Goal: Task Accomplishment & Management: Manage account settings

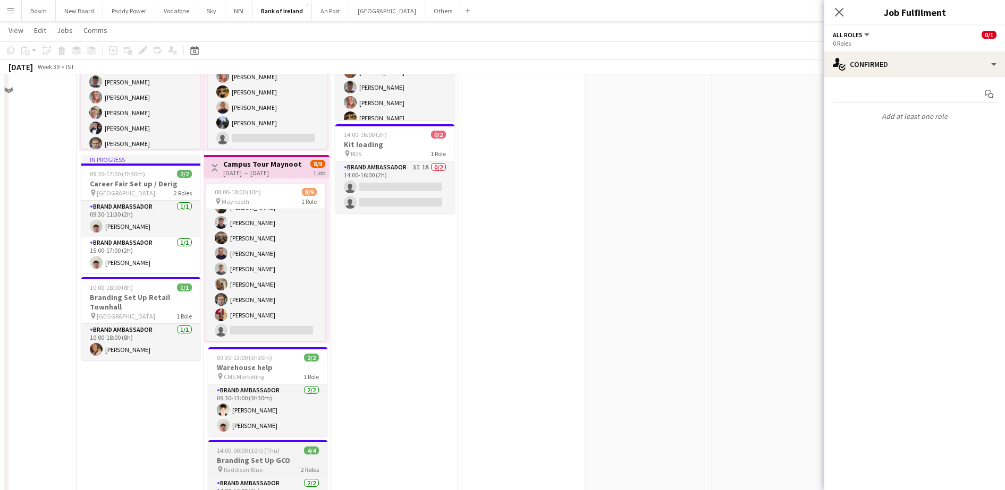
scroll to position [300, 0]
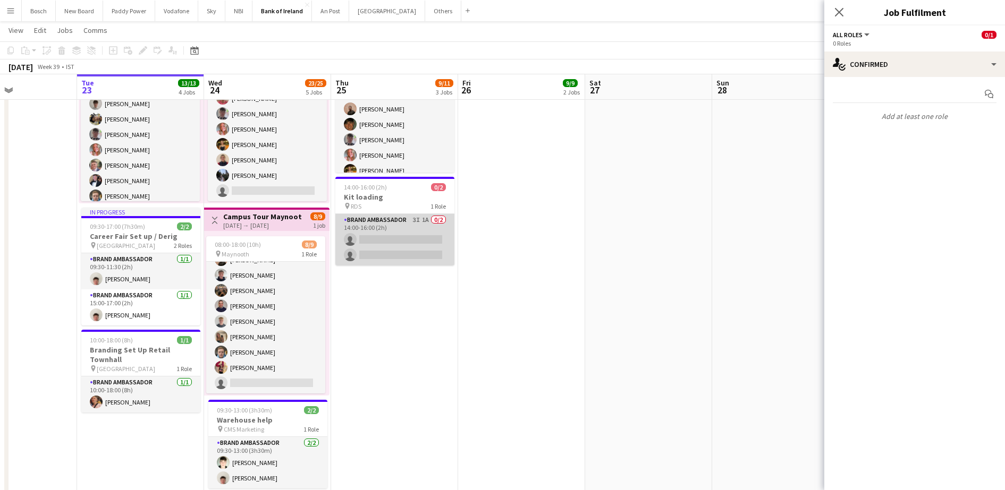
click at [408, 242] on app-card-role "Brand Ambassador 3I 1A 0/2 14:00-16:00 (2h) single-neutral-actions single-neutr…" at bounding box center [394, 240] width 119 height 52
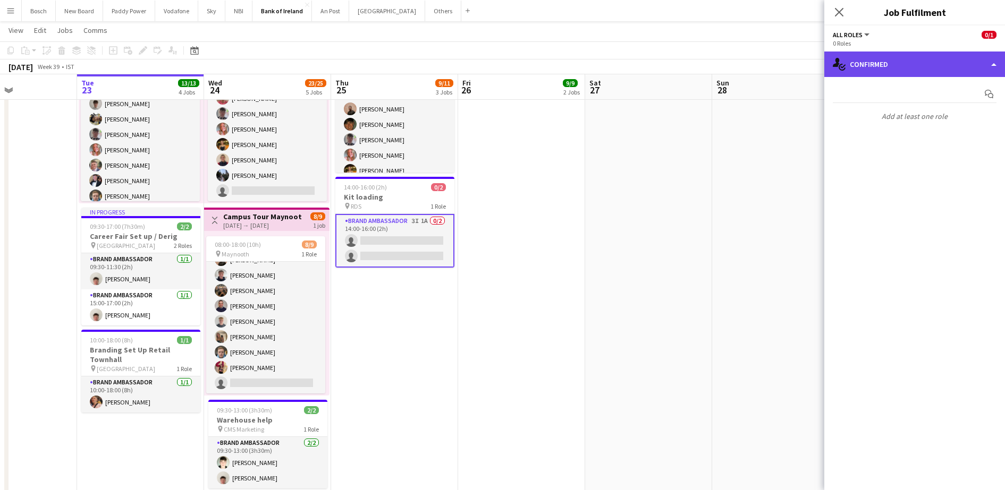
click at [853, 60] on div "single-neutral-actions-check-2 Confirmed" at bounding box center [914, 65] width 181 height 26
click at [886, 57] on div "single-neutral-actions-check-2 Confirmed" at bounding box center [914, 65] width 181 height 26
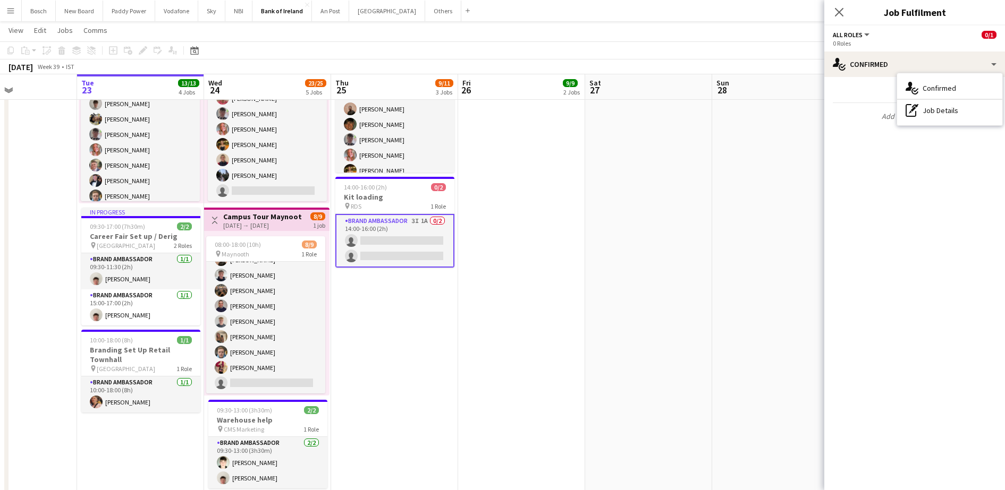
click at [721, 183] on app-date-cell at bounding box center [775, 265] width 127 height 893
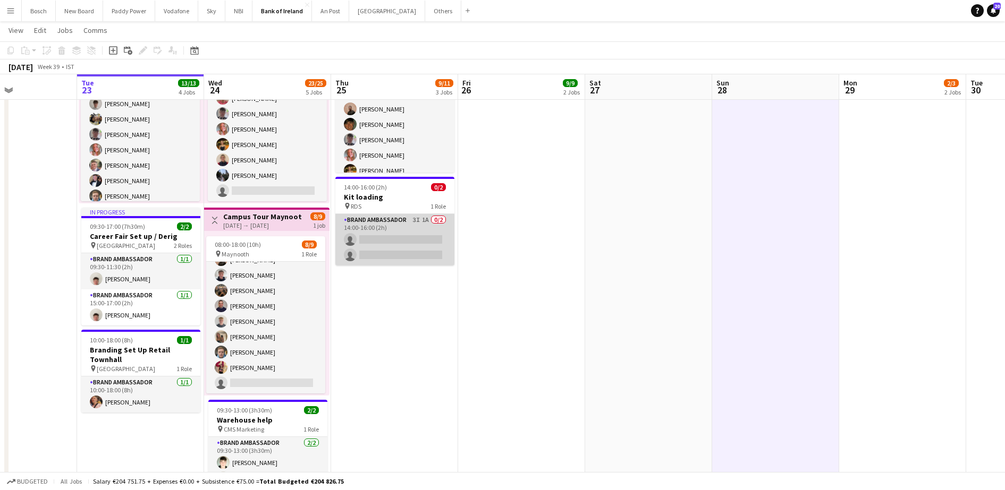
click at [368, 221] on app-card-role "Brand Ambassador 3I 1A 0/2 14:00-16:00 (2h) single-neutral-actions single-neutr…" at bounding box center [394, 240] width 119 height 52
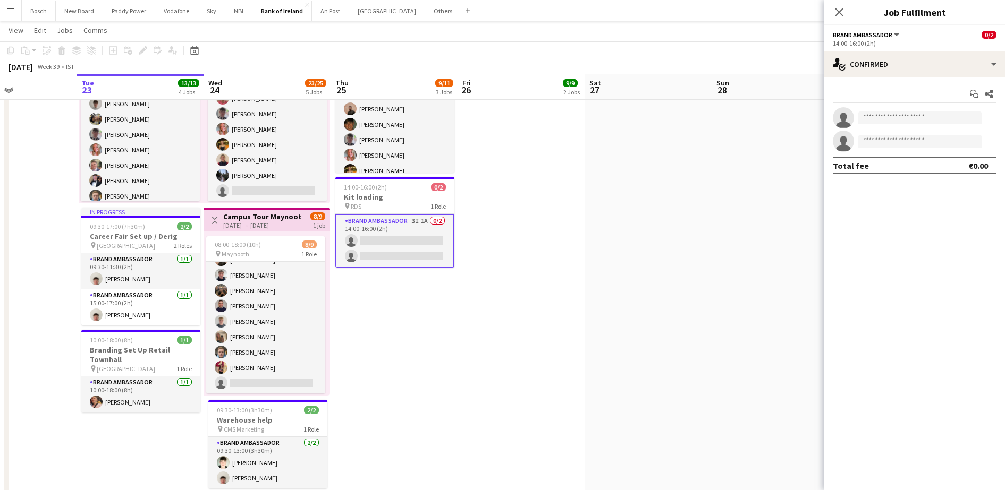
click at [847, 50] on app-options-switcher "Brand Ambassador All roles Brand Ambassador 0/2 14:00-16:00 (2h)" at bounding box center [914, 39] width 181 height 26
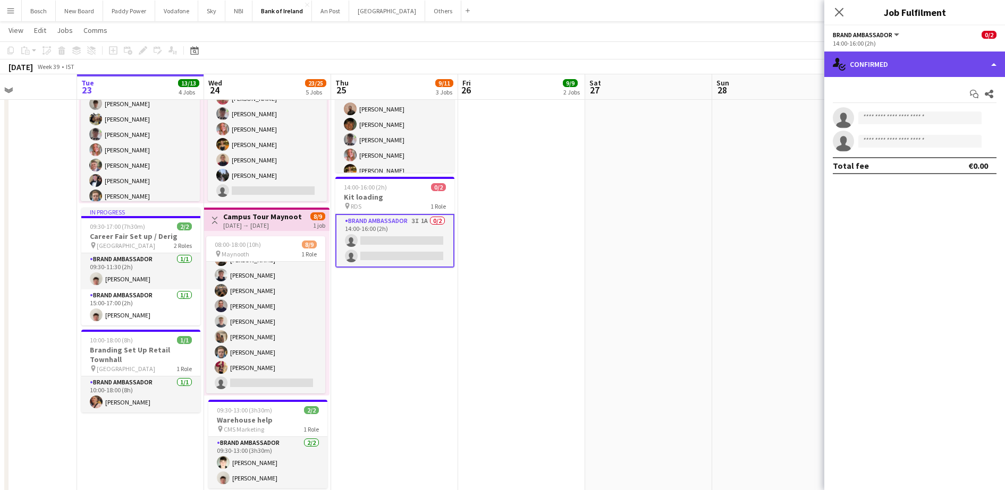
click at [858, 68] on div "single-neutral-actions-check-2 Confirmed" at bounding box center [914, 65] width 181 height 26
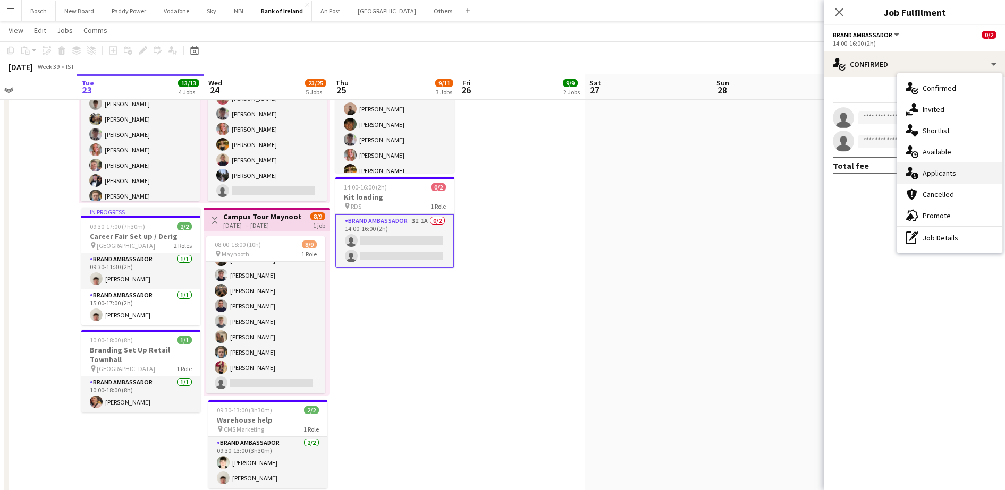
click at [935, 174] on span "Applicants" at bounding box center [938, 173] width 33 height 10
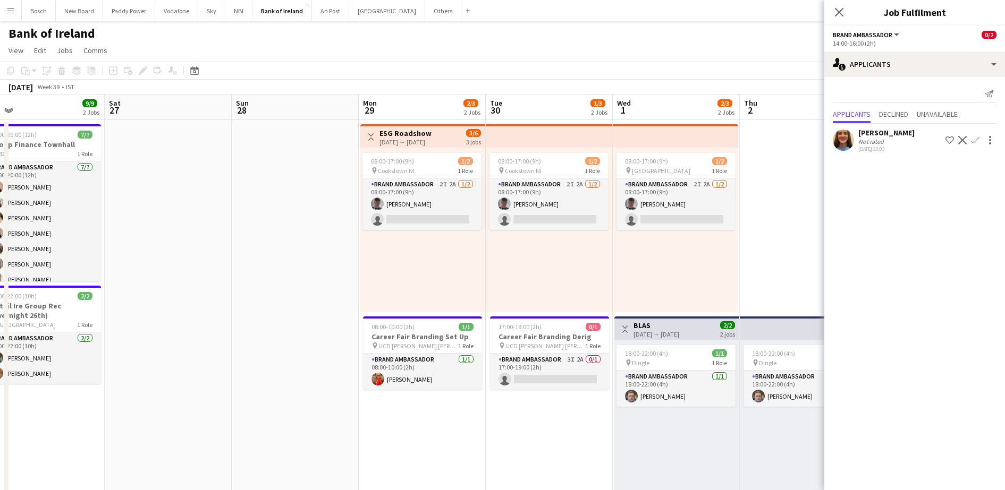
scroll to position [0, 370]
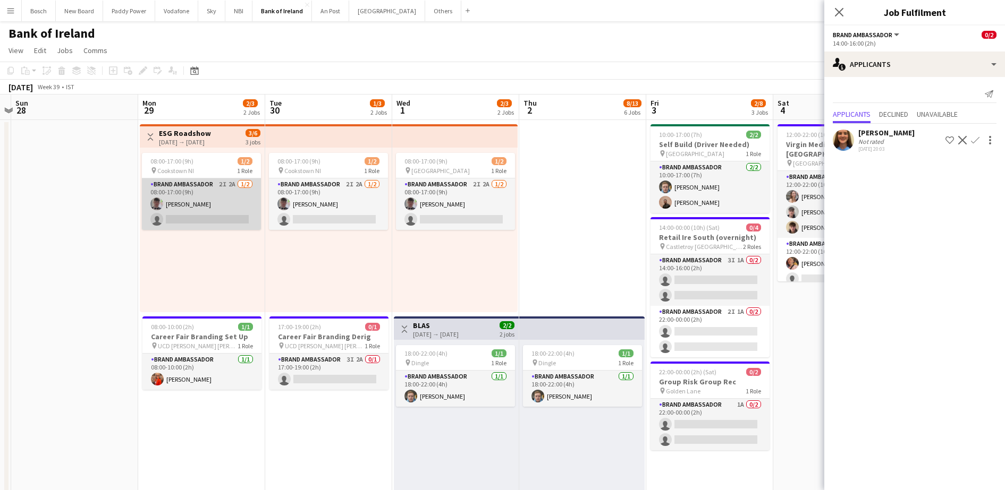
click at [228, 213] on app-card-role "Brand Ambassador 2I 2A [DATE] 08:00-17:00 (9h) [PERSON_NAME] single-neutral-act…" at bounding box center [201, 205] width 119 height 52
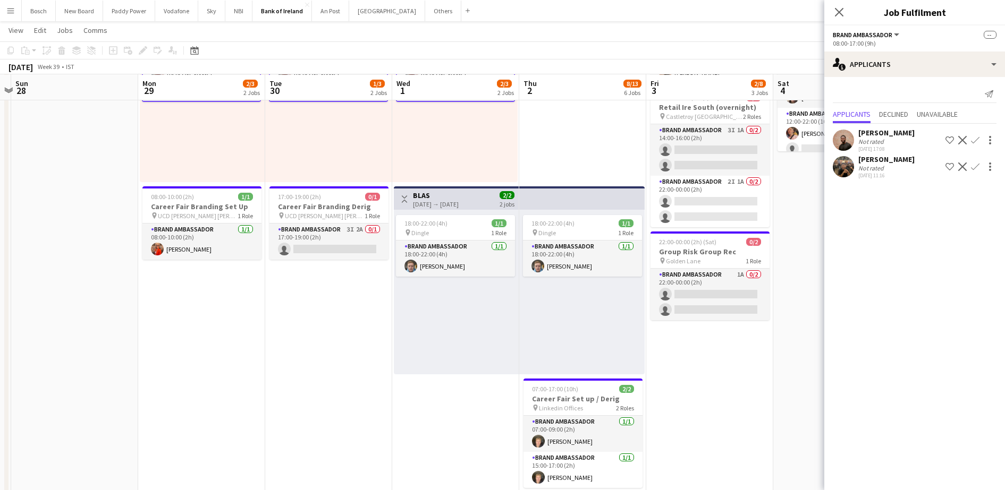
scroll to position [130, 0]
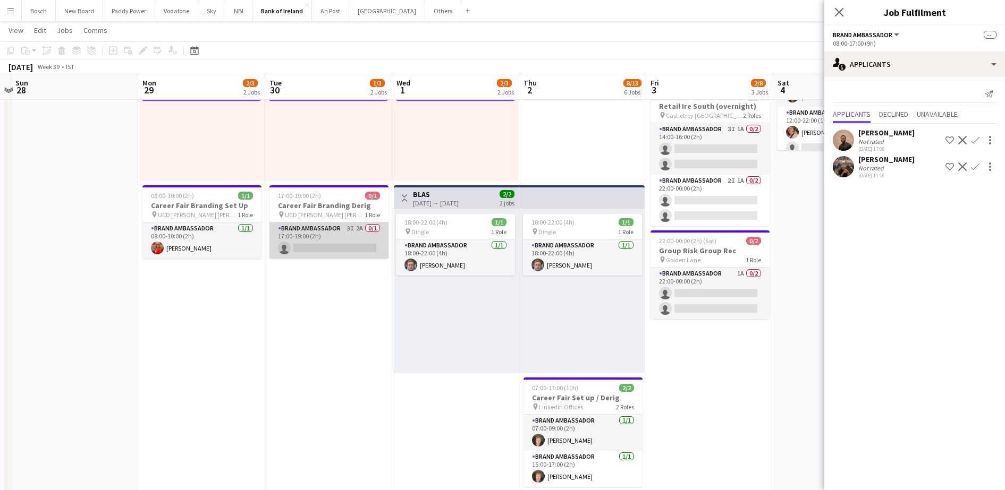
click at [299, 249] on app-card-role "Brand Ambassador 3I 2A 0/1 17:00-19:00 (2h) single-neutral-actions" at bounding box center [328, 241] width 119 height 36
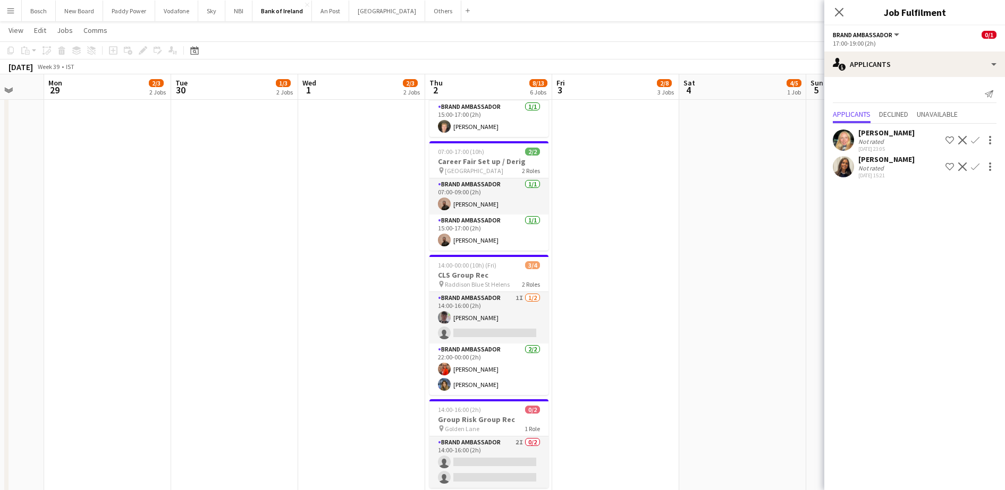
scroll to position [579, 0]
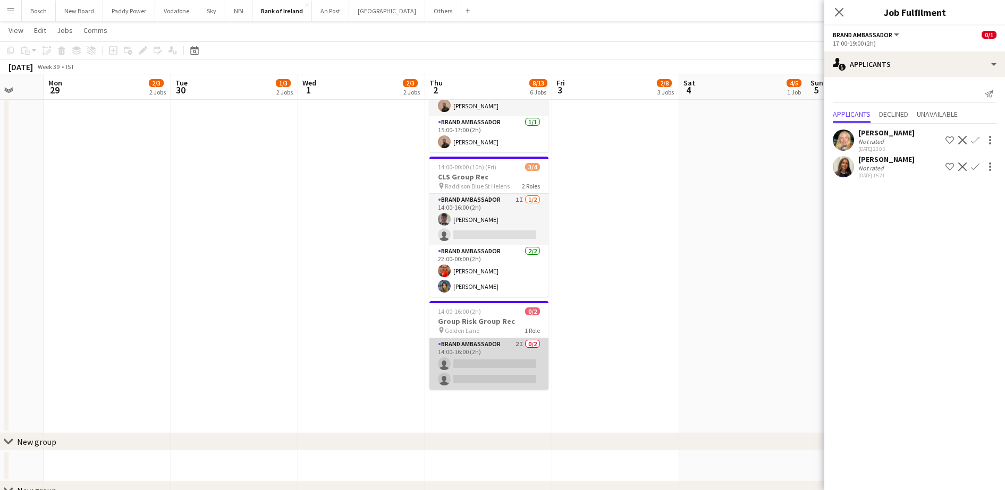
click at [472, 366] on app-card-role "Brand Ambassador 2I 0/2 14:00-16:00 (2h) single-neutral-actions single-neutral-…" at bounding box center [488, 364] width 119 height 52
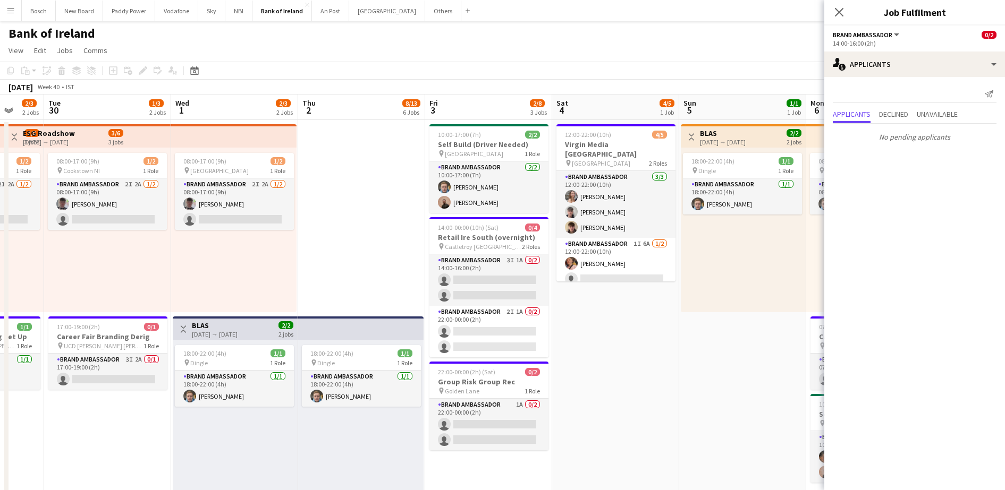
scroll to position [0, 414]
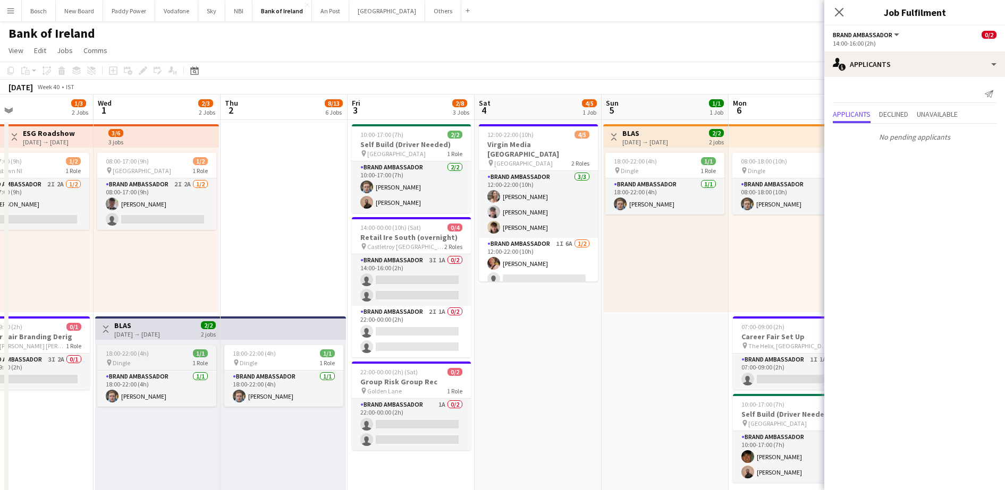
click at [146, 369] on app-job-card "18:00-22:00 (4h) 1/1 pin Dingle 1 Role Brand Ambassador [DATE] 18:00-22:00 (4h)…" at bounding box center [156, 376] width 119 height 62
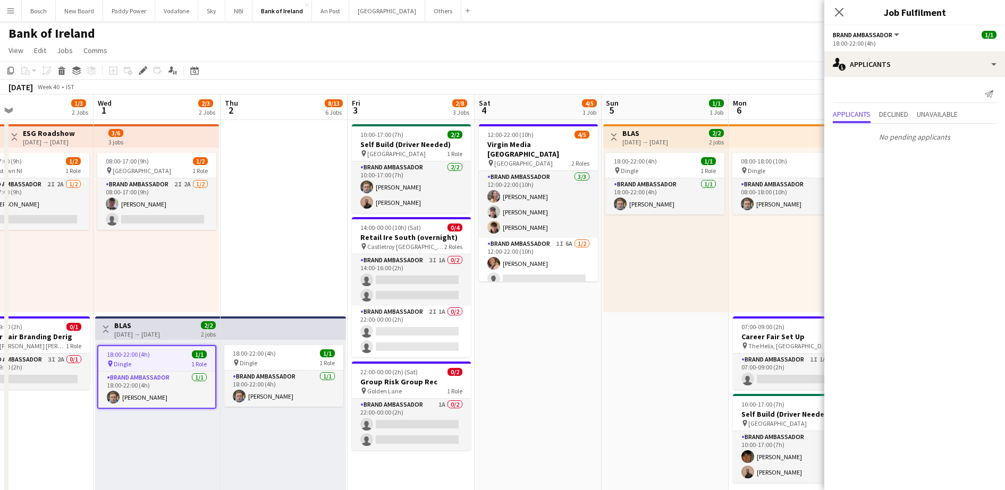
click at [149, 324] on h3 "BLAS" at bounding box center [137, 326] width 46 height 10
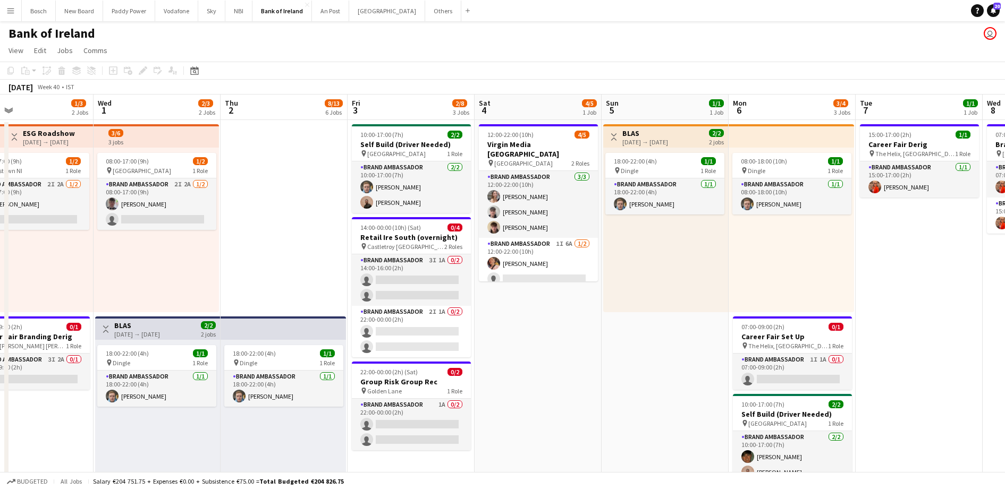
click at [149, 324] on h3 "BLAS" at bounding box center [137, 326] width 46 height 10
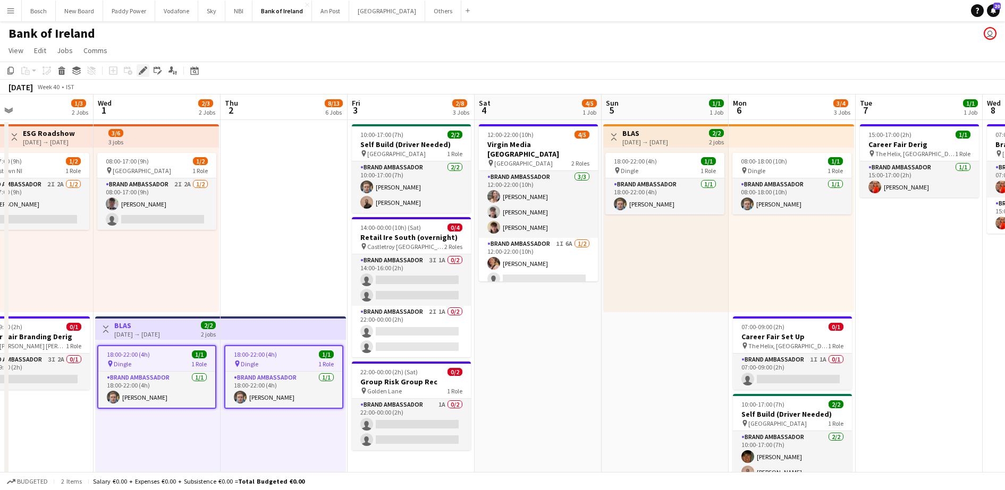
click at [147, 71] on div "Edit" at bounding box center [143, 70] width 13 height 13
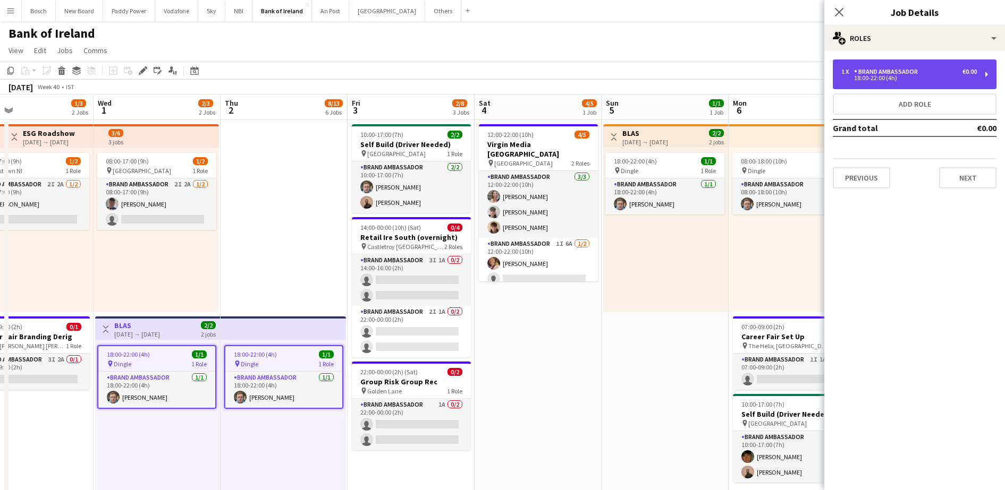
click at [939, 80] on div "18:00-22:00 (4h)" at bounding box center [908, 77] width 135 height 5
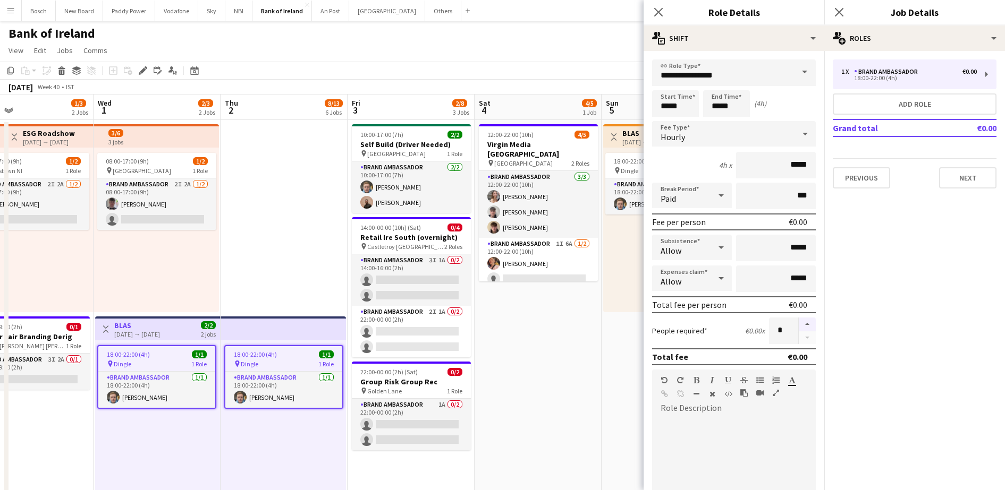
click at [800, 324] on button "button" at bounding box center [807, 325] width 17 height 14
type input "*"
click at [574, 70] on app-toolbar "Copy Paste Paste Ctrl+V Paste with crew Ctrl+Shift+V Paste linked Job [GEOGRAPH…" at bounding box center [502, 71] width 1005 height 18
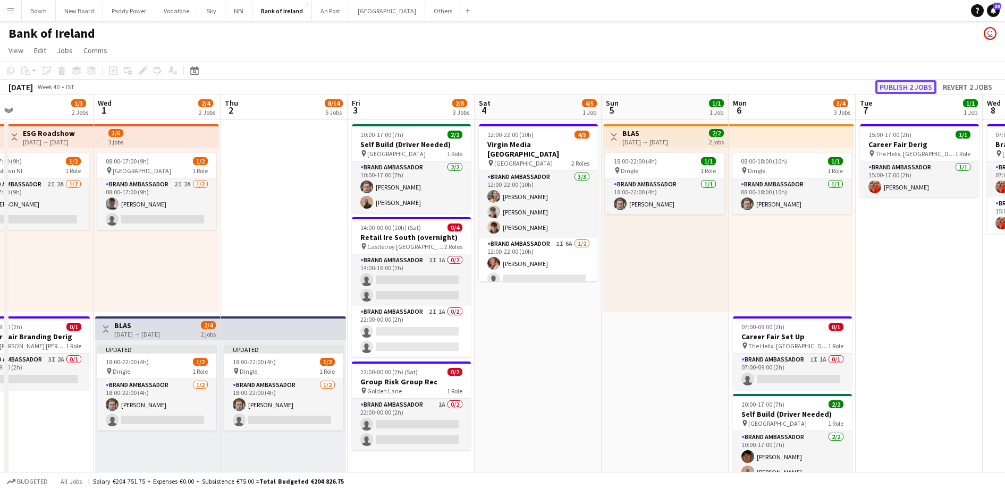
click at [905, 86] on button "Publish 2 jobs" at bounding box center [905, 87] width 61 height 14
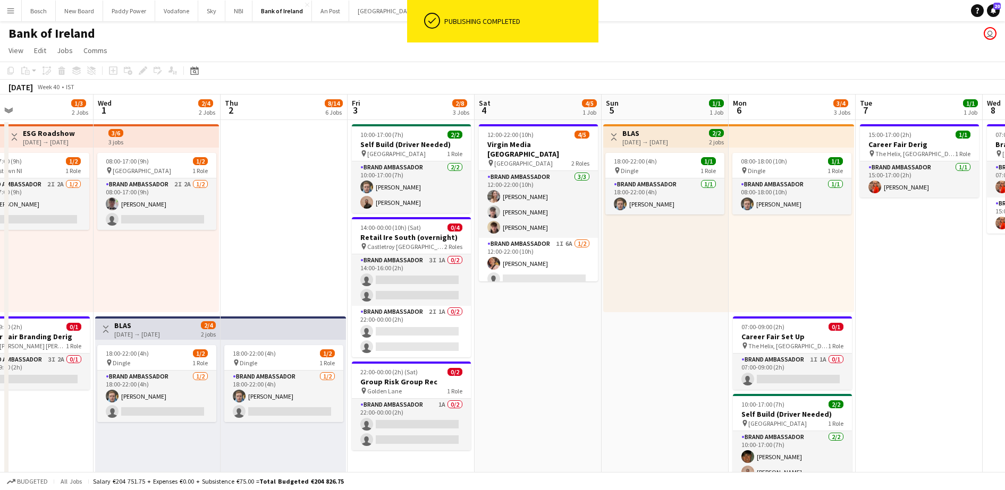
click at [160, 334] on div "[DATE] → [DATE]" at bounding box center [137, 334] width 46 height 8
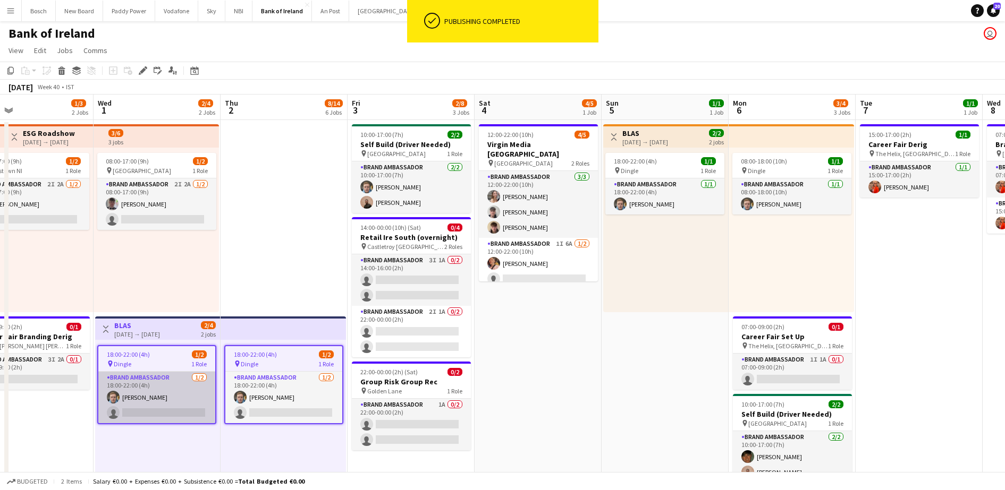
click at [180, 395] on app-card-role "Brand Ambassador [DATE] 18:00-22:00 (4h) [PERSON_NAME] single-neutral-actions" at bounding box center [156, 398] width 117 height 52
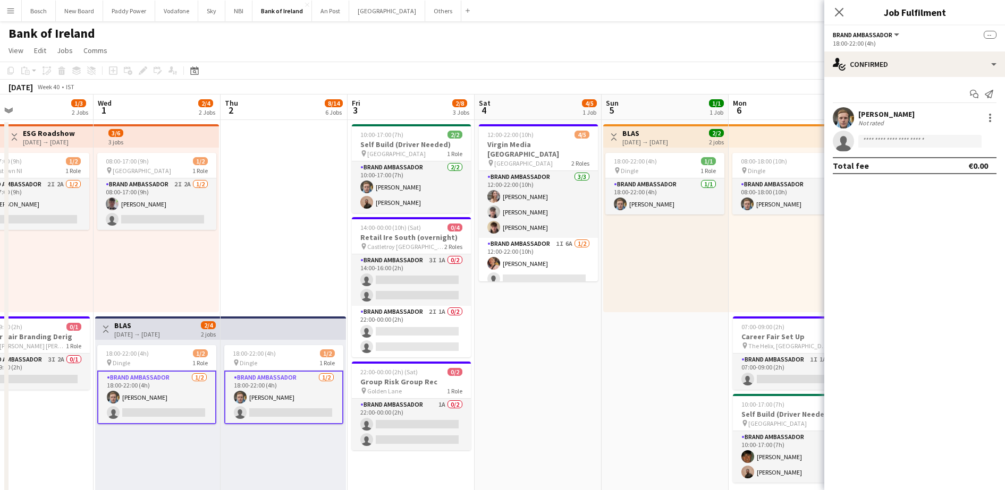
click at [931, 84] on div "Start chat Send notification [PERSON_NAME] Not rated single-neutral-actions Tot…" at bounding box center [914, 130] width 181 height 106
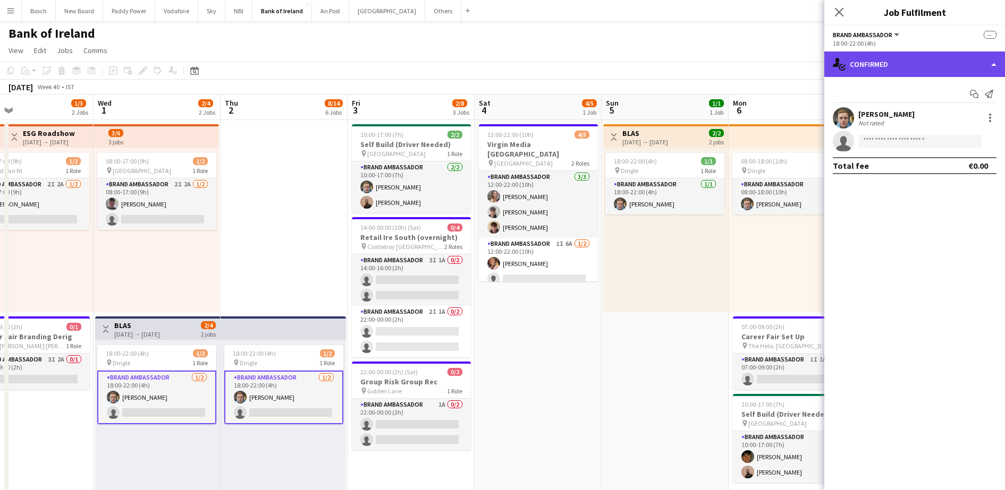
click at [942, 76] on div "single-neutral-actions-check-2 Confirmed" at bounding box center [914, 65] width 181 height 26
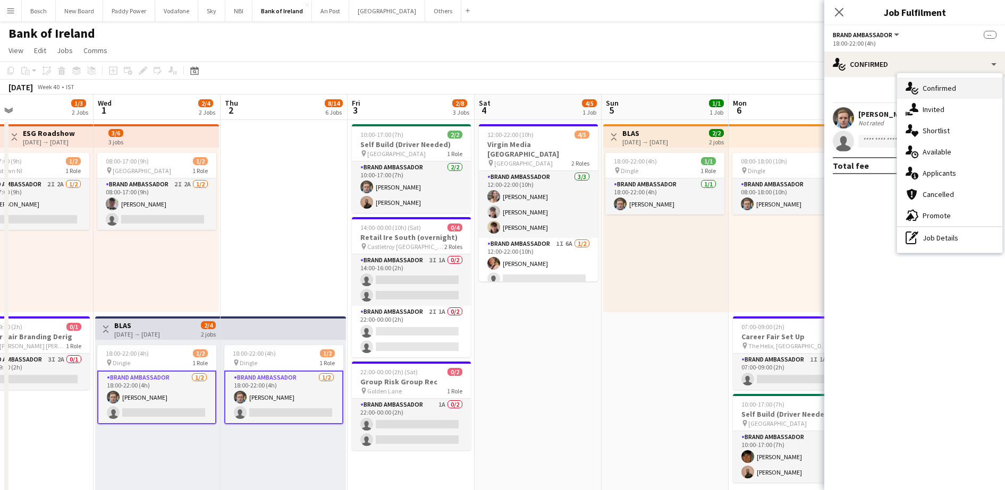
click at [935, 98] on div "single-neutral-actions-check-2 Confirmed" at bounding box center [949, 88] width 105 height 21
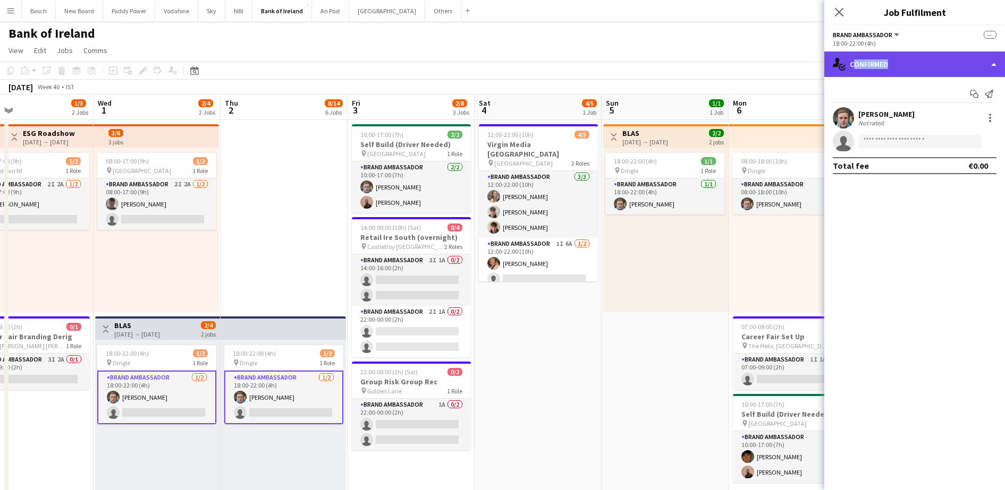
drag, startPoint x: 928, startPoint y: 67, endPoint x: 939, endPoint y: 74, distance: 13.0
click at [939, 74] on div "single-neutral-actions-check-2 Confirmed" at bounding box center [914, 65] width 181 height 26
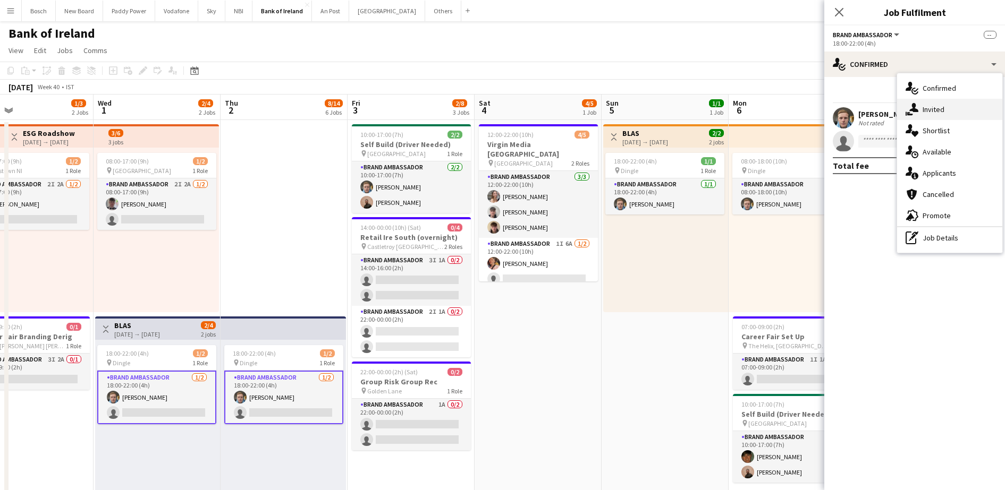
drag, startPoint x: 939, startPoint y: 74, endPoint x: 921, endPoint y: 110, distance: 39.7
click at [921, 110] on div "single-neutral-actions-share-1 Invited" at bounding box center [949, 109] width 105 height 21
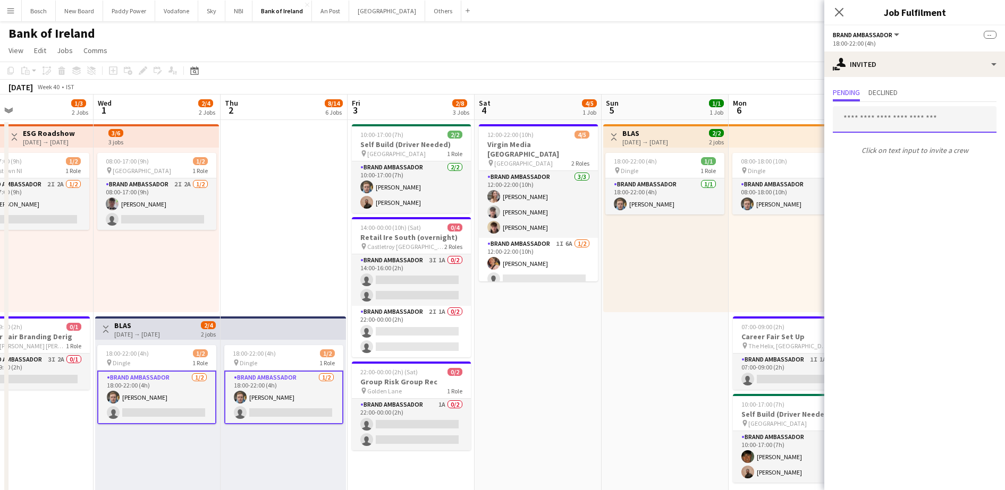
click at [870, 131] on input "text" at bounding box center [915, 119] width 164 height 27
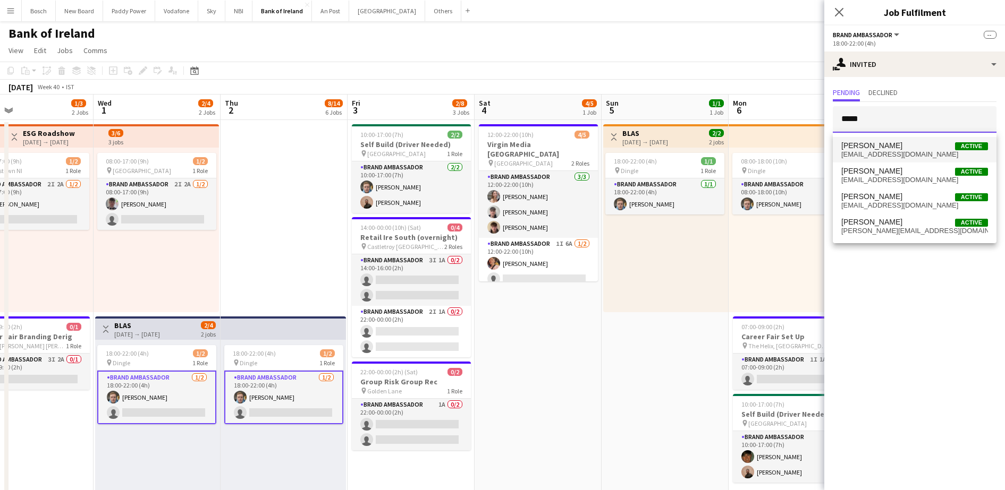
type input "*****"
click at [865, 145] on span "[PERSON_NAME]" at bounding box center [871, 145] width 61 height 9
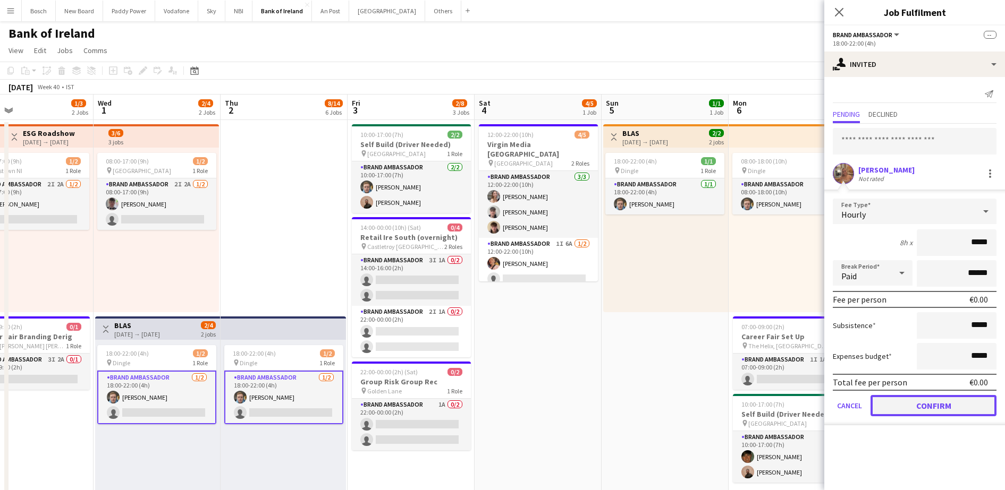
click at [881, 413] on button "Confirm" at bounding box center [933, 405] width 126 height 21
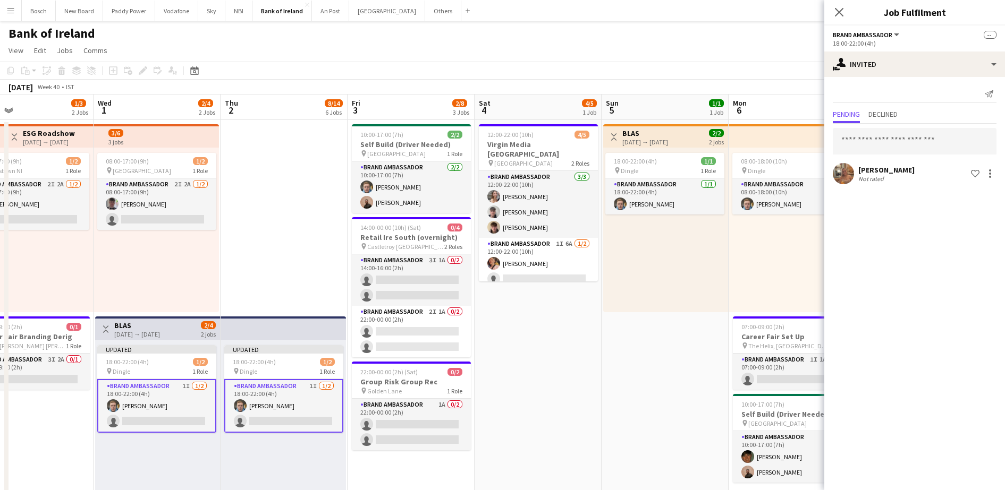
click at [670, 81] on div "[DATE] Week 40 • IST Publish 2 jobs Revert 2 jobs" at bounding box center [502, 87] width 1005 height 15
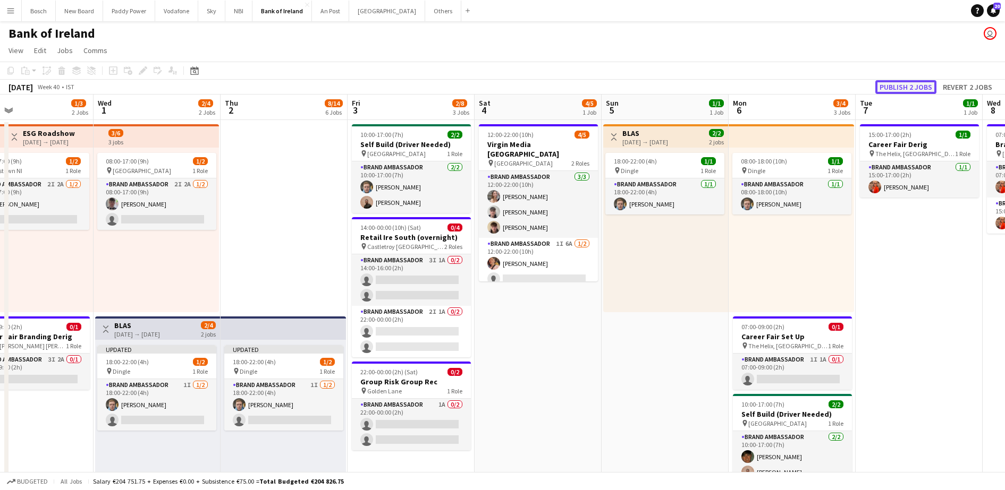
click at [895, 80] on button "Publish 2 jobs" at bounding box center [905, 87] width 61 height 14
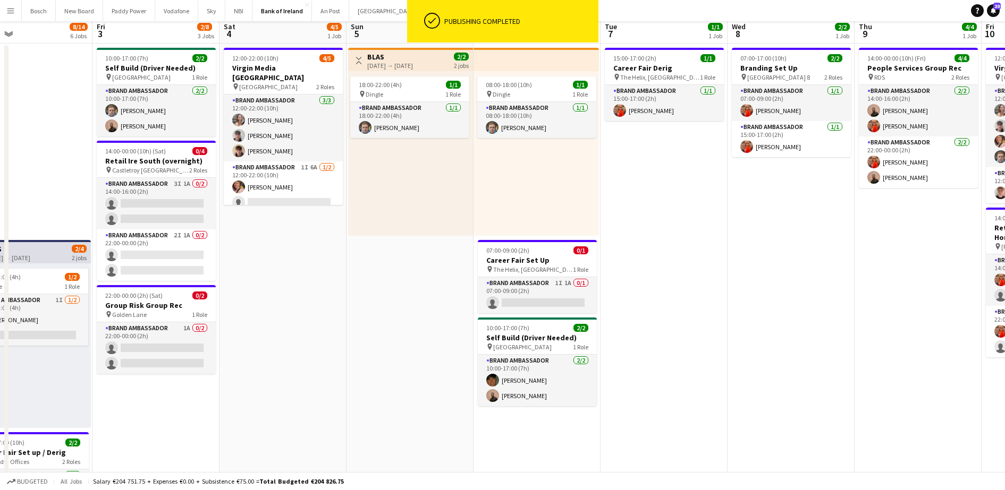
scroll to position [0, 0]
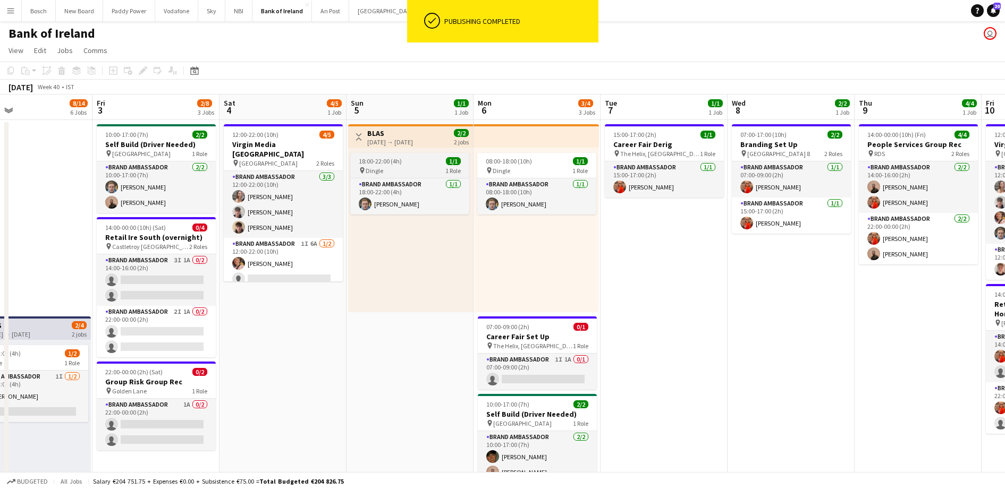
click at [436, 172] on div "pin Dingle 1 Role" at bounding box center [409, 170] width 119 height 9
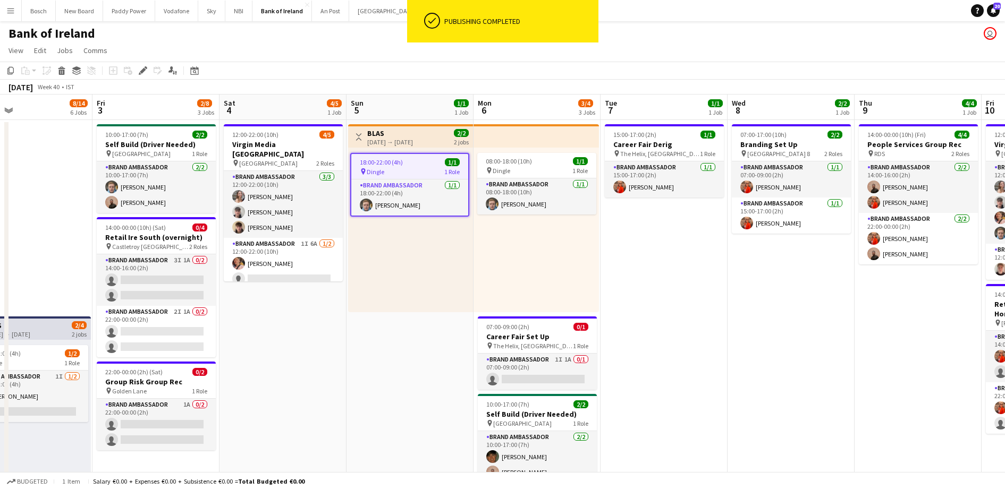
click at [413, 138] on div "[DATE] → [DATE]" at bounding box center [390, 142] width 46 height 8
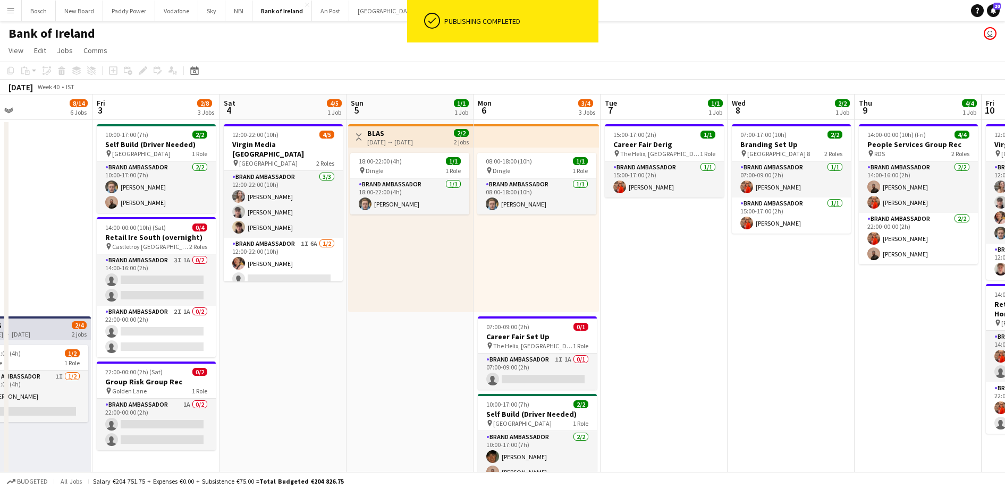
click at [413, 137] on h3 "BLAS" at bounding box center [390, 134] width 46 height 10
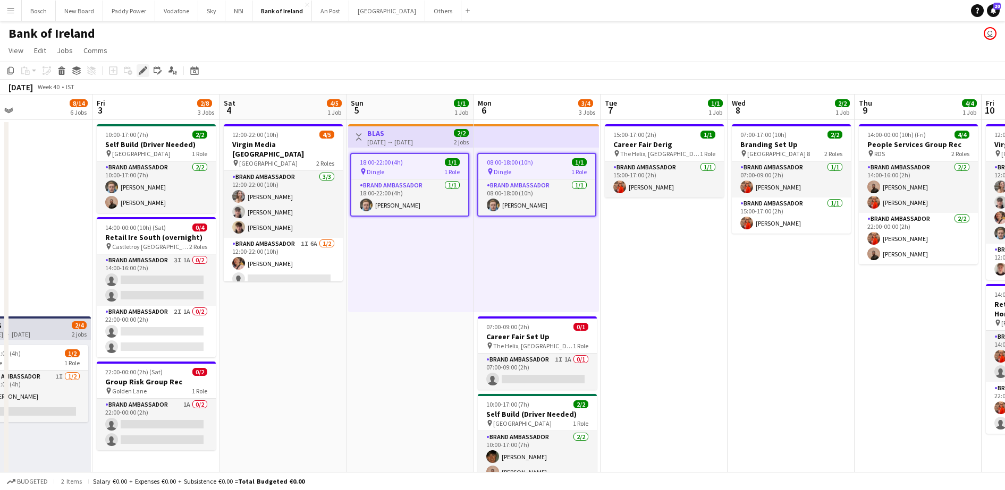
click at [142, 74] on icon "Edit" at bounding box center [143, 70] width 9 height 9
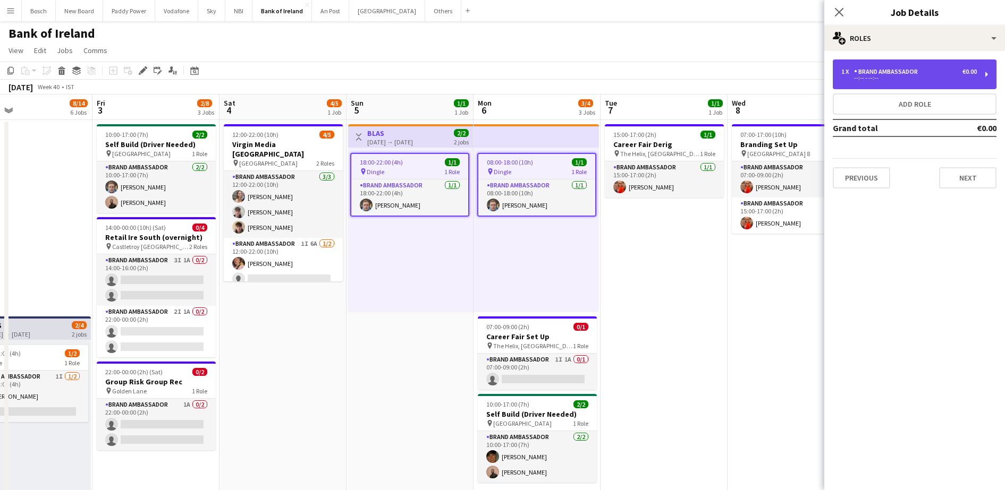
click at [886, 63] on div "1 x Brand Ambassador €0.00 --:-- - --:--" at bounding box center [915, 75] width 164 height 30
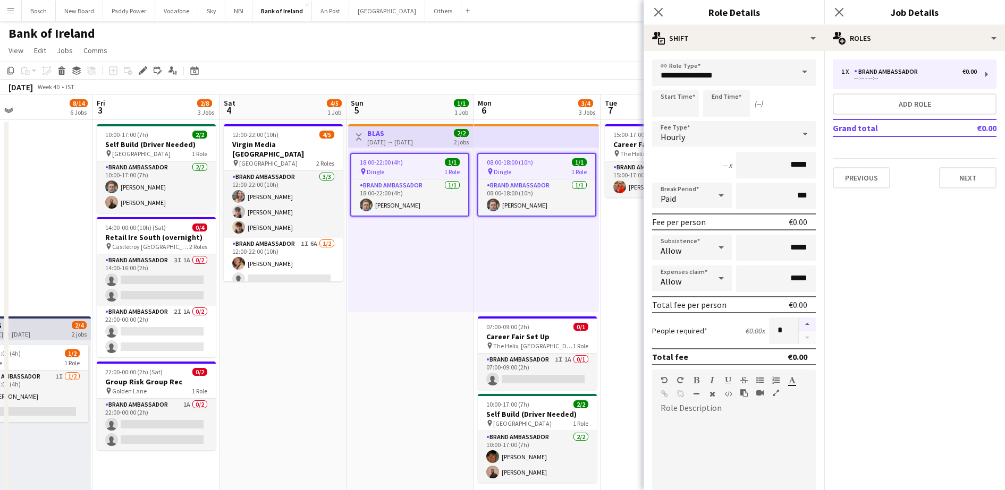
click at [799, 324] on button "button" at bounding box center [807, 325] width 17 height 14
type input "*"
click at [620, 73] on app-toolbar "Copy Paste Paste Ctrl+V Paste with crew Ctrl+Shift+V Paste linked Job [GEOGRAPH…" at bounding box center [502, 71] width 1005 height 18
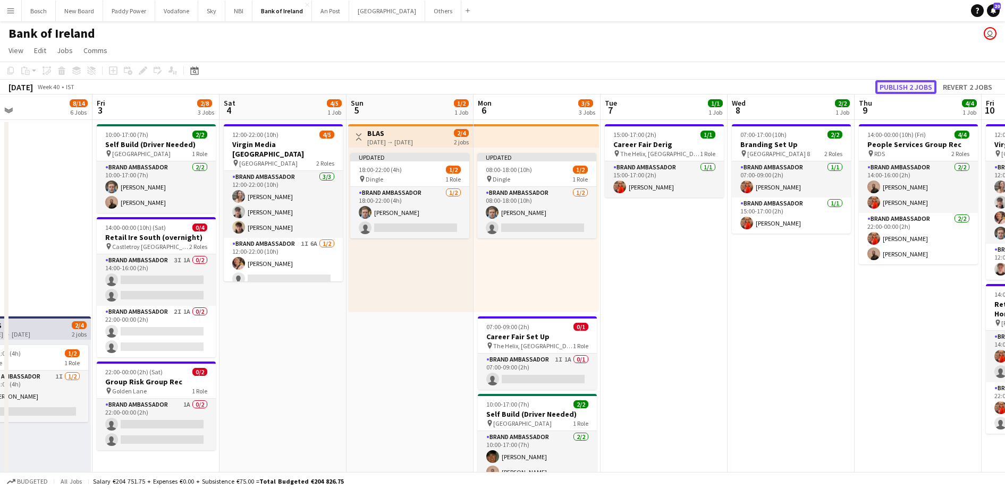
click at [892, 81] on button "Publish 2 jobs" at bounding box center [905, 87] width 61 height 14
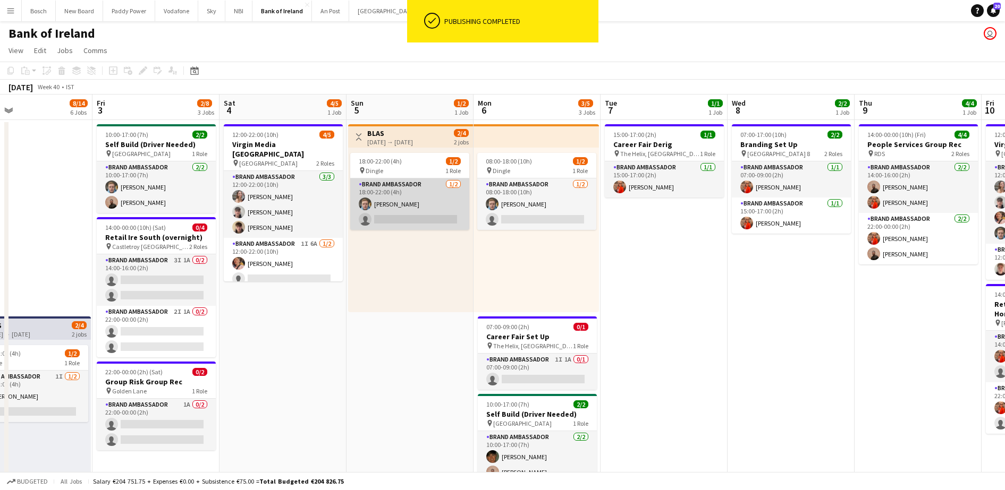
click at [402, 205] on app-card-role "Brand Ambassador [DATE] 18:00-22:00 (4h) [PERSON_NAME] single-neutral-actions" at bounding box center [409, 205] width 119 height 52
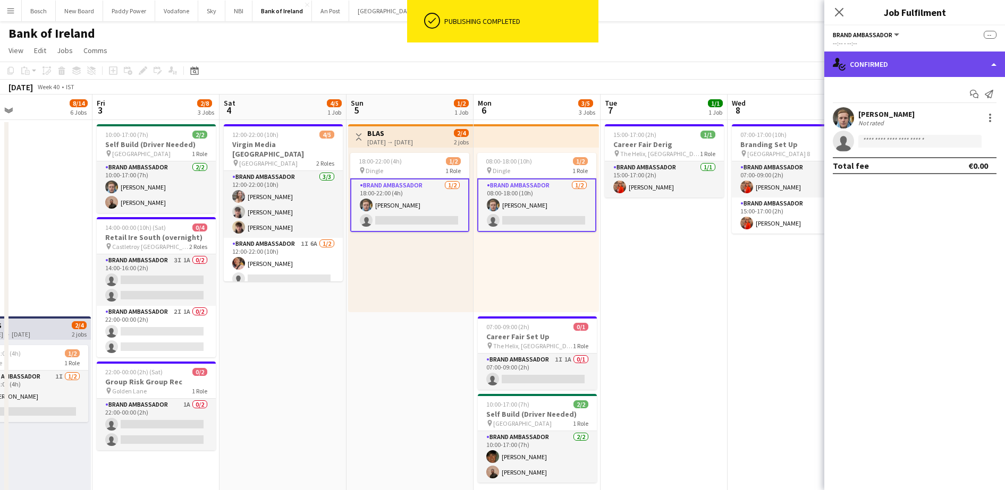
click at [874, 61] on div "single-neutral-actions-check-2 Confirmed" at bounding box center [914, 65] width 181 height 26
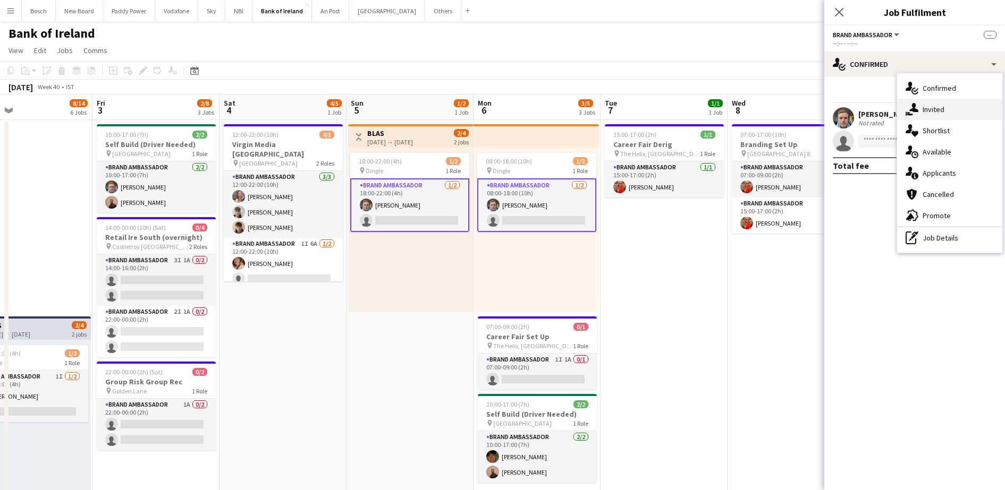
click at [905, 113] on icon at bounding box center [905, 114] width 1 height 4
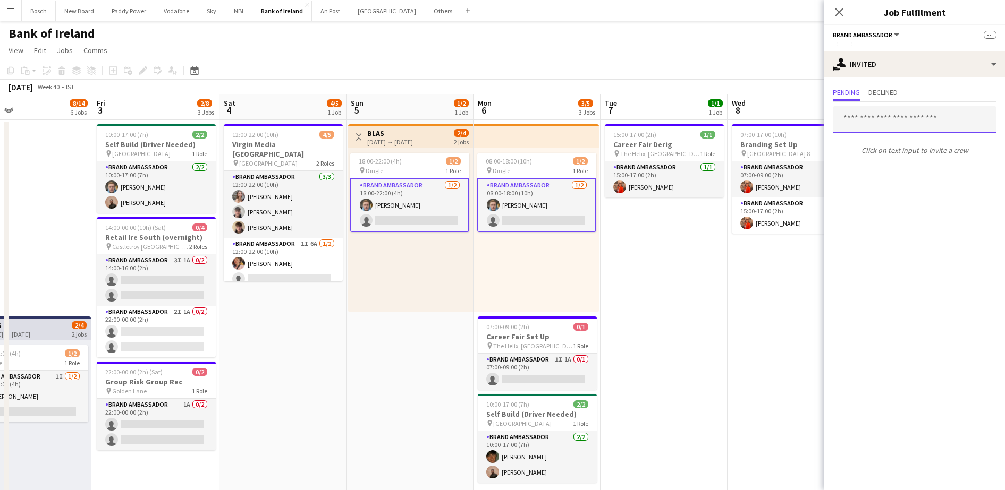
click at [877, 124] on input "text" at bounding box center [915, 119] width 164 height 27
type input "****"
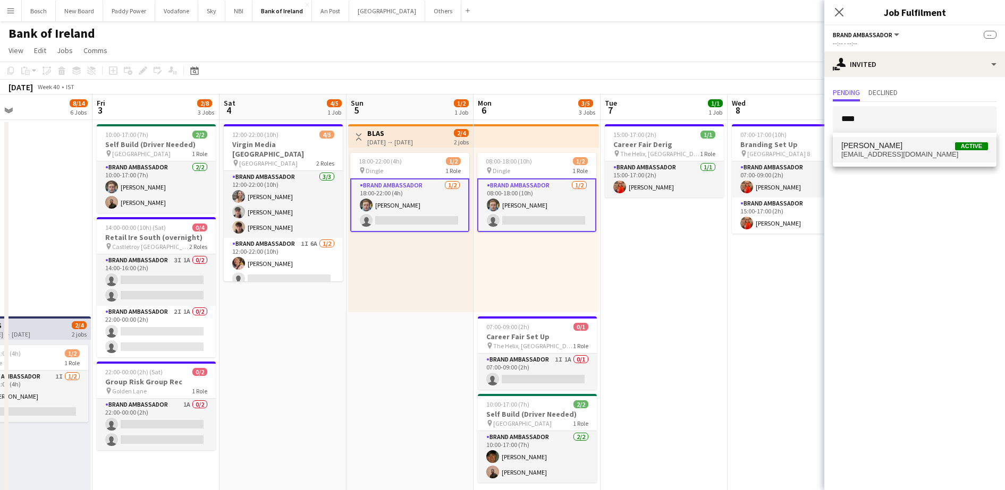
click at [903, 157] on span "[EMAIL_ADDRESS][DOMAIN_NAME]" at bounding box center [914, 154] width 147 height 9
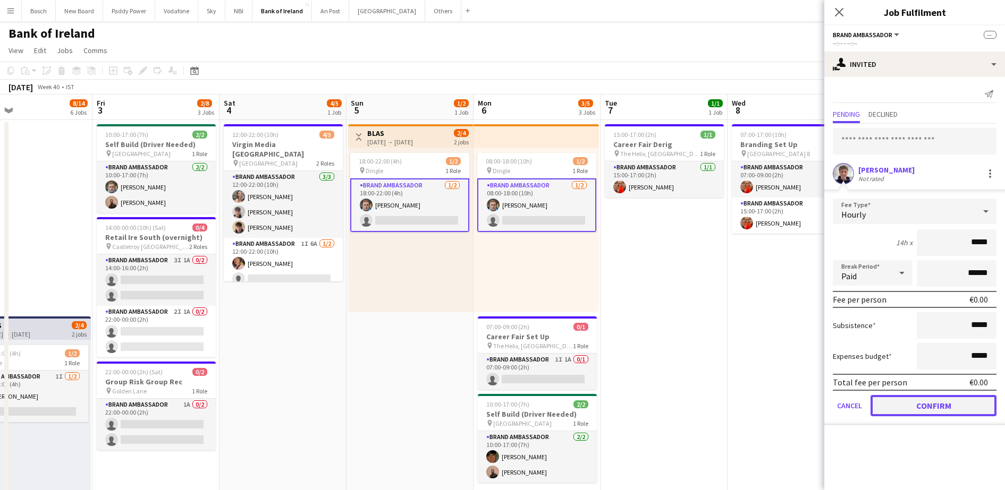
click at [904, 409] on button "Confirm" at bounding box center [933, 405] width 126 height 21
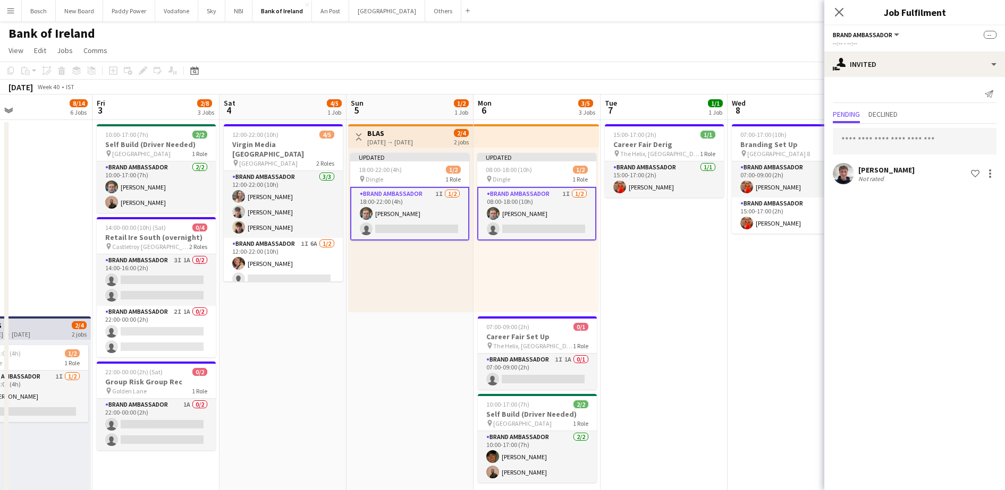
click at [719, 104] on span "1/1" at bounding box center [715, 103] width 15 height 8
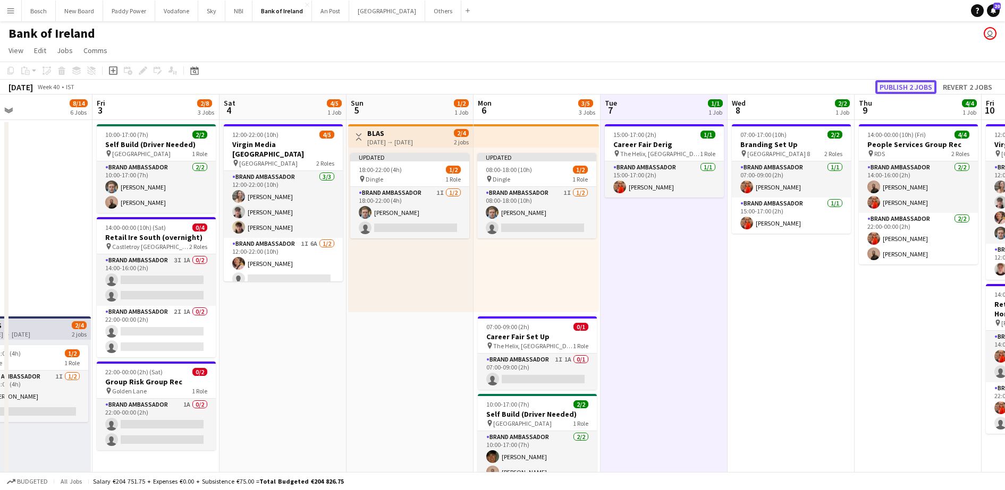
click at [885, 86] on button "Publish 2 jobs" at bounding box center [905, 87] width 61 height 14
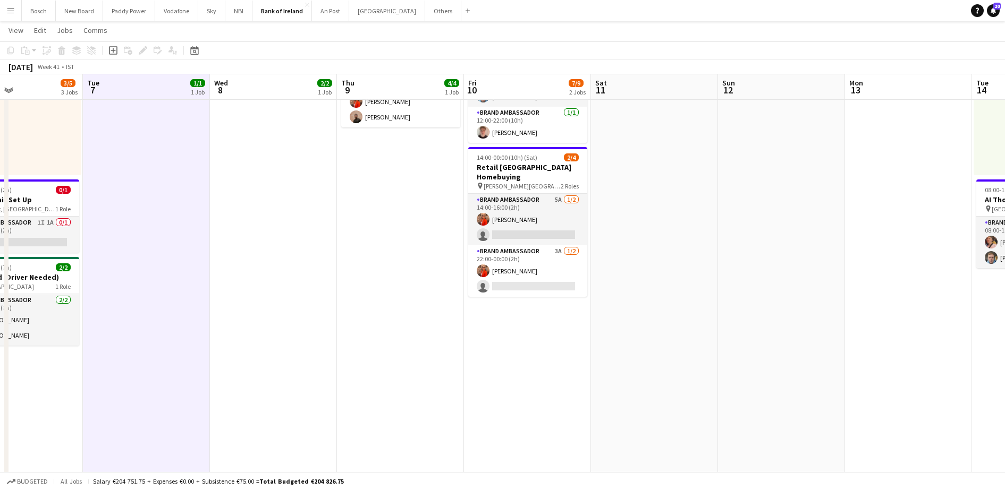
scroll to position [0, 375]
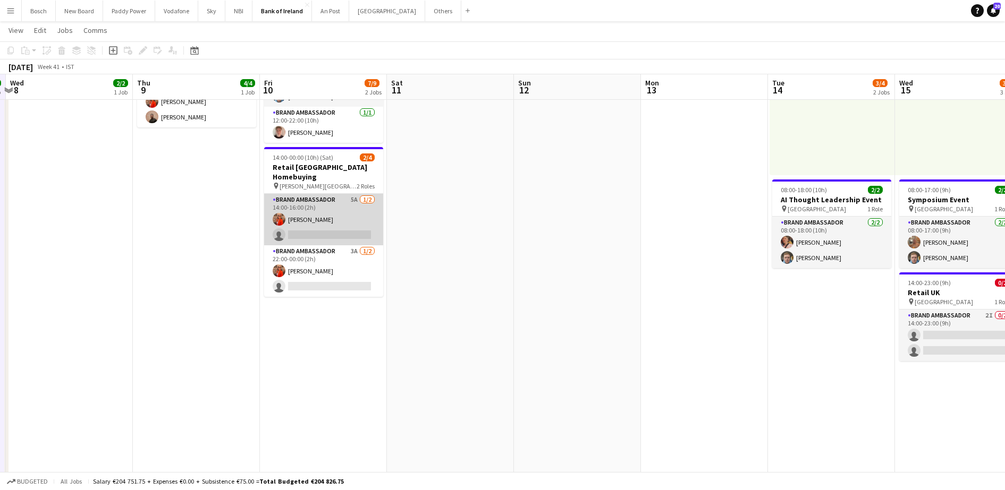
click at [321, 223] on app-card-role "Brand Ambassador 5A [DATE] 14:00-16:00 (2h) [PERSON_NAME] single-neutral-actions" at bounding box center [323, 220] width 119 height 52
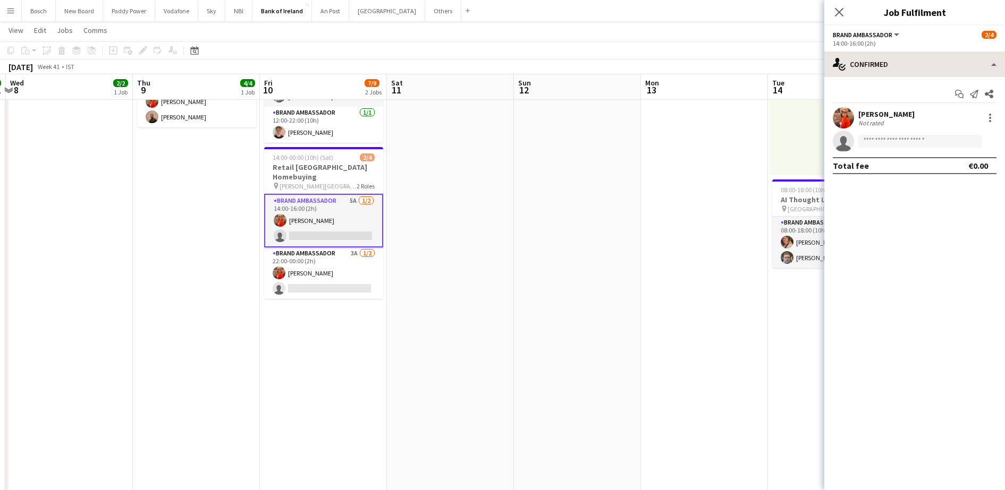
drag, startPoint x: 877, startPoint y: 81, endPoint x: 890, endPoint y: 71, distance: 16.7
click at [890, 71] on div "single-neutral-actions-check-2 Confirmed single-neutral-actions-check-2 Confirm…" at bounding box center [914, 271] width 181 height 439
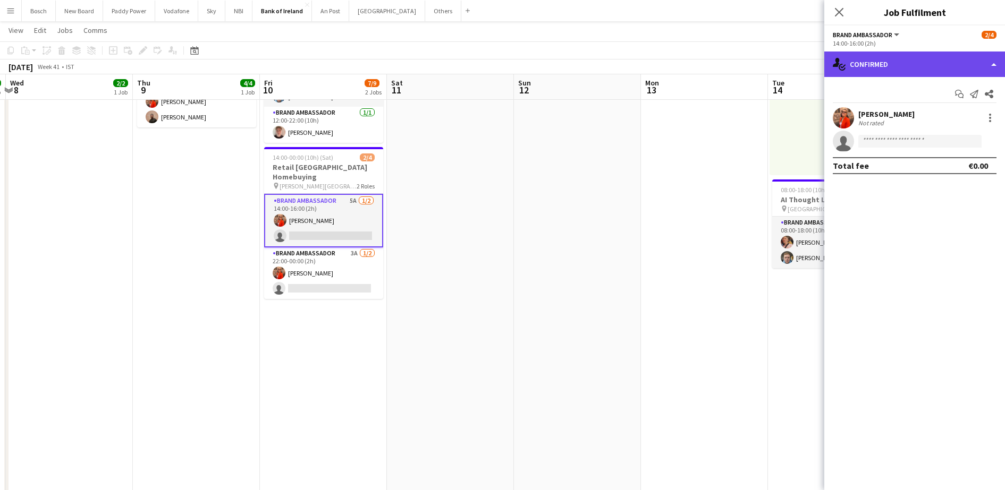
click at [890, 71] on div "single-neutral-actions-check-2 Confirmed" at bounding box center [914, 65] width 181 height 26
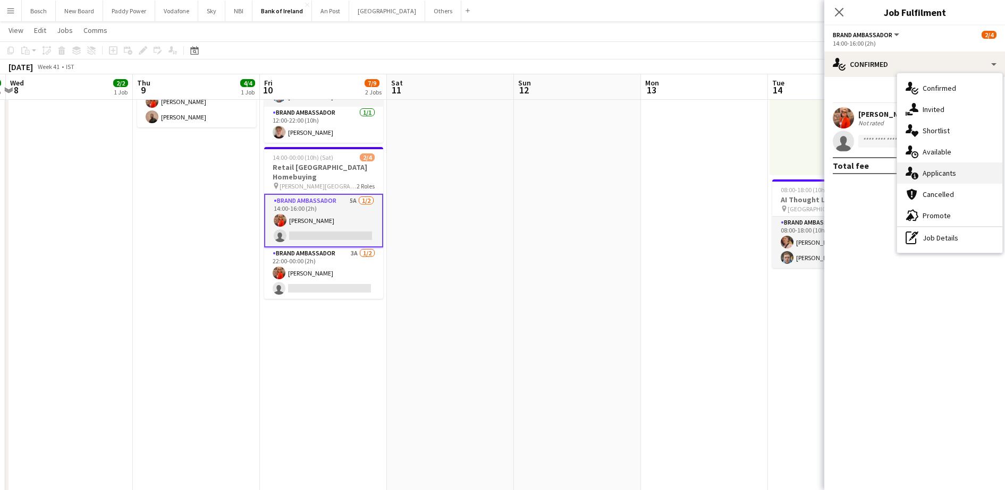
click at [946, 173] on span "Applicants" at bounding box center [938, 173] width 33 height 10
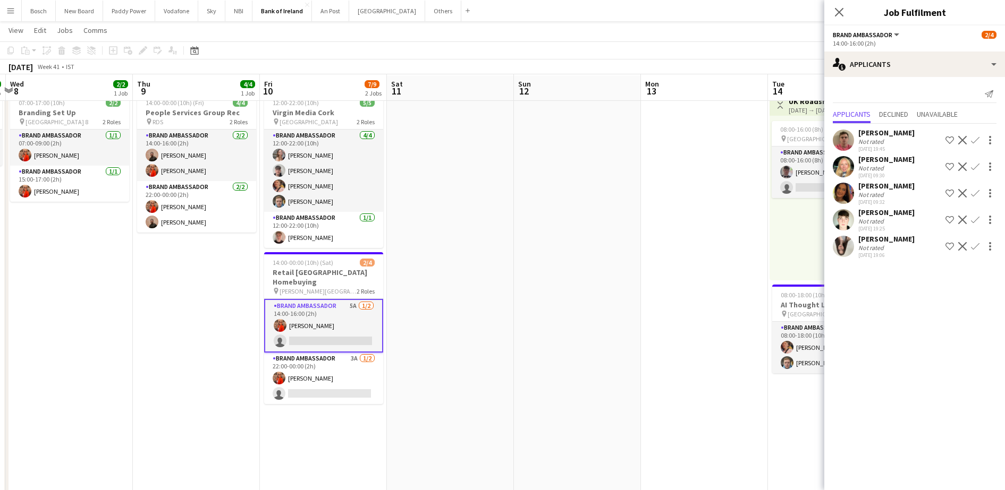
scroll to position [29, 0]
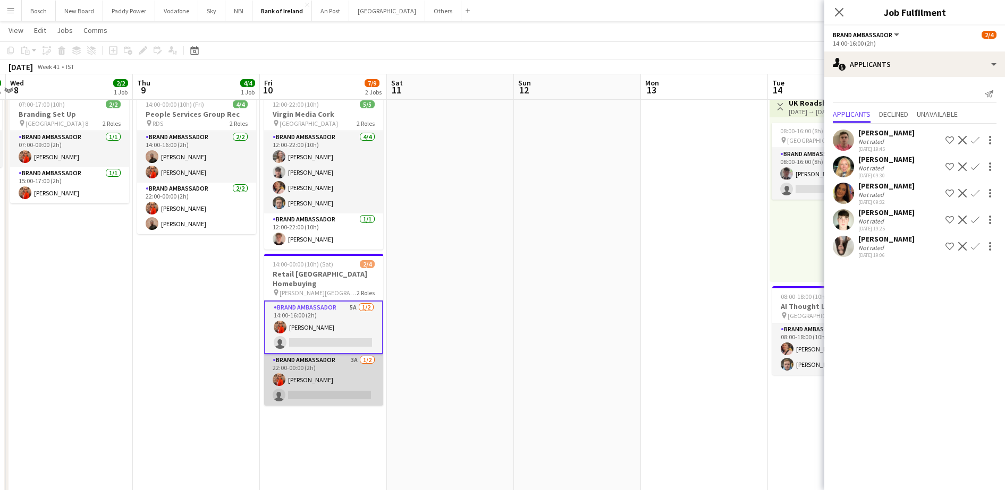
click at [303, 375] on app-card-role "Brand Ambassador 3A [DATE] 22:00-00:00 (2h) [PERSON_NAME] single-neutral-actions" at bounding box center [323, 380] width 119 height 52
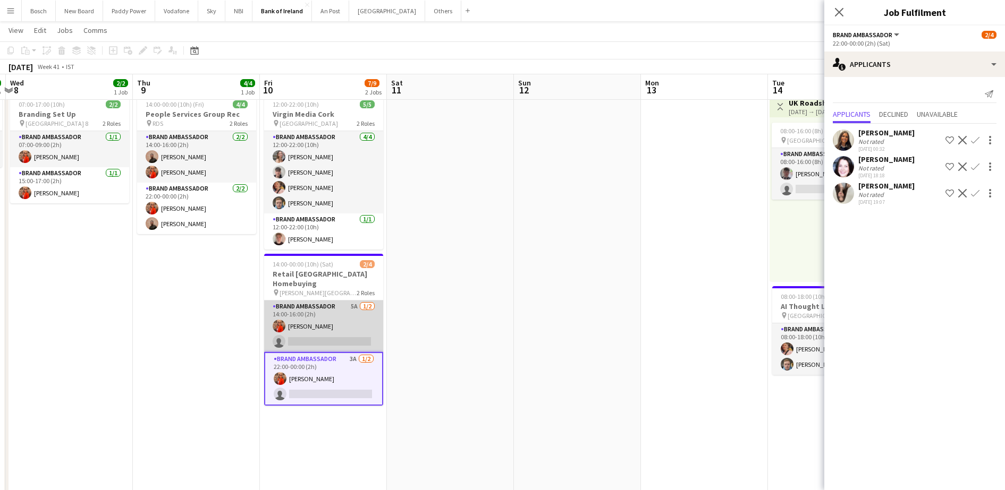
click at [324, 314] on app-card-role "Brand Ambassador 5A [DATE] 14:00-16:00 (2h) [PERSON_NAME] single-neutral-actions" at bounding box center [323, 327] width 119 height 52
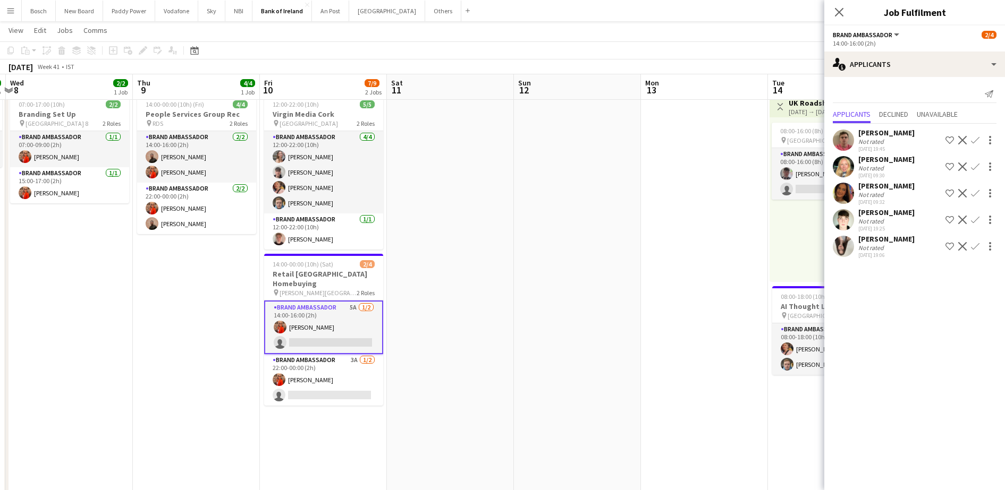
click at [880, 248] on div "Not rated" at bounding box center [872, 248] width 28 height 8
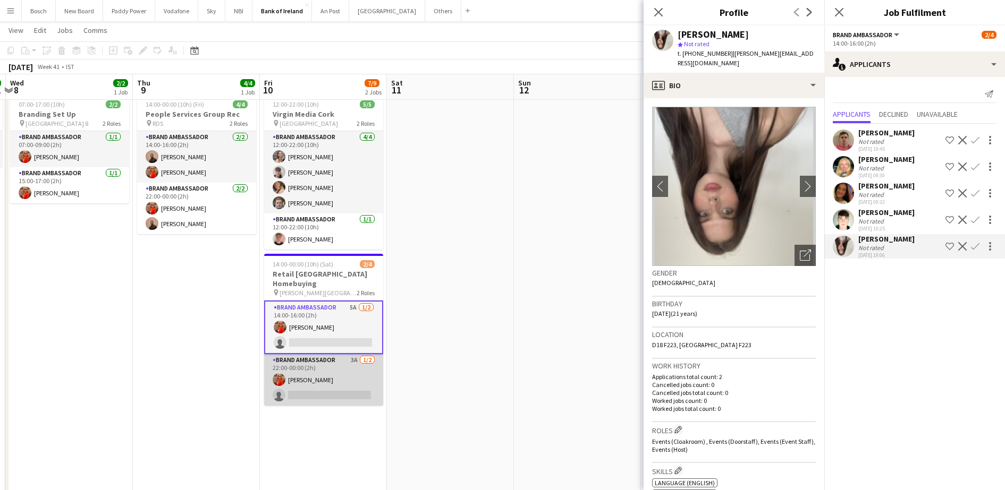
click at [337, 366] on app-card-role "Brand Ambassador 3A [DATE] 22:00-00:00 (2h) [PERSON_NAME] single-neutral-actions" at bounding box center [323, 380] width 119 height 52
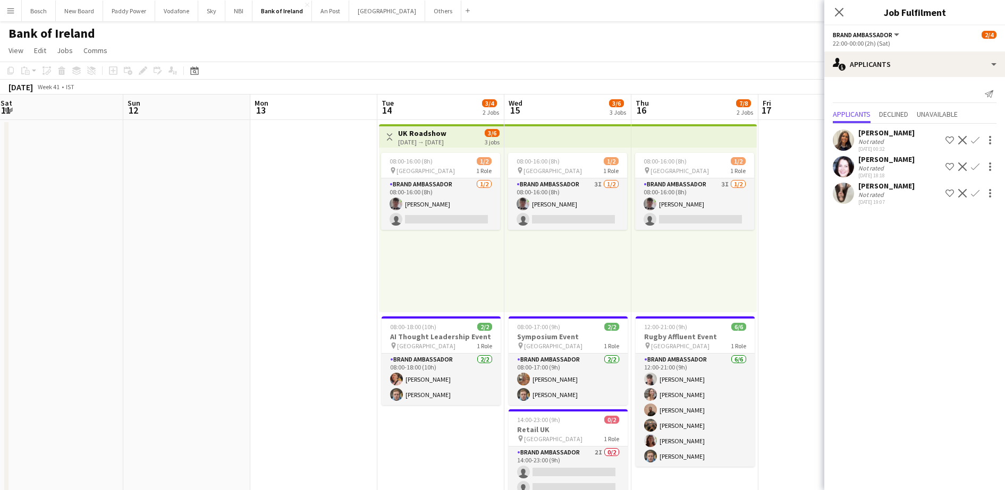
scroll to position [0, 396]
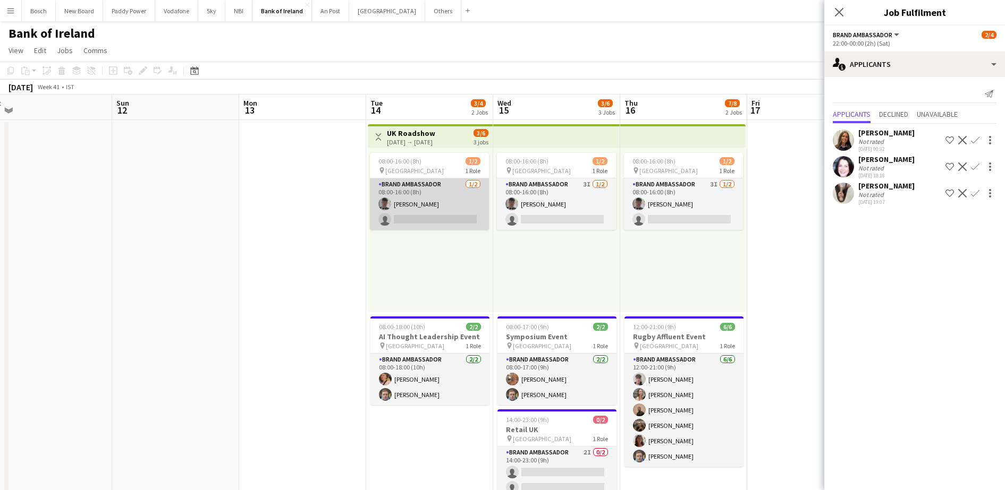
click at [425, 202] on app-card-role "Brand Ambassador [DATE] 08:00-16:00 (8h) [PERSON_NAME] single-neutral-actions" at bounding box center [429, 205] width 119 height 52
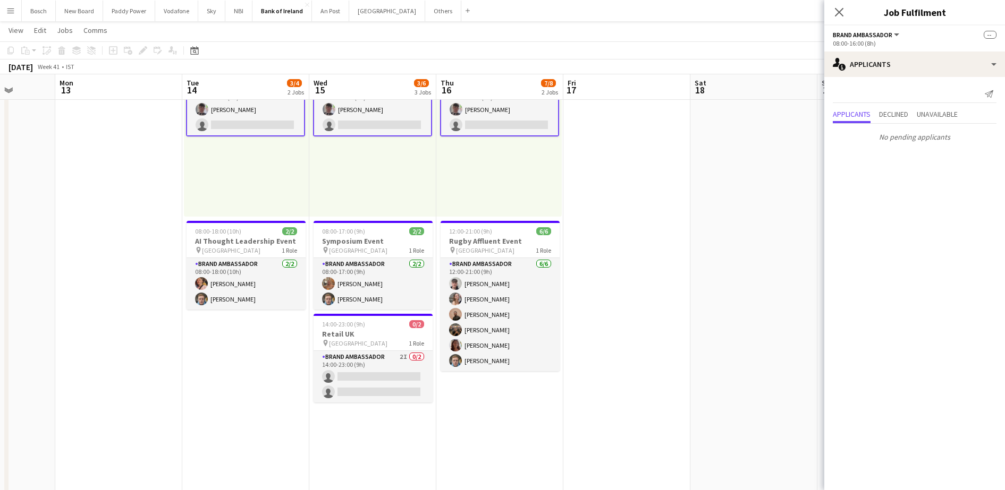
scroll to position [95, 0]
click at [366, 397] on app-card-role "Brand Ambassador 2I 0/2 14:00-23:00 (9h) single-neutral-actions single-neutral-…" at bounding box center [372, 377] width 119 height 52
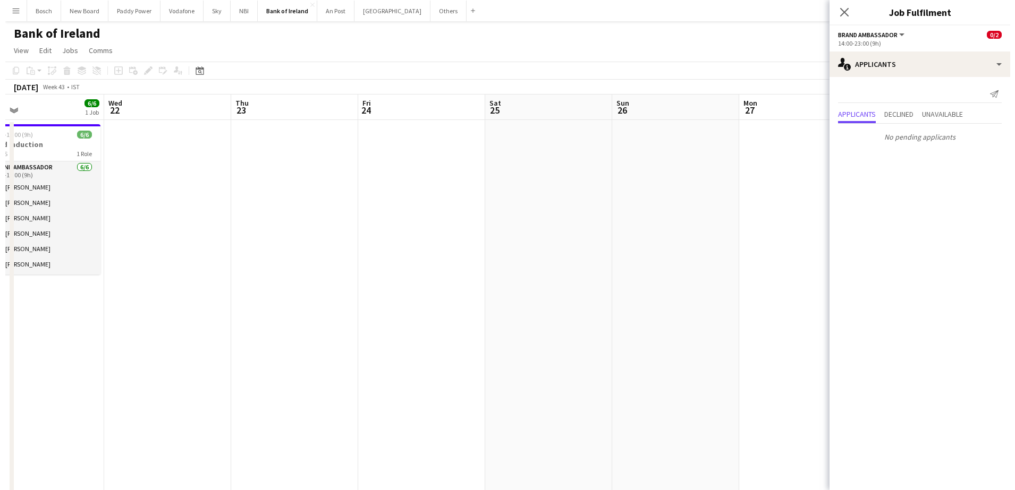
scroll to position [0, 313]
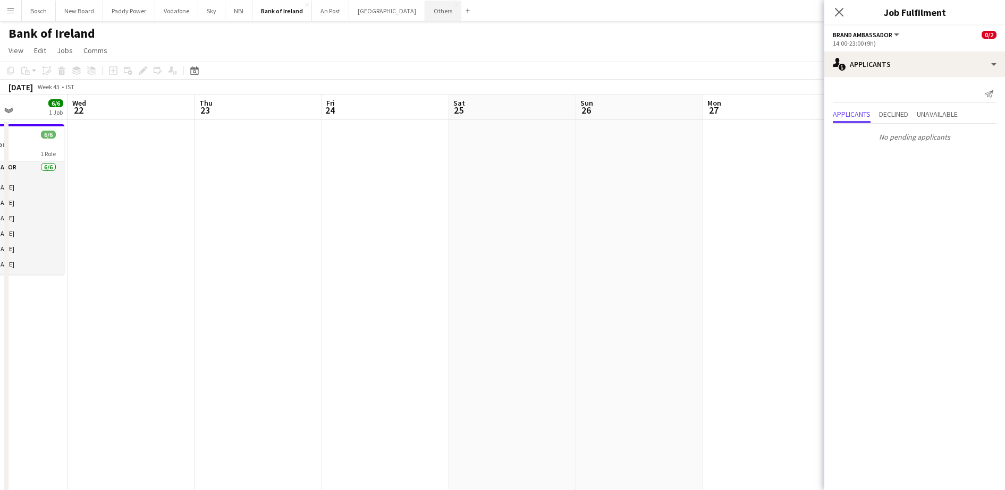
click at [425, 14] on button "Others Close" at bounding box center [443, 11] width 36 height 21
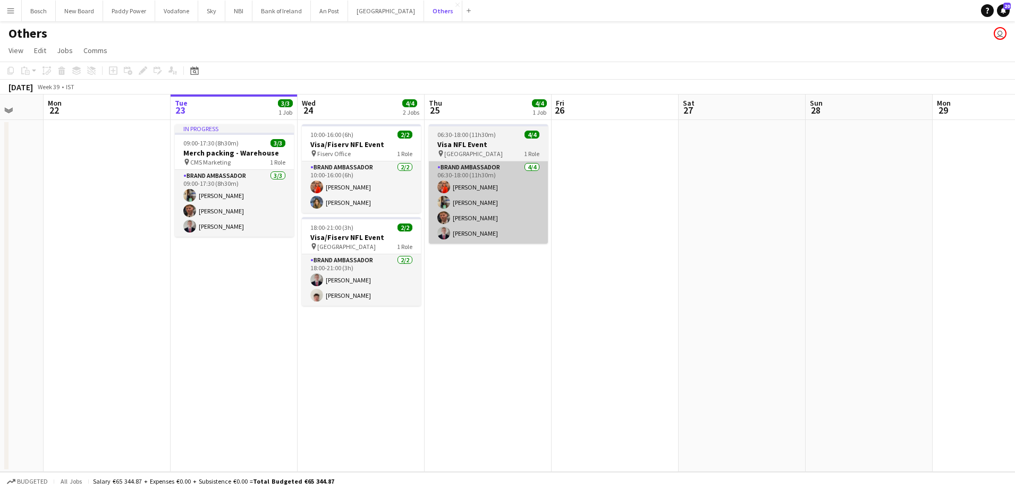
scroll to position [0, 335]
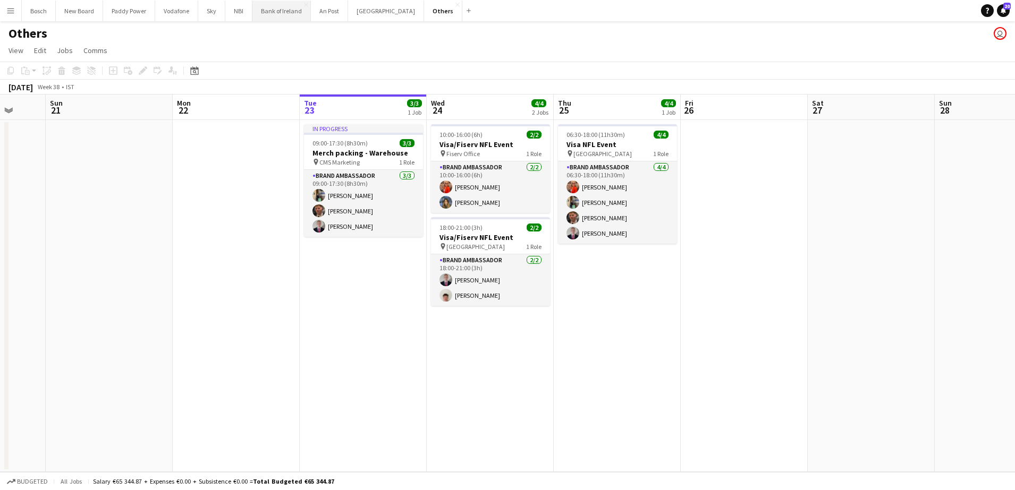
click at [275, 13] on button "Bank of Ireland Close" at bounding box center [281, 11] width 58 height 21
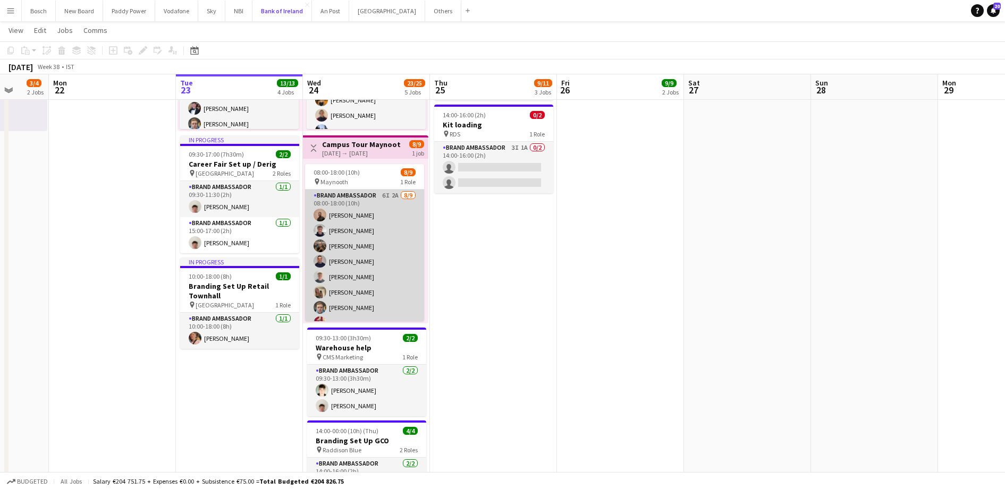
scroll to position [28, 0]
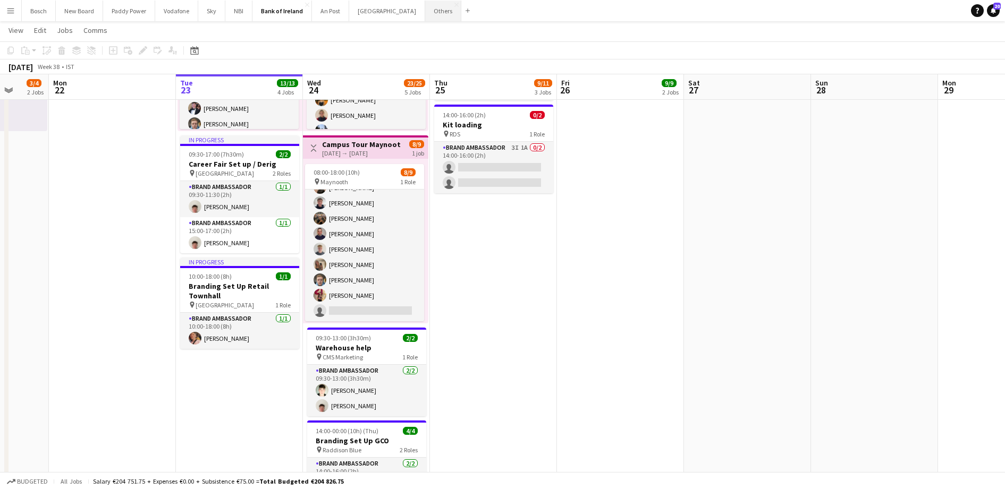
click at [425, 11] on button "Others Close" at bounding box center [443, 11] width 36 height 21
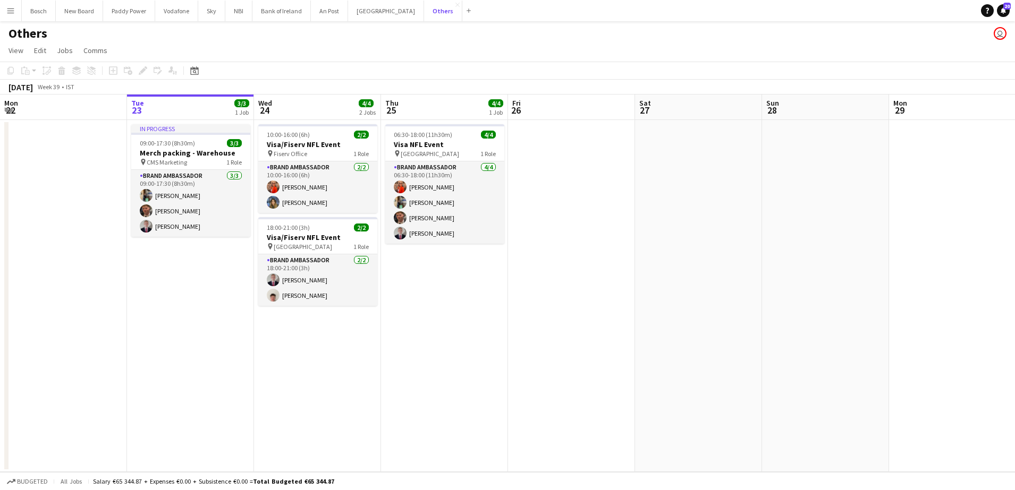
scroll to position [0, 340]
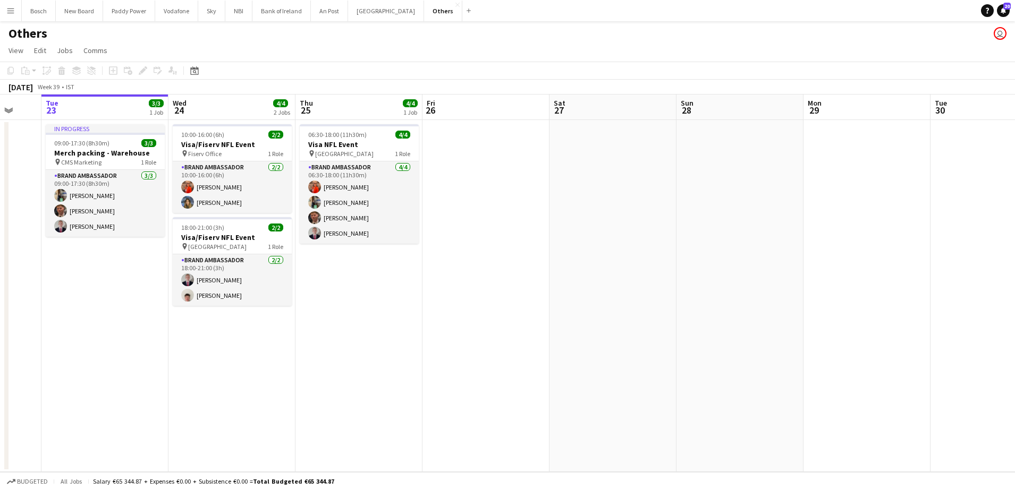
click at [488, 276] on app-date-cell at bounding box center [485, 296] width 127 height 352
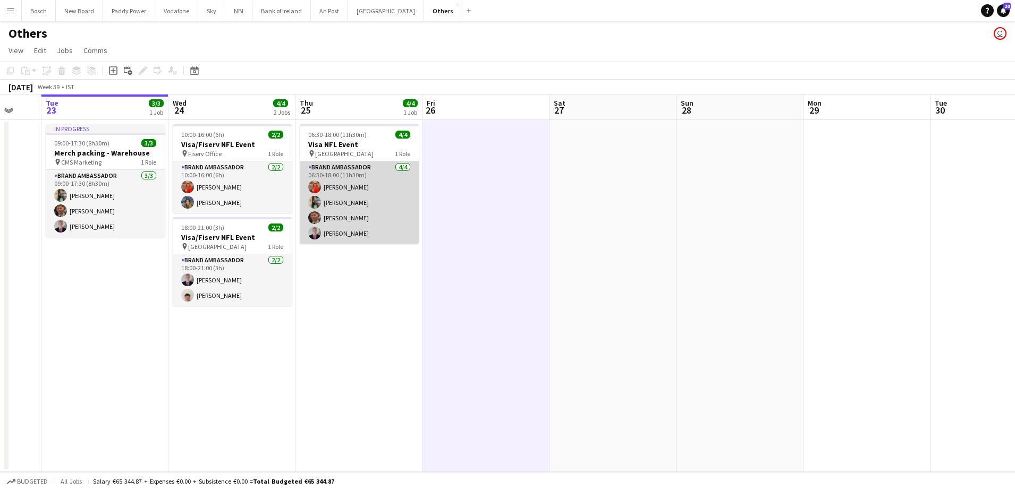
click at [361, 215] on app-card-role "Brand Ambassador [DATE] 06:30-18:00 (11h30m) [PERSON_NAME] [PERSON_NAME] [PERSO…" at bounding box center [359, 203] width 119 height 82
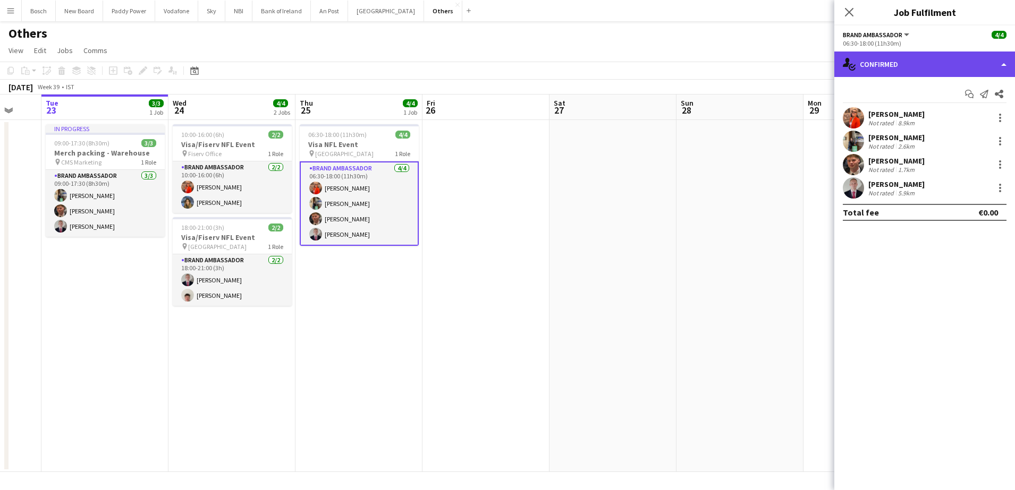
click at [931, 58] on div "single-neutral-actions-check-2 Confirmed" at bounding box center [924, 65] width 181 height 26
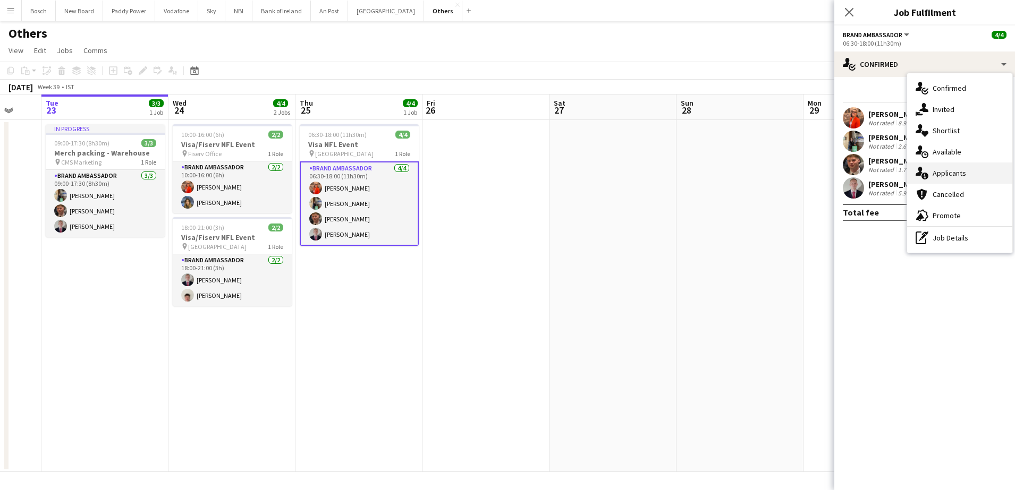
click at [965, 175] on div "single-neutral-actions-information Applicants" at bounding box center [959, 173] width 105 height 21
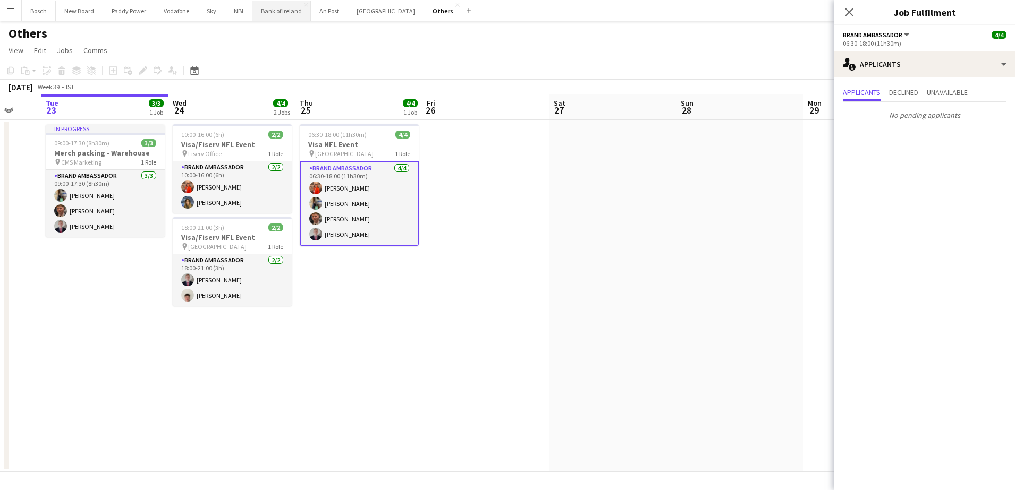
click at [268, 4] on button "Bank of Ireland Close" at bounding box center [281, 11] width 58 height 21
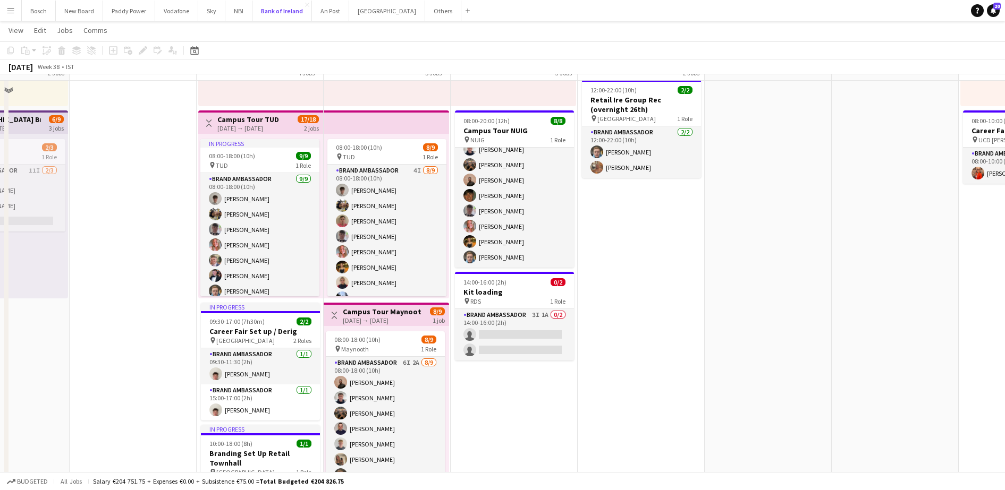
scroll to position [207, 0]
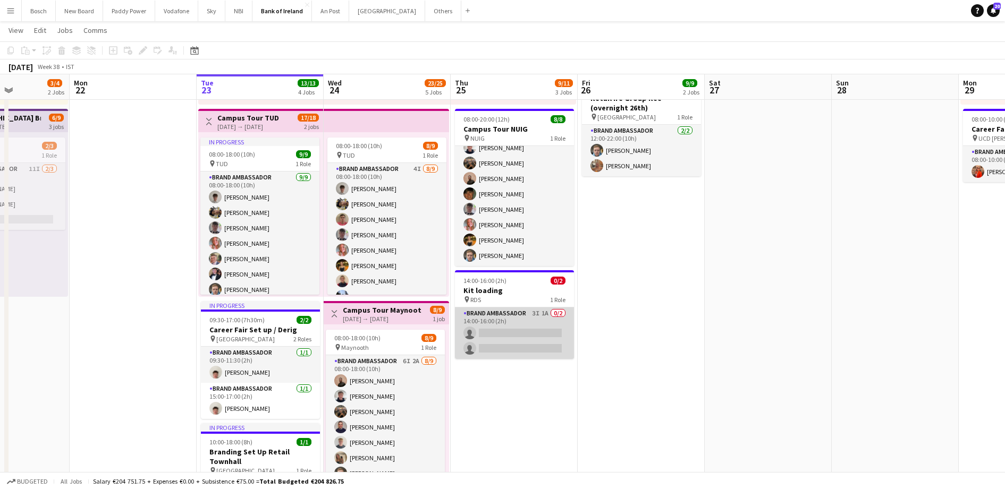
click at [539, 343] on app-card-role "Brand Ambassador 3I 1A 0/2 14:00-16:00 (2h) single-neutral-actions single-neutr…" at bounding box center [514, 334] width 119 height 52
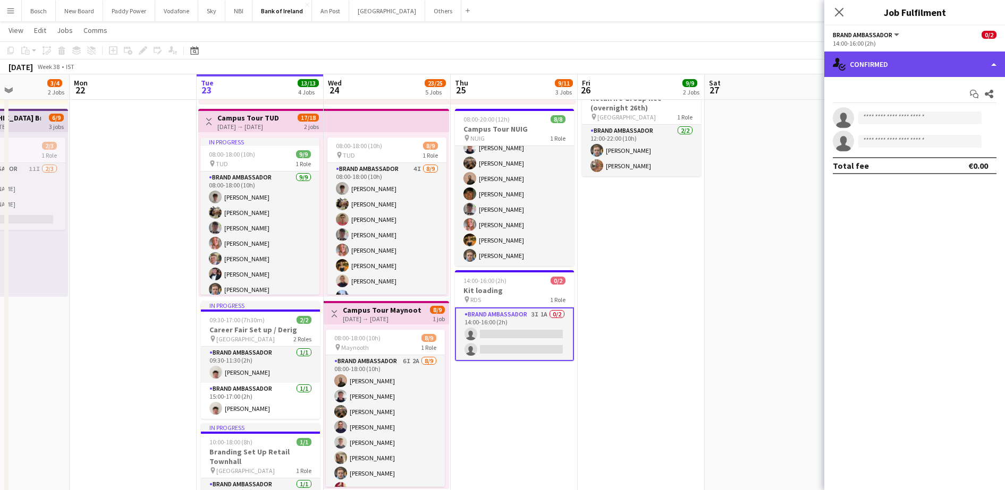
click at [903, 66] on div "single-neutral-actions-check-2 Confirmed" at bounding box center [914, 65] width 181 height 26
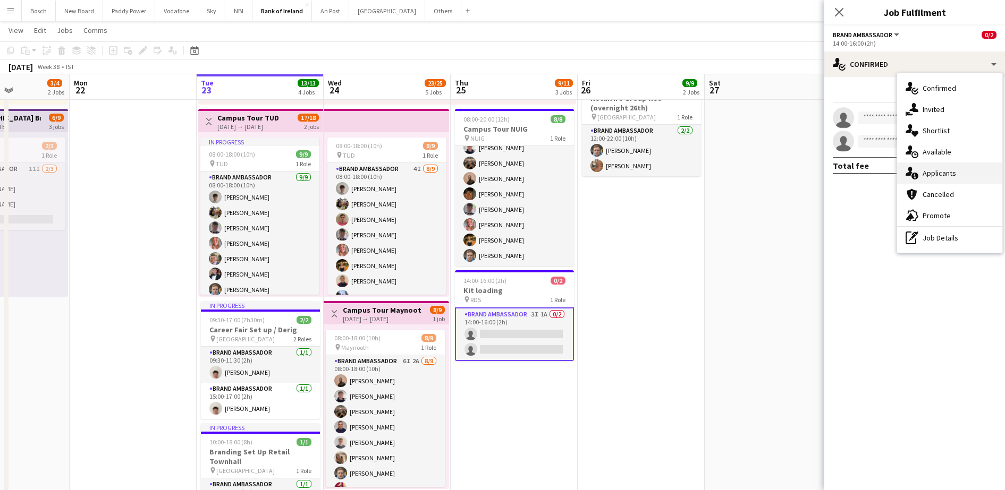
click at [965, 181] on div "single-neutral-actions-information Applicants" at bounding box center [949, 173] width 105 height 21
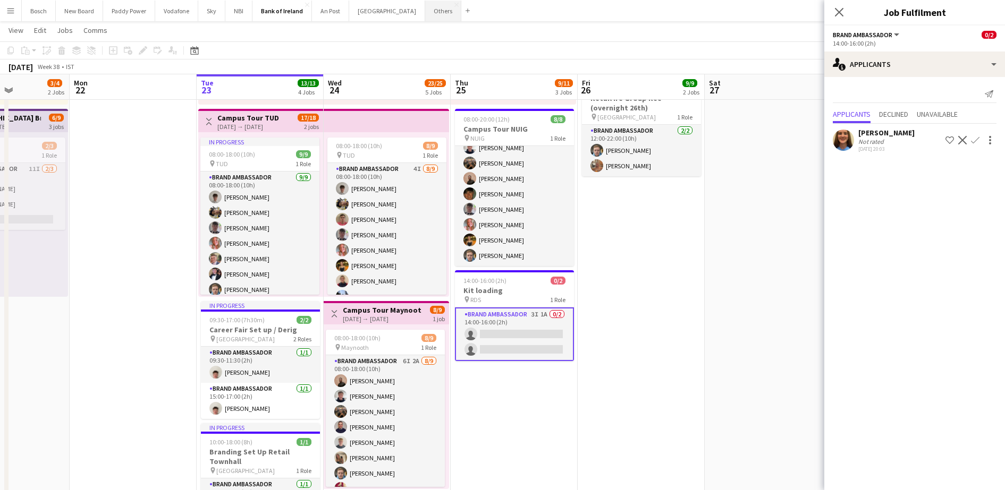
click at [425, 19] on button "Others Close" at bounding box center [443, 11] width 36 height 21
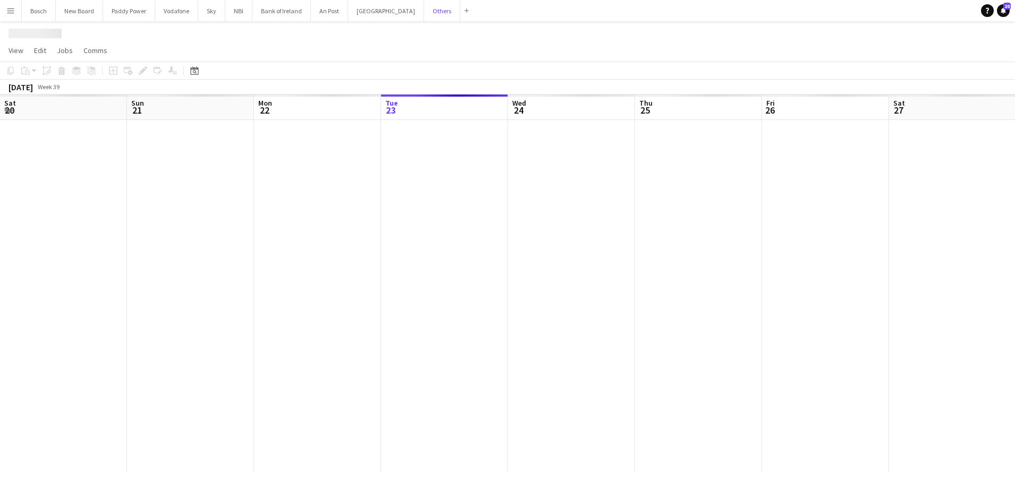
scroll to position [0, 254]
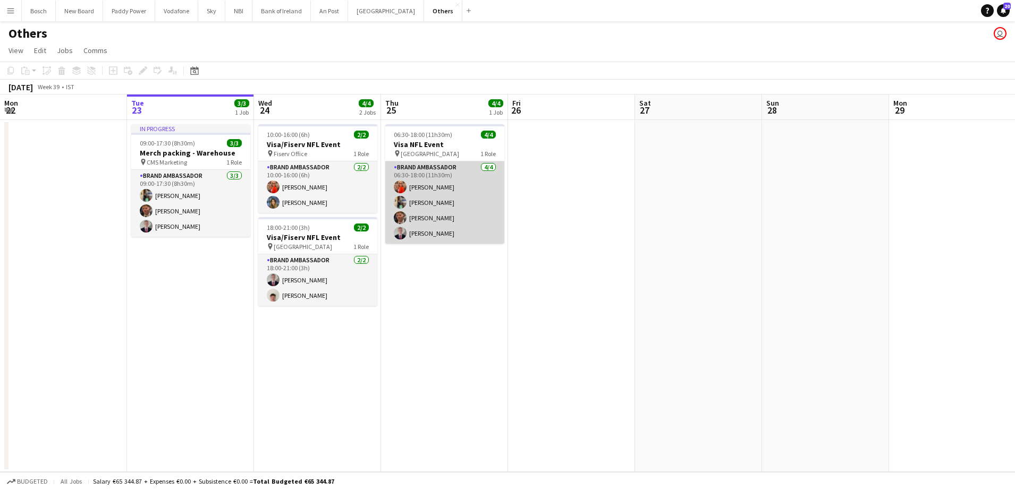
click at [479, 194] on app-card-role "Brand Ambassador [DATE] 06:30-18:00 (11h30m) [PERSON_NAME] [PERSON_NAME] [PERSO…" at bounding box center [444, 203] width 119 height 82
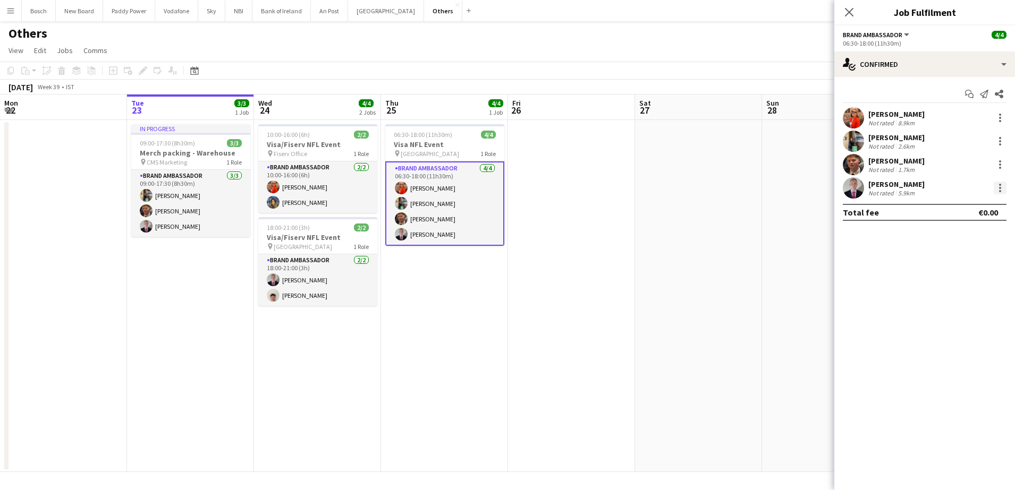
click at [998, 186] on div at bounding box center [1000, 188] width 13 height 13
click at [997, 142] on div at bounding box center [507, 245] width 1015 height 490
click at [1000, 142] on div at bounding box center [1000, 141] width 13 height 13
click at [955, 273] on button "Remove" at bounding box center [964, 263] width 83 height 26
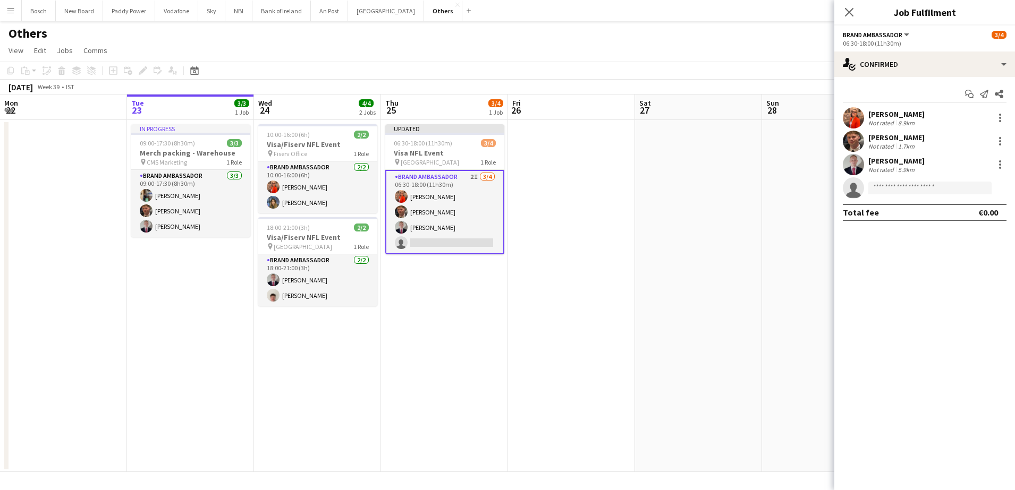
click at [740, 50] on app-page-menu "View Day view expanded Day view collapsed Month view Date picker Jump to [DATE]…" at bounding box center [507, 51] width 1015 height 20
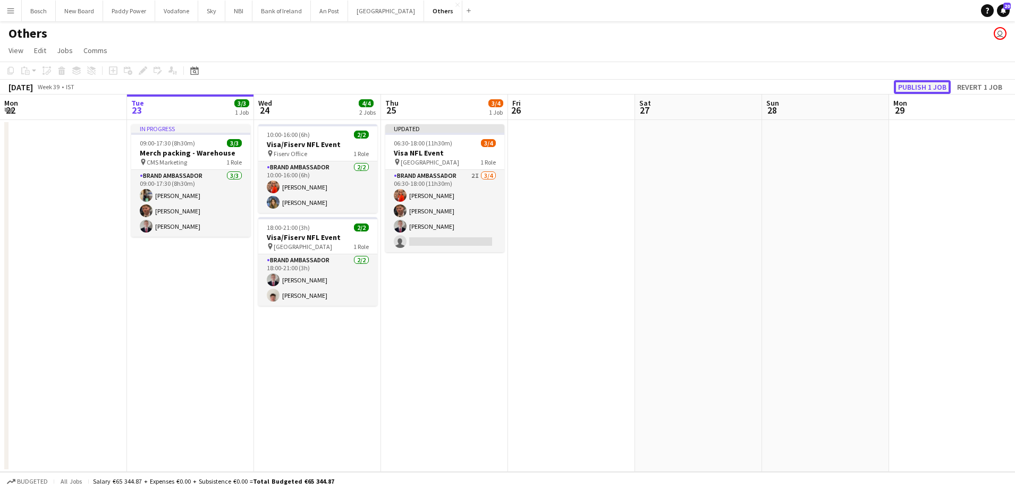
click at [934, 88] on button "Publish 1 job" at bounding box center [922, 87] width 57 height 14
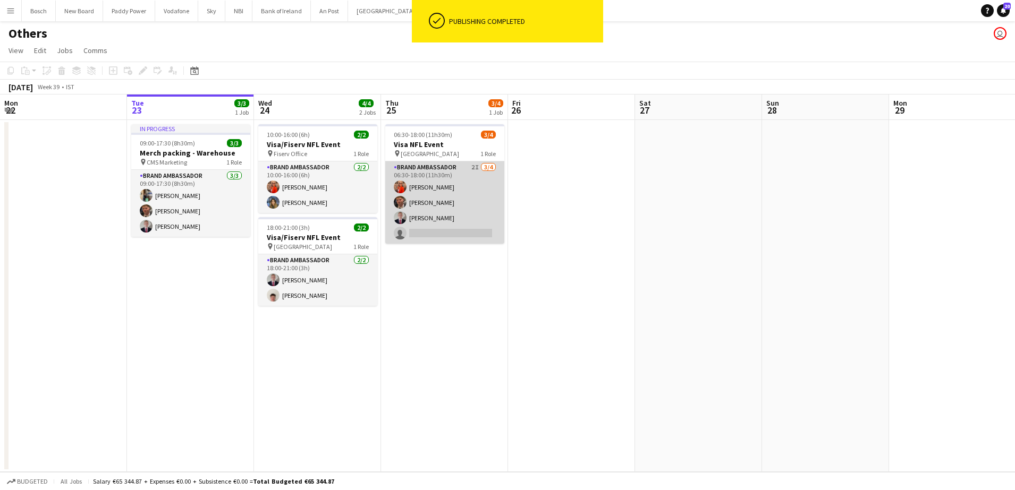
click at [451, 200] on app-card-role "Brand Ambassador 2I [DATE] 06:30-18:00 (11h30m) [PERSON_NAME] [PERSON_NAME] [PE…" at bounding box center [444, 203] width 119 height 82
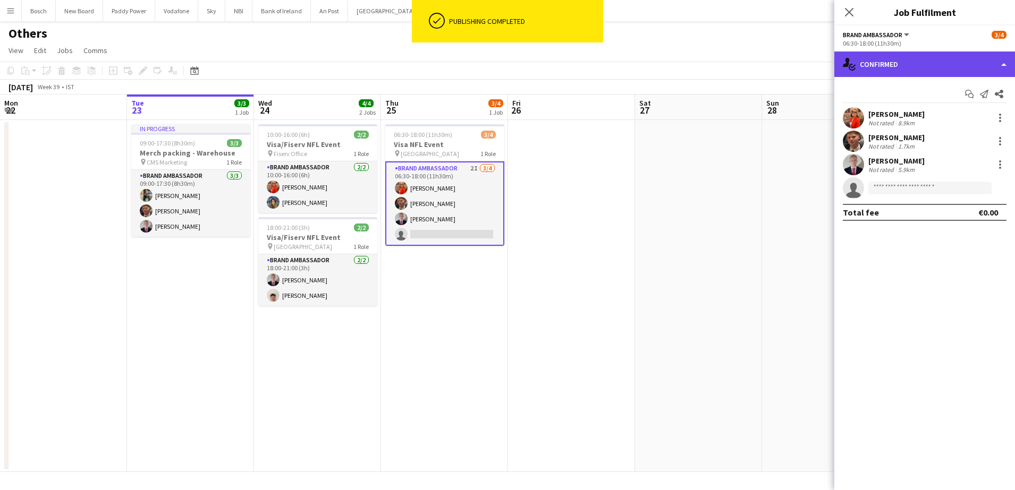
click at [947, 58] on div "single-neutral-actions-check-2 Confirmed" at bounding box center [924, 65] width 181 height 26
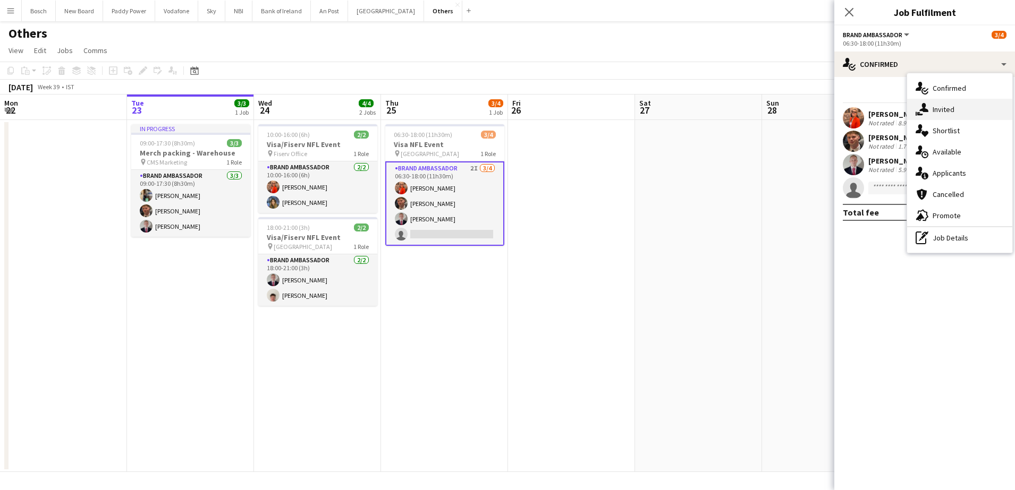
click at [946, 108] on span "Invited" at bounding box center [943, 110] width 22 height 10
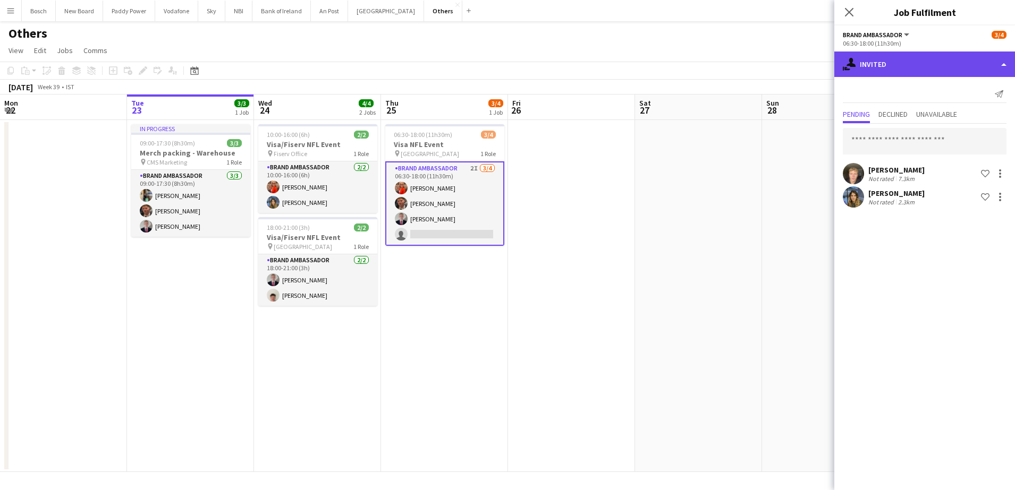
click at [904, 52] on div "single-neutral-actions-share-1 Invited" at bounding box center [924, 65] width 181 height 26
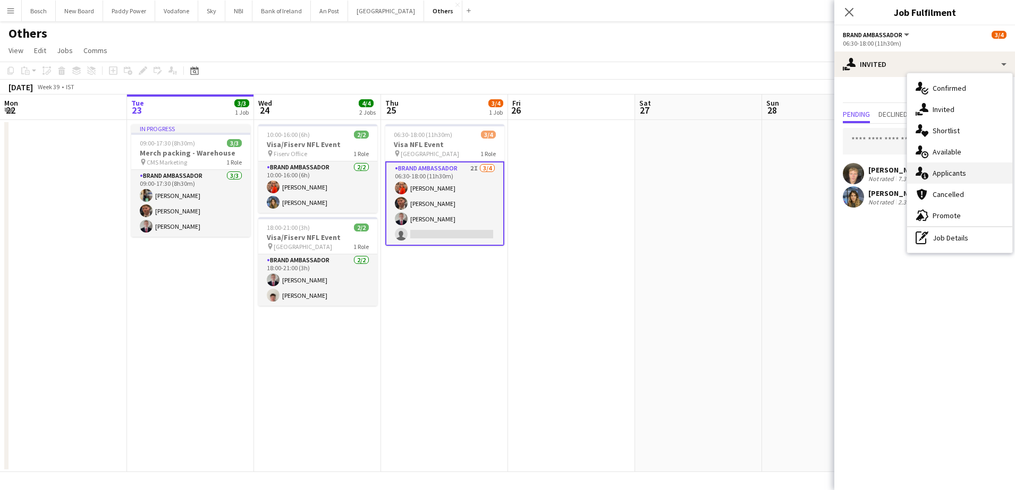
click at [955, 165] on div "single-neutral-actions-information Applicants" at bounding box center [959, 173] width 105 height 21
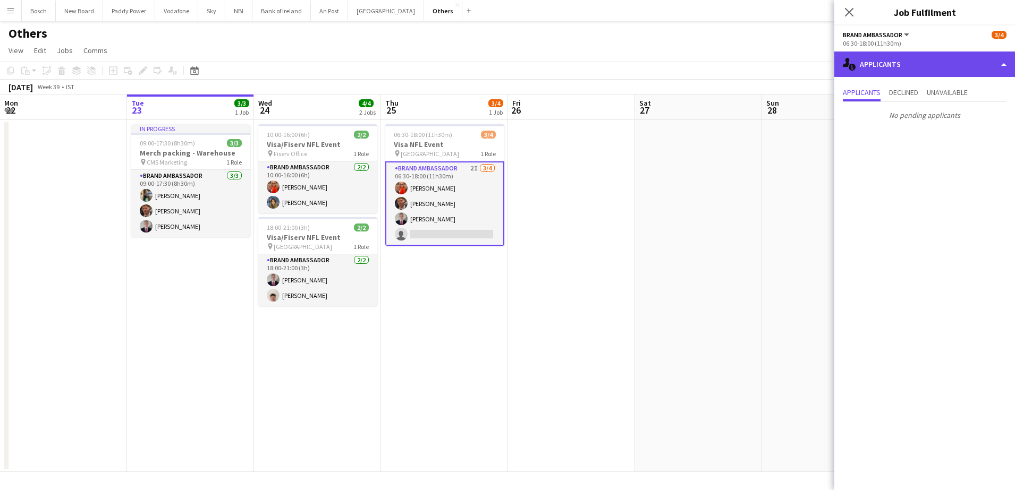
click at [921, 66] on div "single-neutral-actions-information Applicants" at bounding box center [924, 65] width 181 height 26
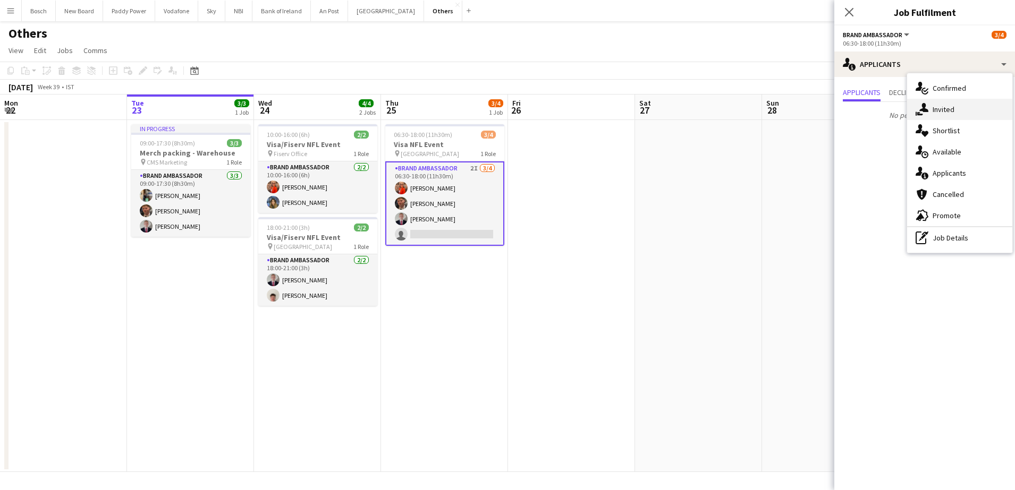
click at [949, 101] on div "single-neutral-actions-share-1 Invited" at bounding box center [959, 109] width 105 height 21
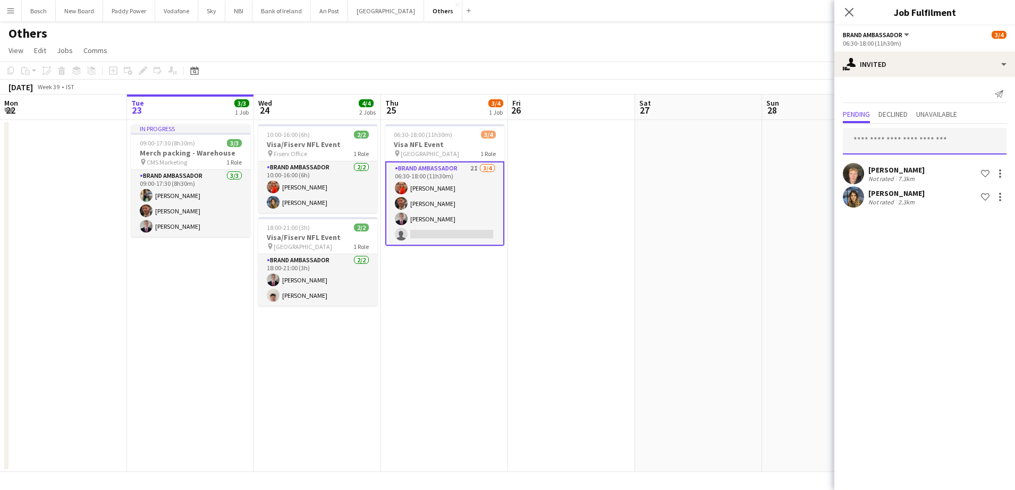
click at [887, 136] on input "text" at bounding box center [925, 141] width 164 height 27
click at [1004, 172] on div at bounding box center [1000, 173] width 13 height 13
click at [980, 214] on span "Send notification" at bounding box center [966, 218] width 63 height 9
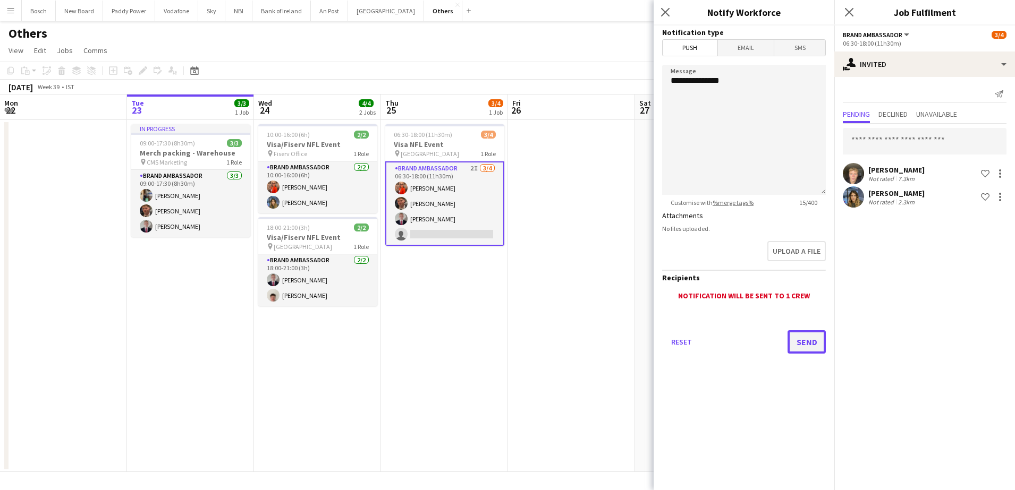
click at [806, 334] on button "Send" at bounding box center [806, 341] width 38 height 23
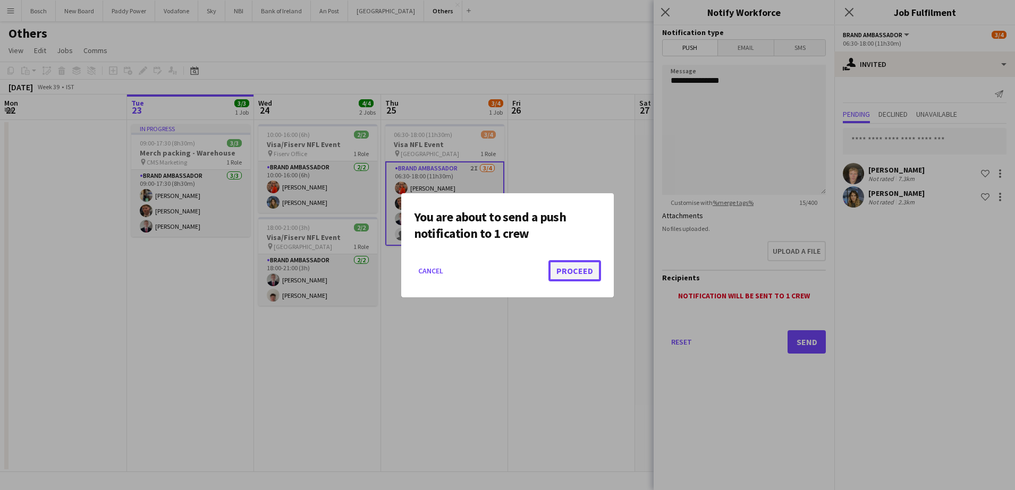
click at [572, 265] on button "Proceed" at bounding box center [574, 270] width 53 height 21
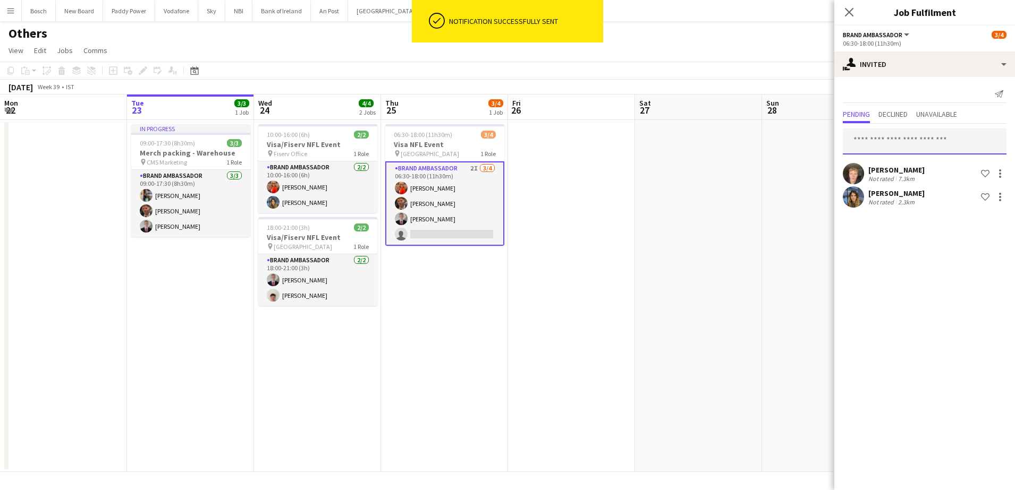
click at [879, 139] on input "text" at bounding box center [925, 141] width 164 height 27
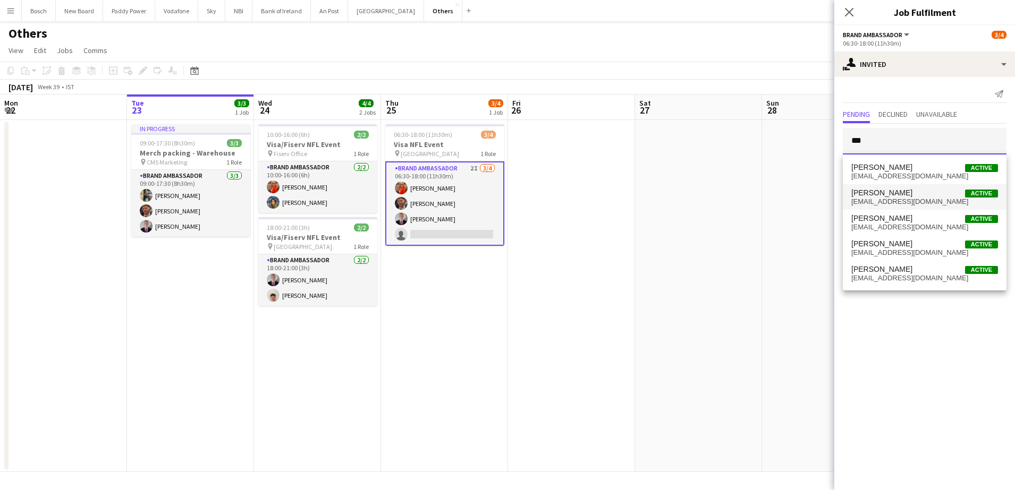
type input "***"
click at [911, 205] on span "[EMAIL_ADDRESS][DOMAIN_NAME]" at bounding box center [924, 202] width 147 height 9
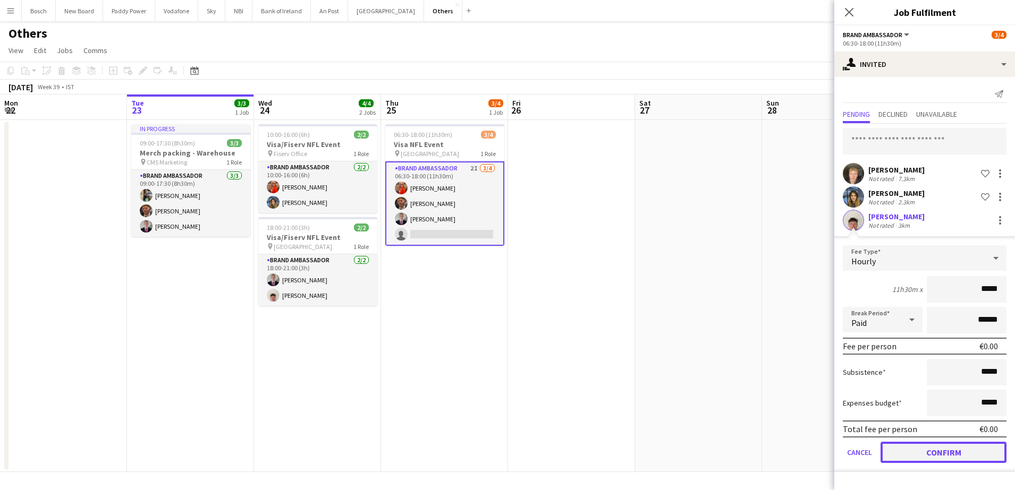
click at [930, 455] on button "Confirm" at bounding box center [943, 452] width 126 height 21
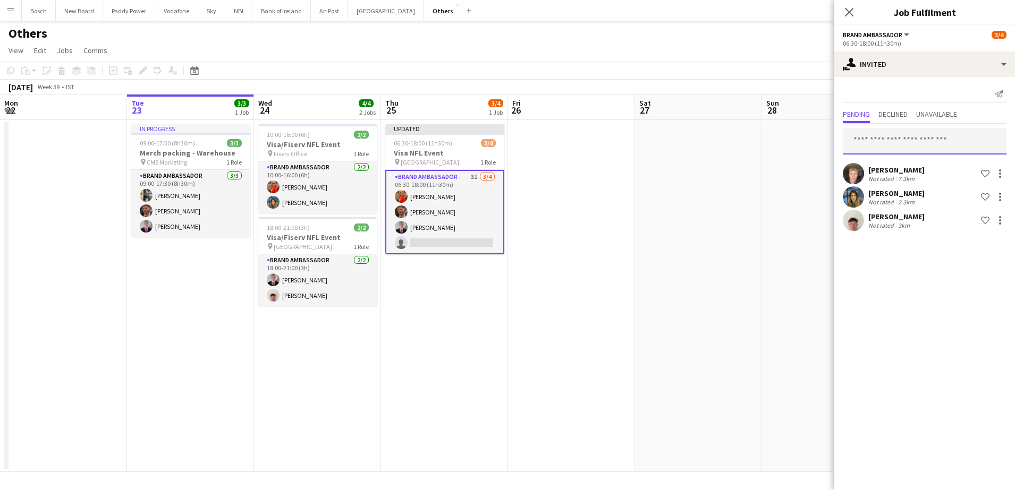
click at [920, 143] on input "text" at bounding box center [925, 141] width 164 height 27
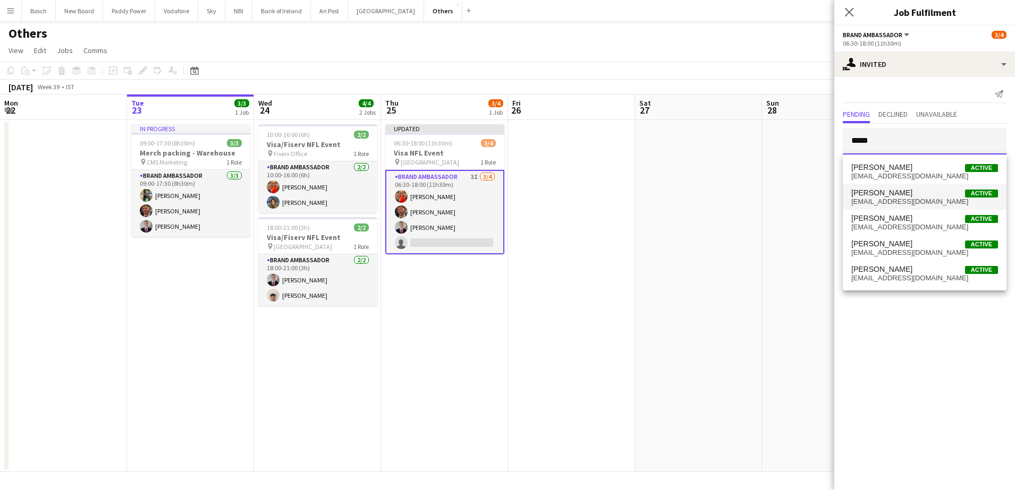
type input "*****"
click at [917, 196] on span "[PERSON_NAME] Active" at bounding box center [924, 193] width 147 height 9
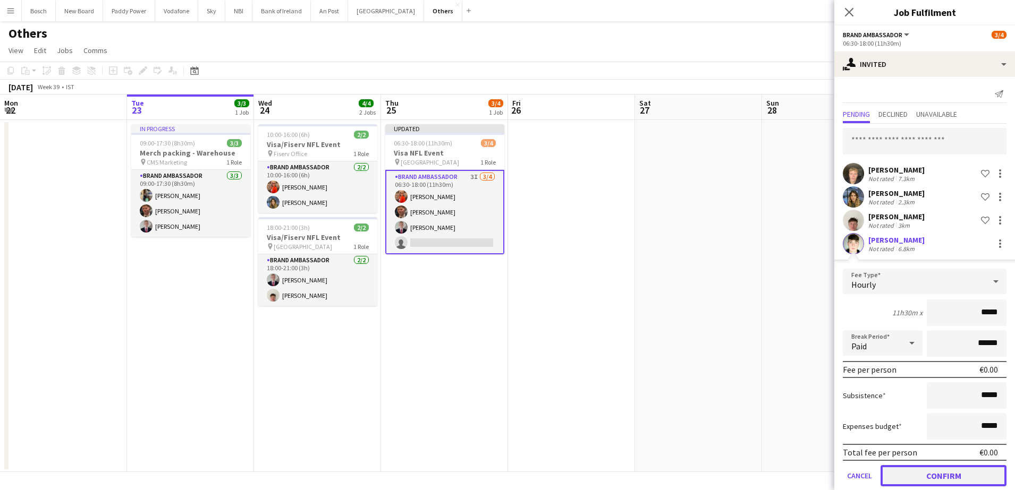
click at [925, 468] on button "Confirm" at bounding box center [943, 475] width 126 height 21
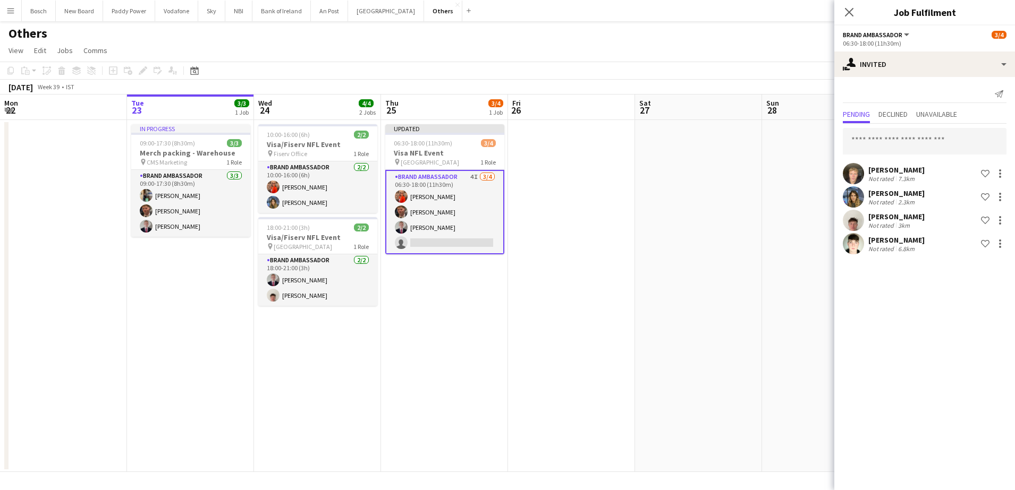
click at [760, 98] on app-board-header-date "Sat 27" at bounding box center [698, 108] width 127 height 26
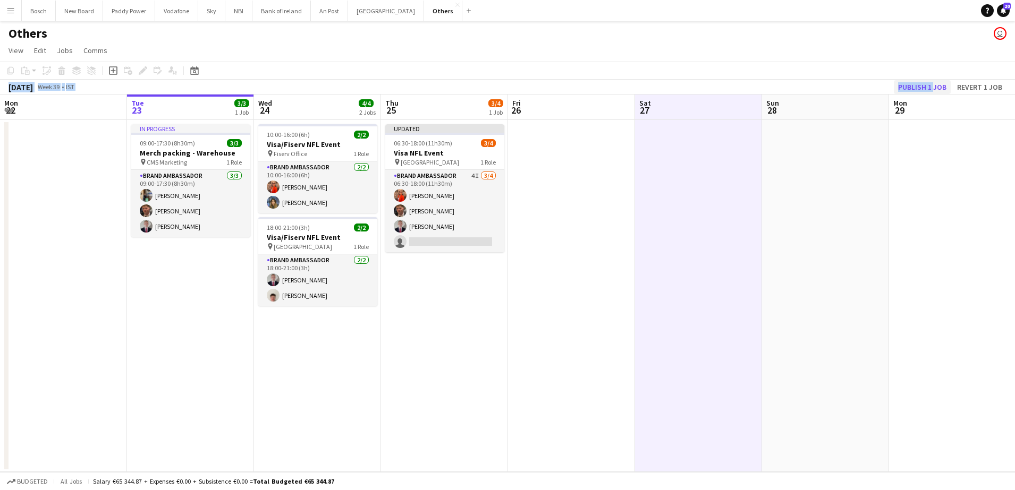
drag, startPoint x: 930, startPoint y: 78, endPoint x: 930, endPoint y: 85, distance: 7.4
click at [930, 85] on div "Copy Paste Paste Ctrl+V Paste with crew Ctrl+Shift+V Paste linked Job [GEOGRAPH…" at bounding box center [507, 78] width 1015 height 33
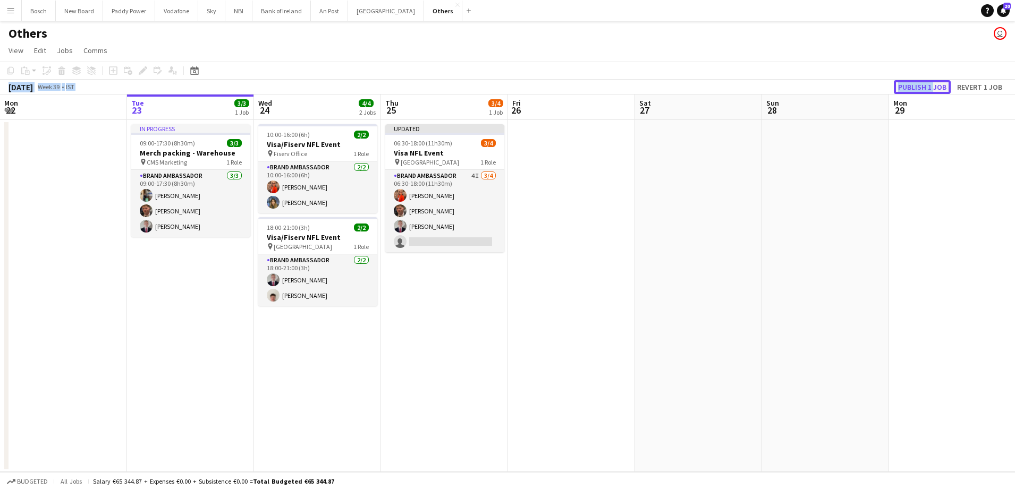
click at [930, 85] on button "Publish 1 job" at bounding box center [922, 87] width 57 height 14
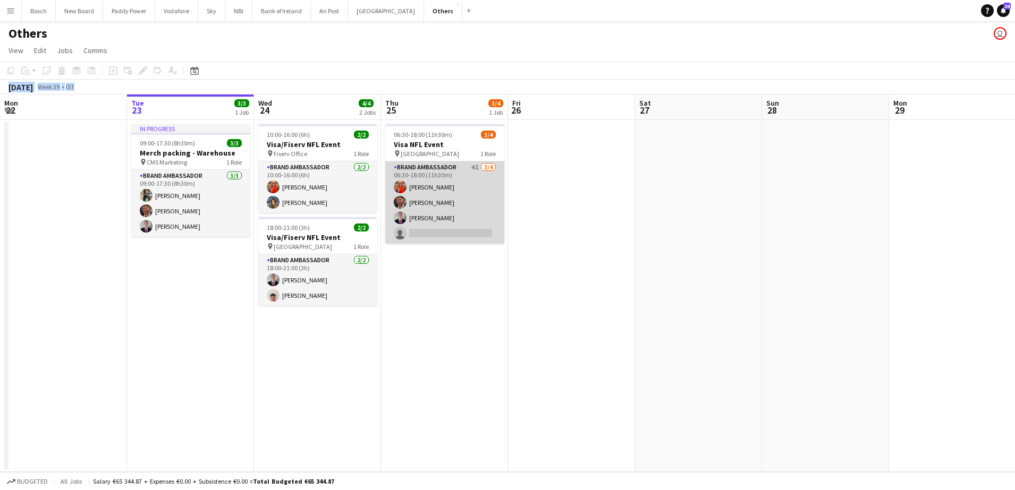
click at [463, 196] on app-card-role "Brand Ambassador 4I [DATE] 06:30-18:00 (11h30m) [PERSON_NAME] [PERSON_NAME] [PE…" at bounding box center [444, 203] width 119 height 82
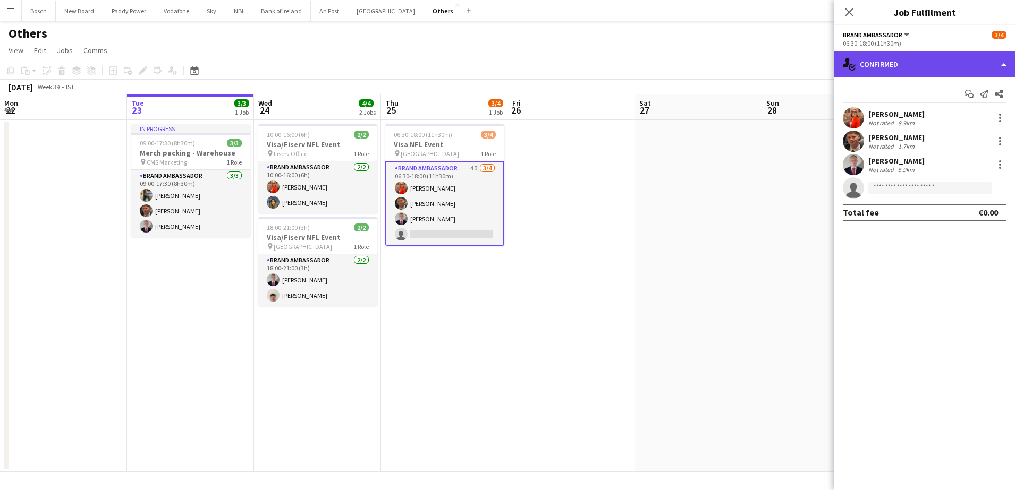
click at [897, 54] on div "single-neutral-actions-check-2 Confirmed" at bounding box center [924, 65] width 181 height 26
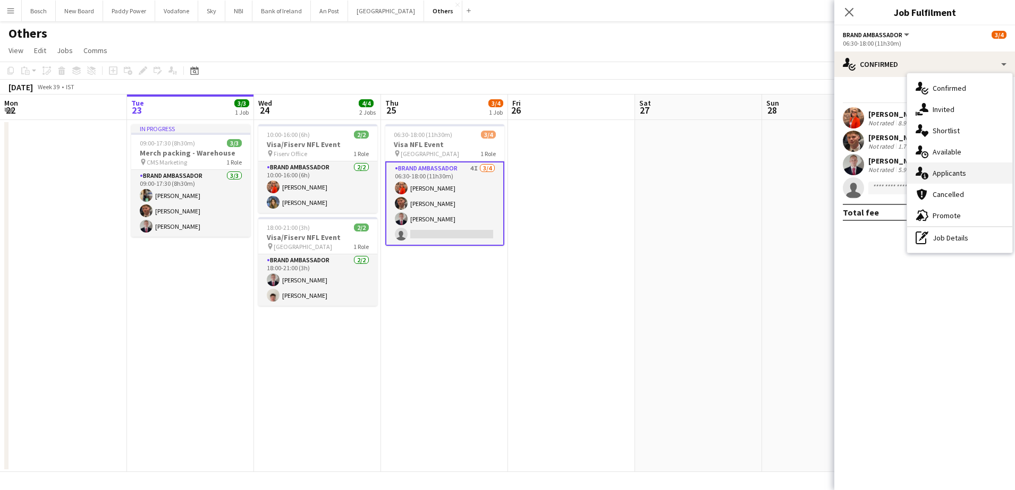
click at [954, 183] on div "single-neutral-actions-information Applicants" at bounding box center [959, 173] width 105 height 21
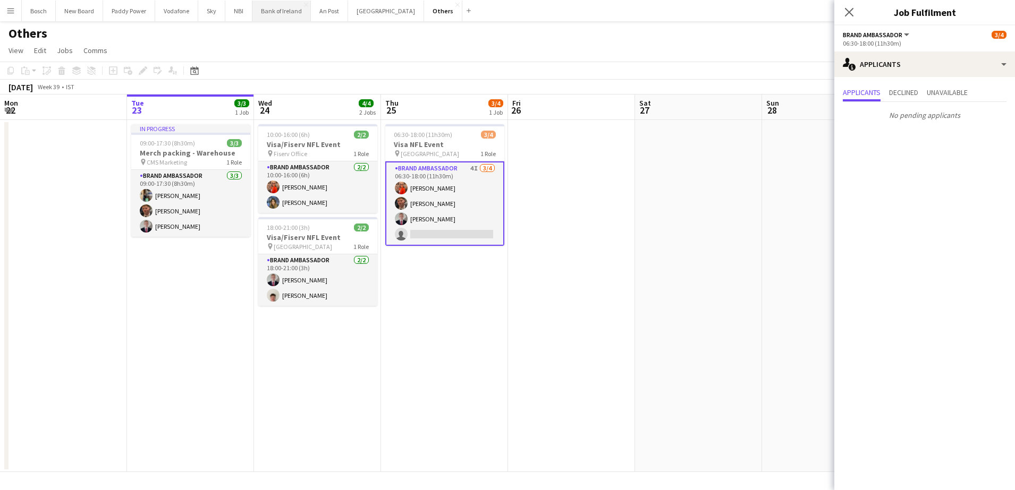
click at [267, 20] on button "Bank of Ireland Close" at bounding box center [281, 11] width 58 height 21
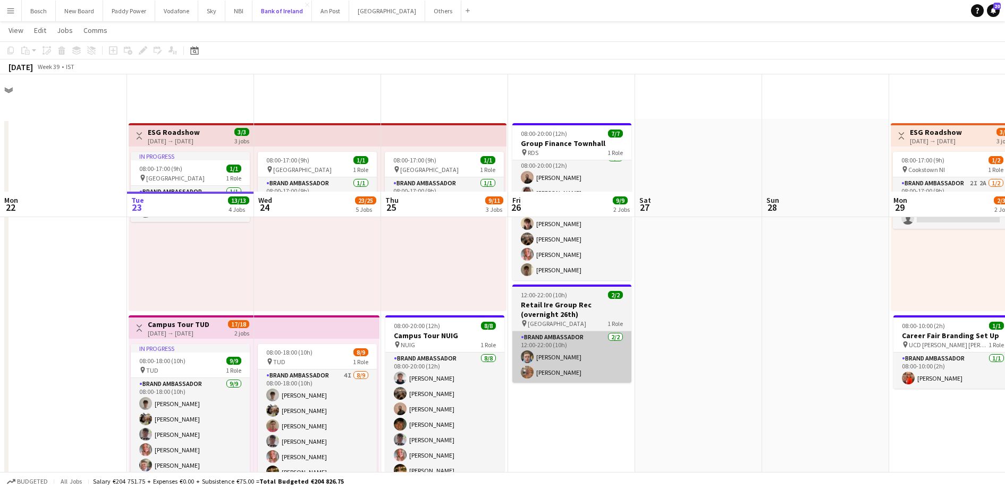
scroll to position [140, 0]
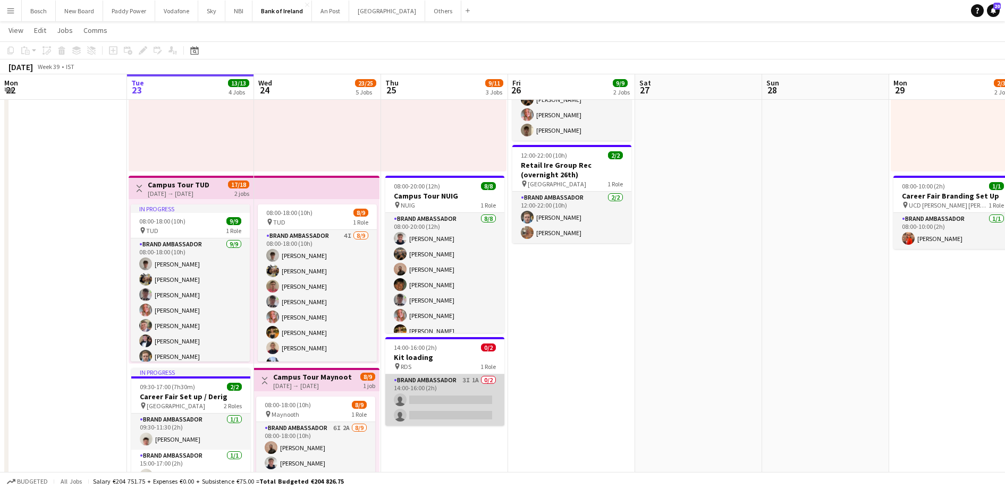
click at [465, 390] on app-card-role "Brand Ambassador 3I 1A 0/2 14:00-16:00 (2h) single-neutral-actions single-neutr…" at bounding box center [444, 401] width 119 height 52
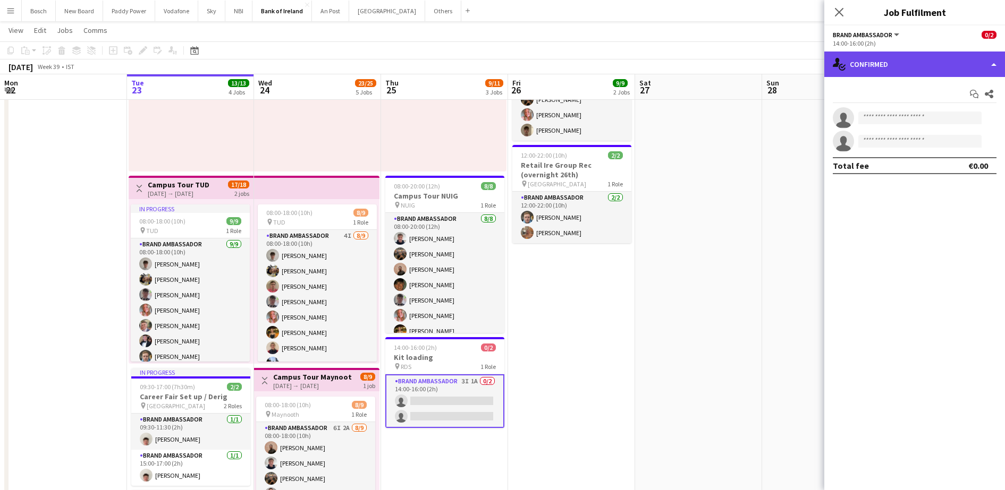
click at [863, 62] on div "single-neutral-actions-check-2 Confirmed" at bounding box center [914, 65] width 181 height 26
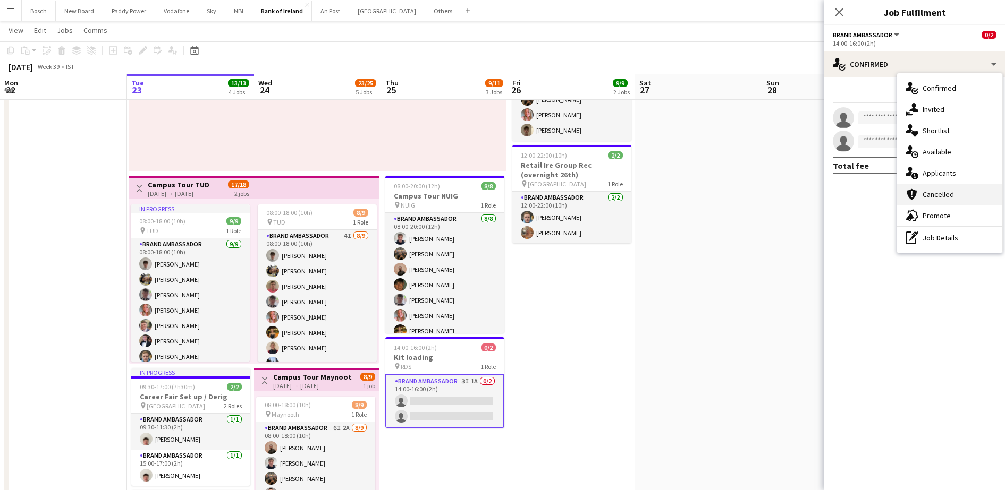
click at [946, 197] on span "Cancelled" at bounding box center [937, 195] width 31 height 10
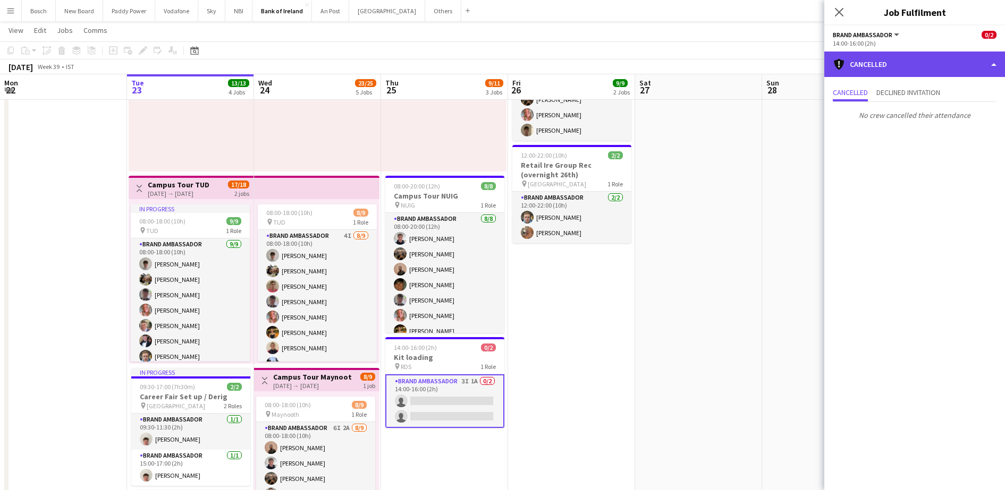
click at [898, 71] on div "cancellation Cancelled" at bounding box center [914, 65] width 181 height 26
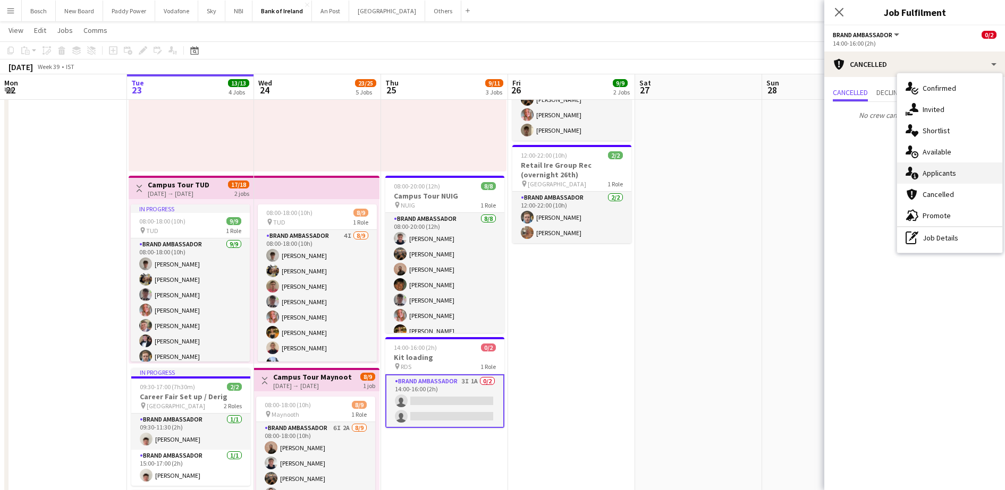
click at [934, 171] on span "Applicants" at bounding box center [938, 173] width 33 height 10
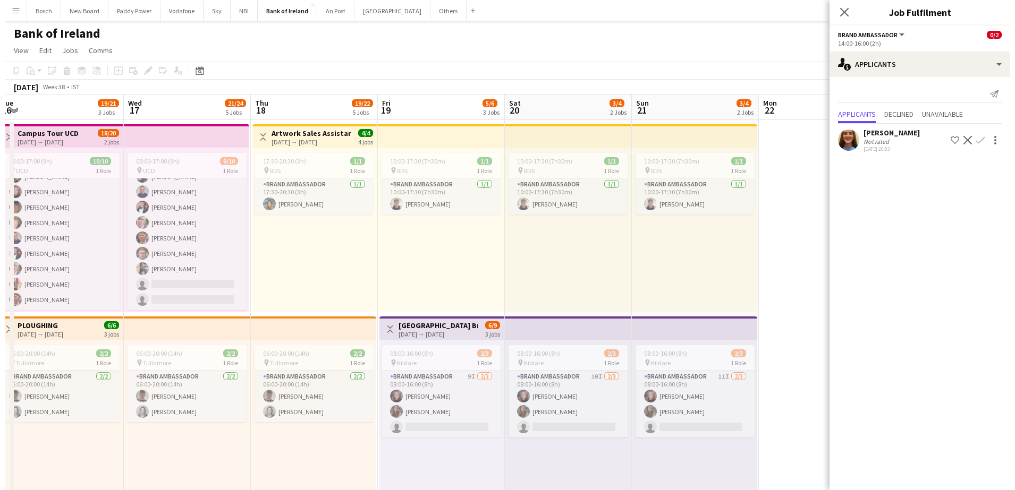
scroll to position [0, 318]
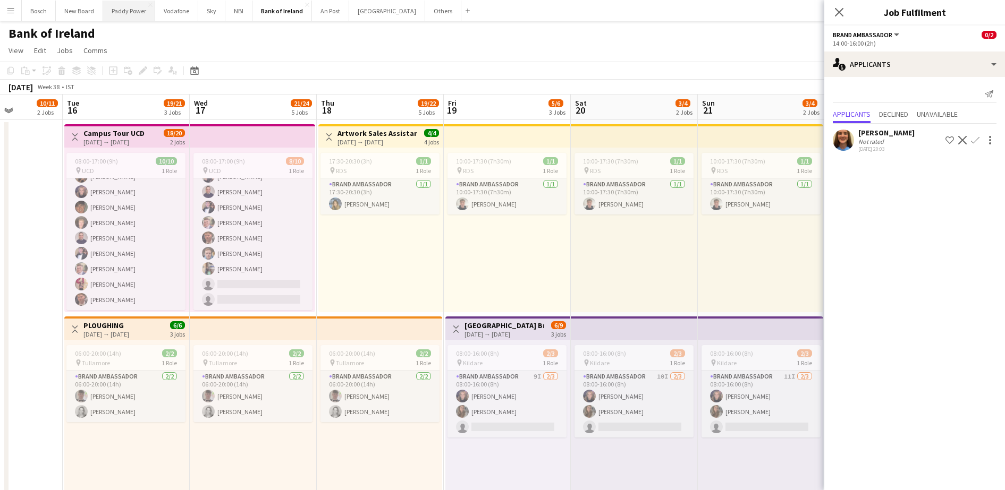
click at [146, 14] on button "Paddy Power Close" at bounding box center [129, 11] width 52 height 21
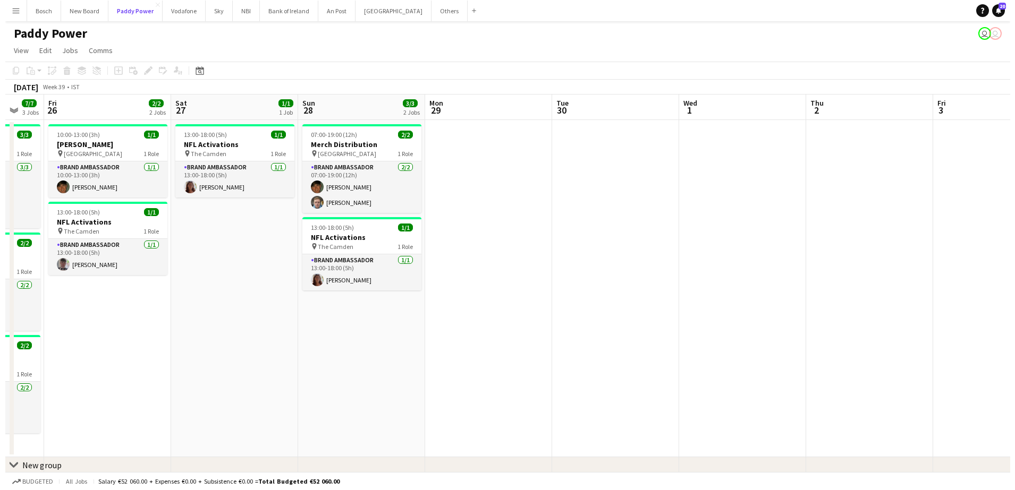
scroll to position [0, 388]
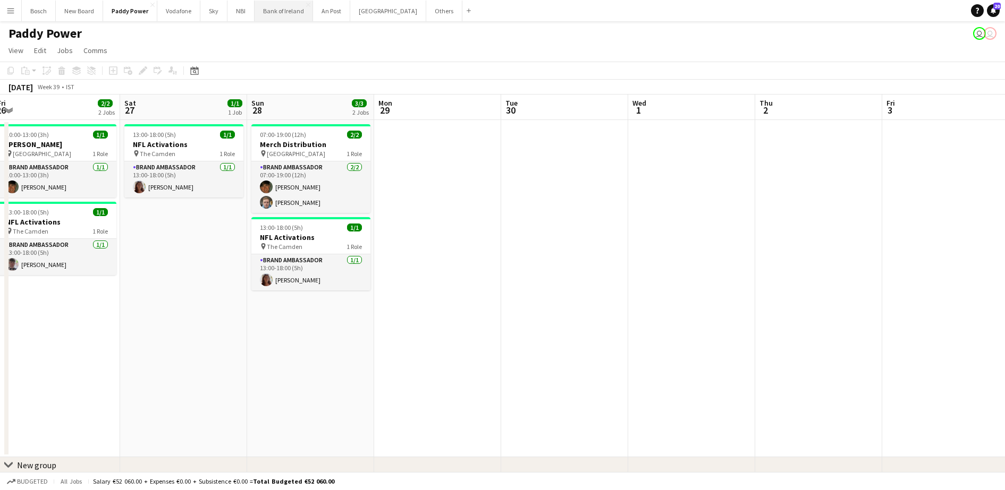
click at [289, 11] on button "Bank of Ireland Close" at bounding box center [284, 11] width 58 height 21
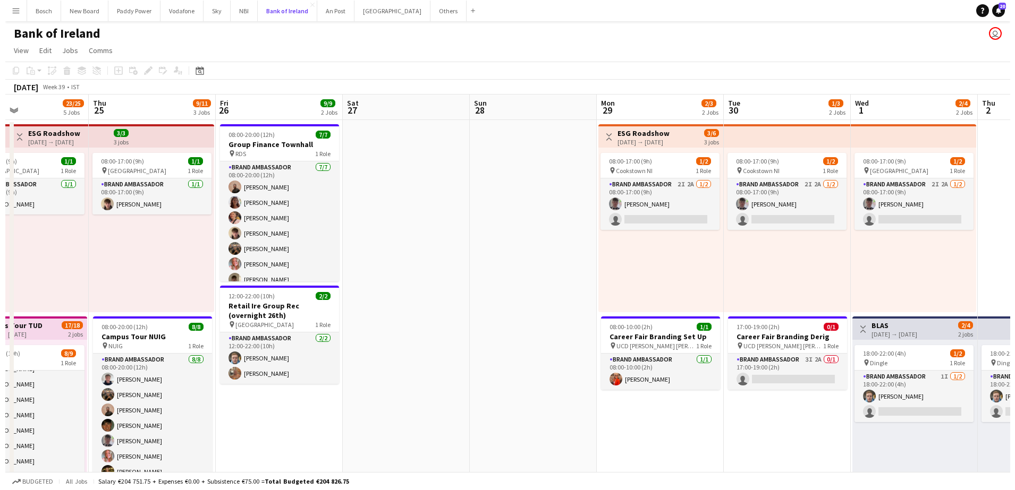
scroll to position [0, 425]
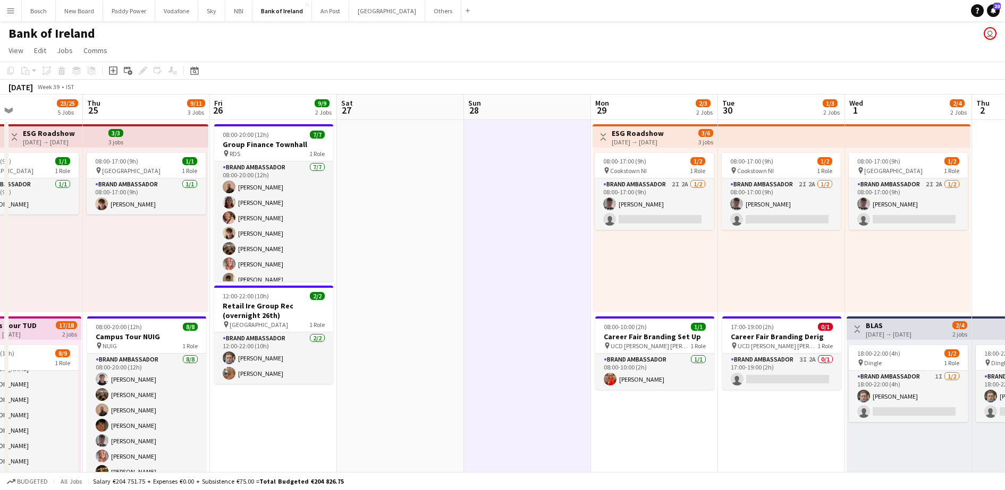
click at [411, 21] on div "Bosch Close New Board Close Paddy Power Close Vodafone Close Sky Close NBI Clos…" at bounding box center [247, 10] width 453 height 21
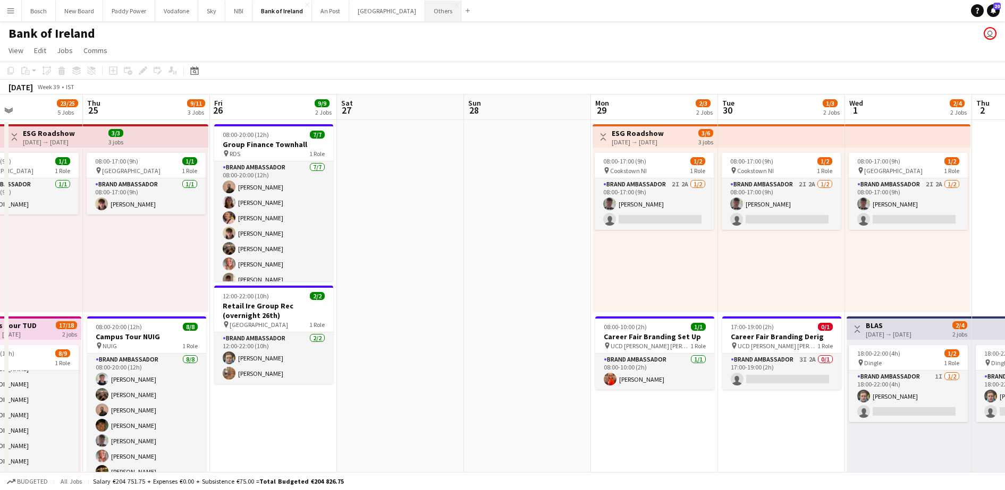
click at [425, 18] on button "Others Close" at bounding box center [443, 11] width 36 height 21
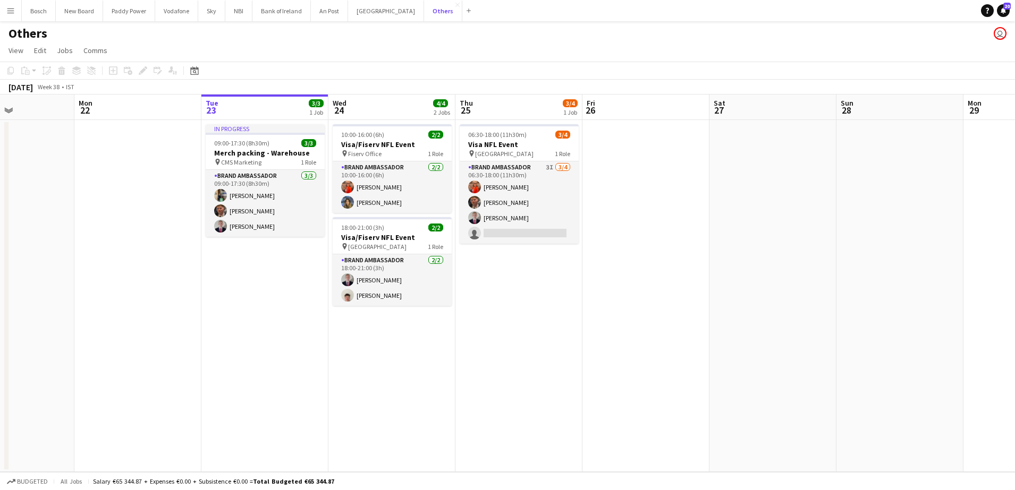
scroll to position [0, 307]
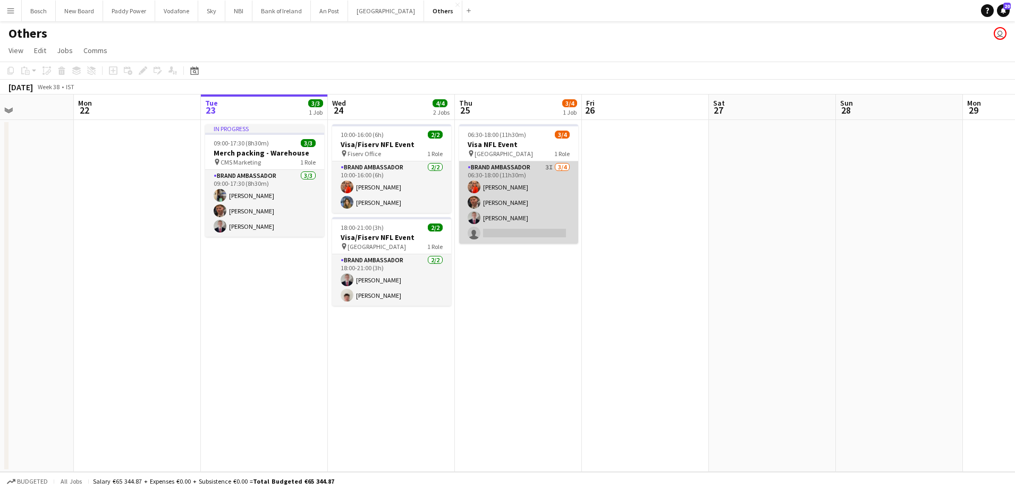
click at [540, 181] on app-card-role "Brand Ambassador 3I [DATE] 06:30-18:00 (11h30m) [PERSON_NAME] [PERSON_NAME] [PE…" at bounding box center [518, 203] width 119 height 82
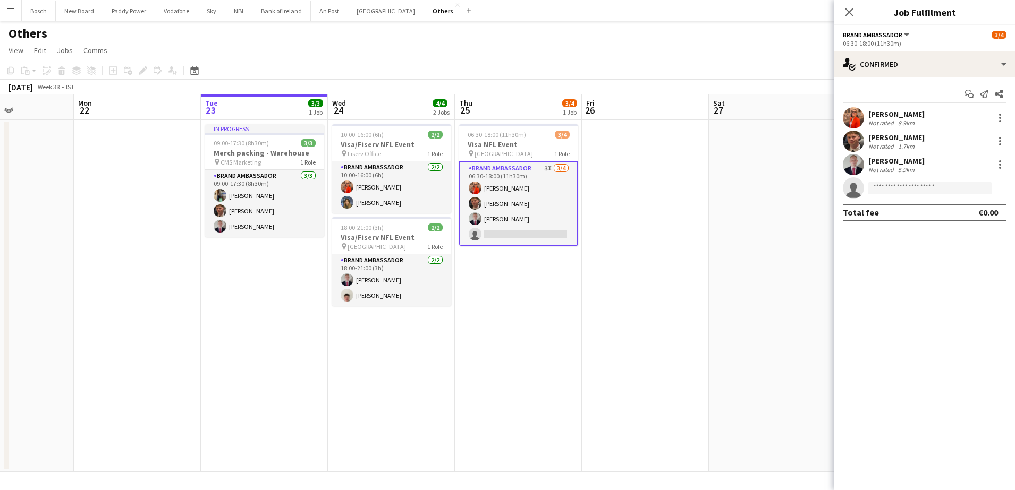
click at [937, 50] on app-options-switcher "Brand Ambassador All roles Brand Ambassador [DATE] 06:30-18:00 (11h30m)" at bounding box center [924, 39] width 181 height 26
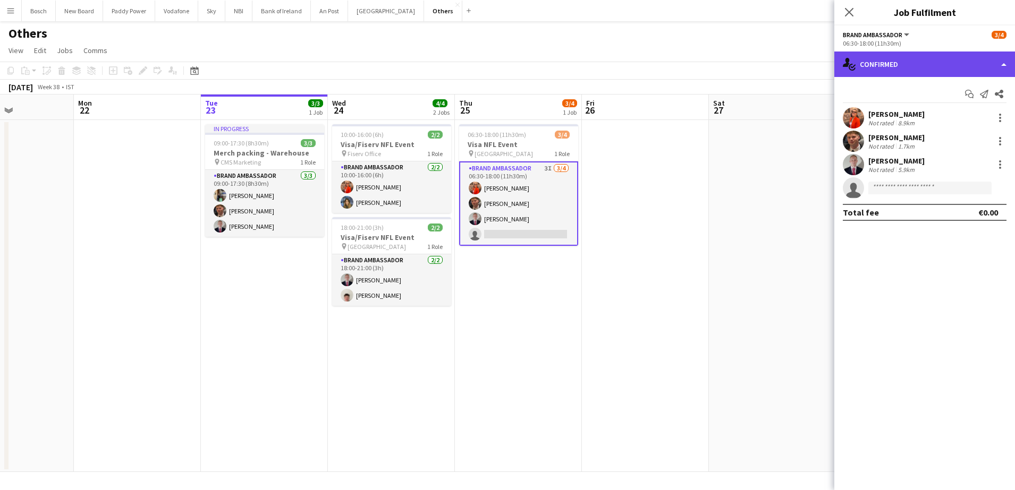
click at [937, 57] on div "single-neutral-actions-check-2 Confirmed" at bounding box center [924, 65] width 181 height 26
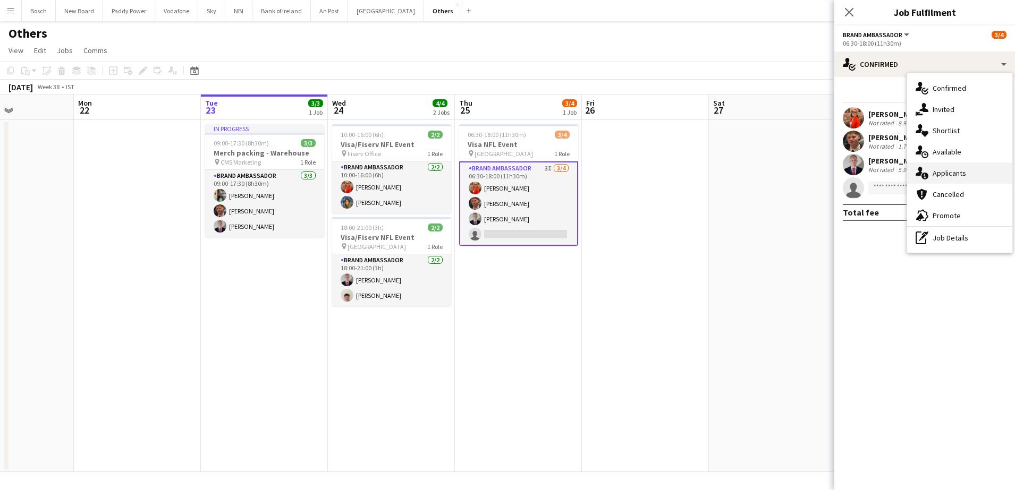
click at [959, 163] on div "single-neutral-actions-information Applicants" at bounding box center [959, 173] width 105 height 21
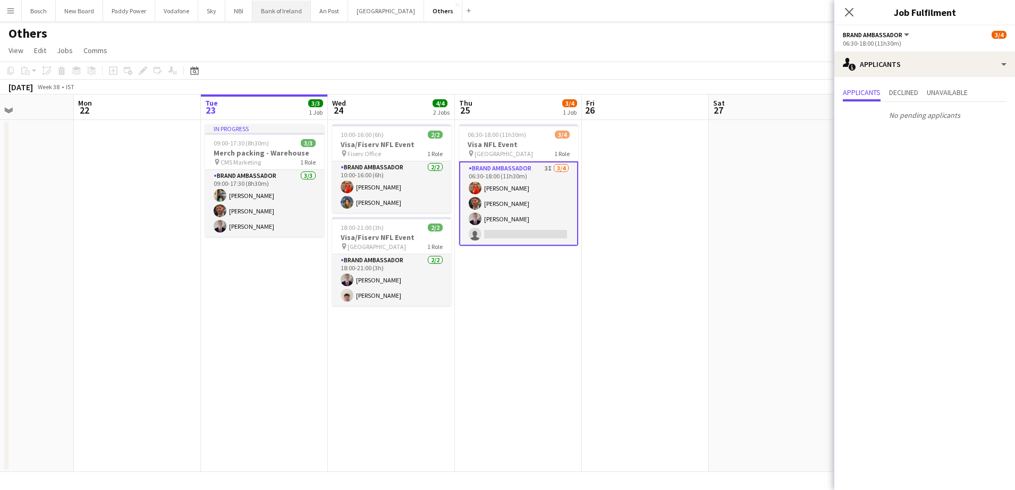
click at [287, 12] on button "Bank of Ireland Close" at bounding box center [281, 11] width 58 height 21
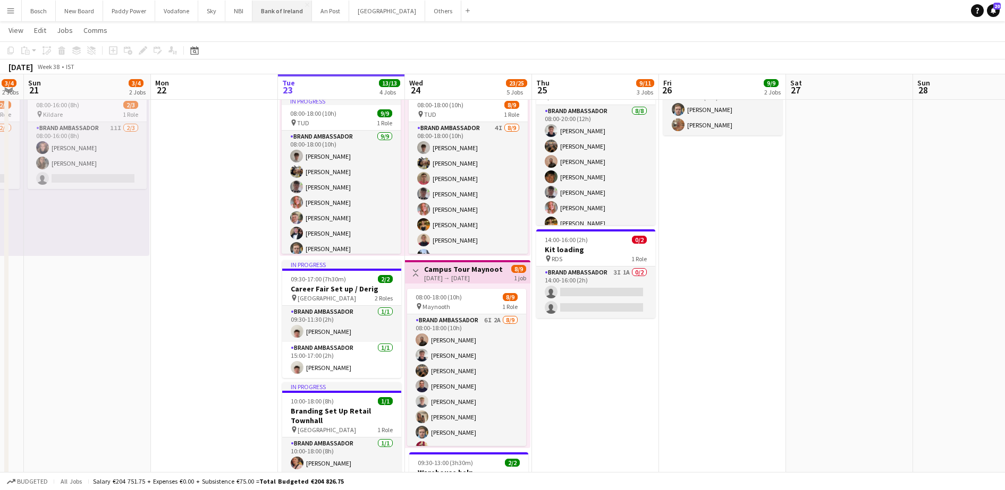
scroll to position [0, 359]
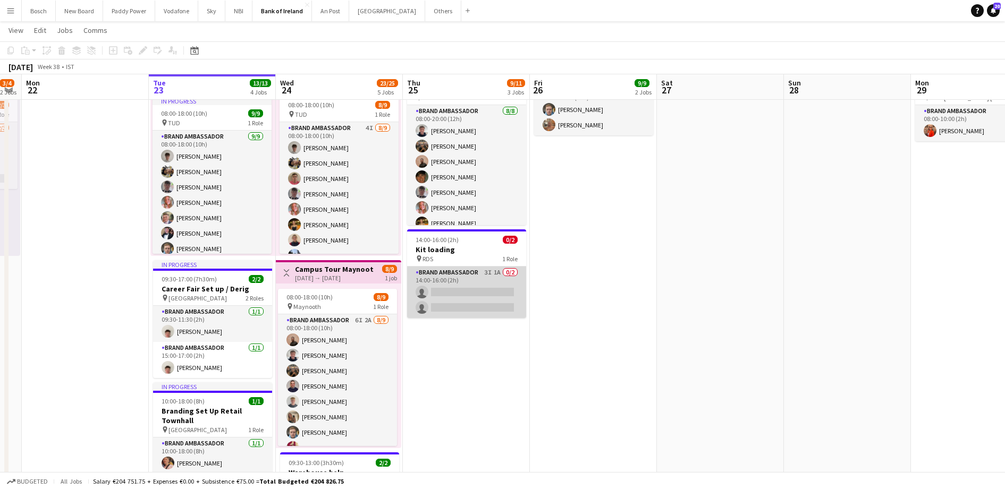
click at [464, 287] on app-card-role "Brand Ambassador 3I 1A 0/2 14:00-16:00 (2h) single-neutral-actions single-neutr…" at bounding box center [466, 293] width 119 height 52
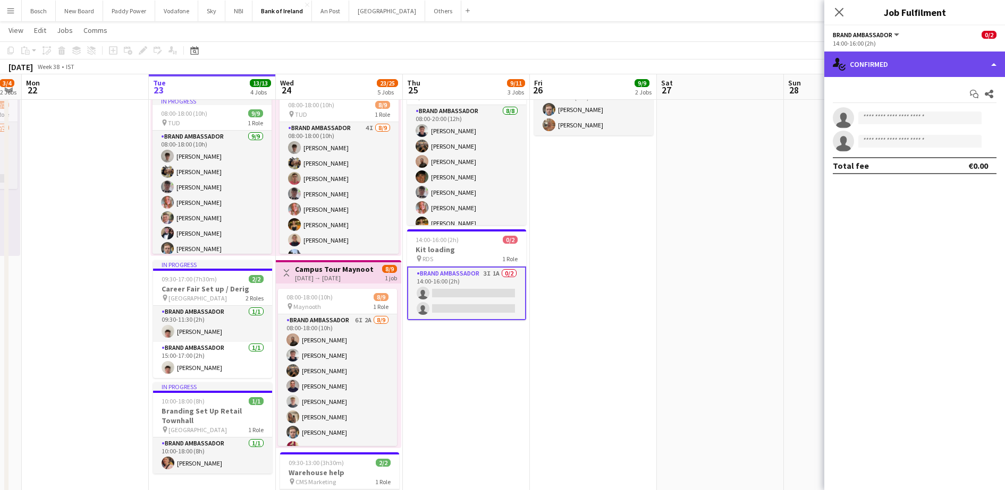
click at [892, 70] on div "single-neutral-actions-check-2 Confirmed" at bounding box center [914, 65] width 181 height 26
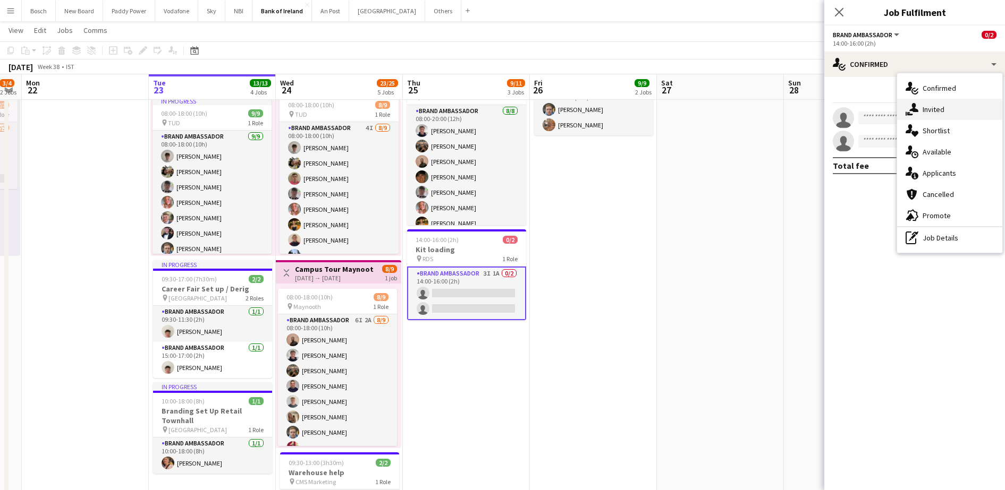
click at [933, 114] on div "single-neutral-actions-share-1 Invited" at bounding box center [949, 109] width 105 height 21
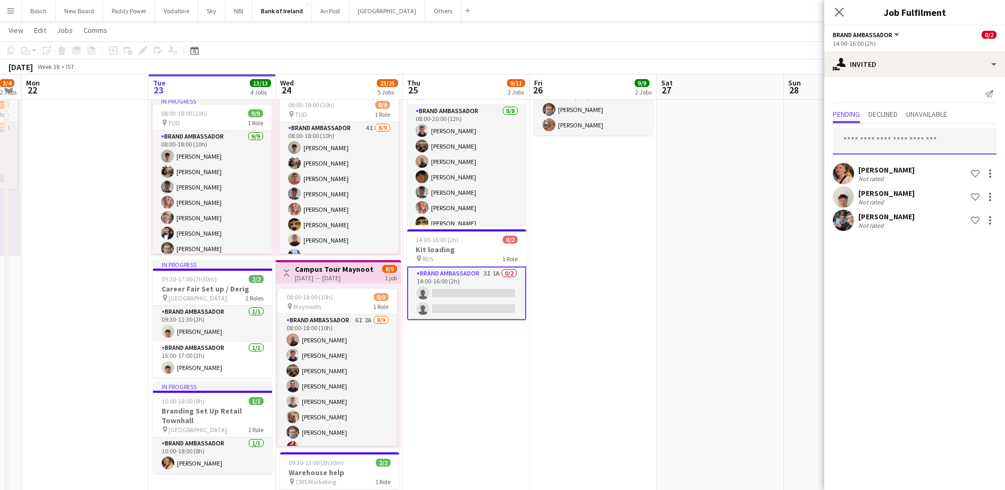
click at [890, 143] on input "text" at bounding box center [915, 141] width 164 height 27
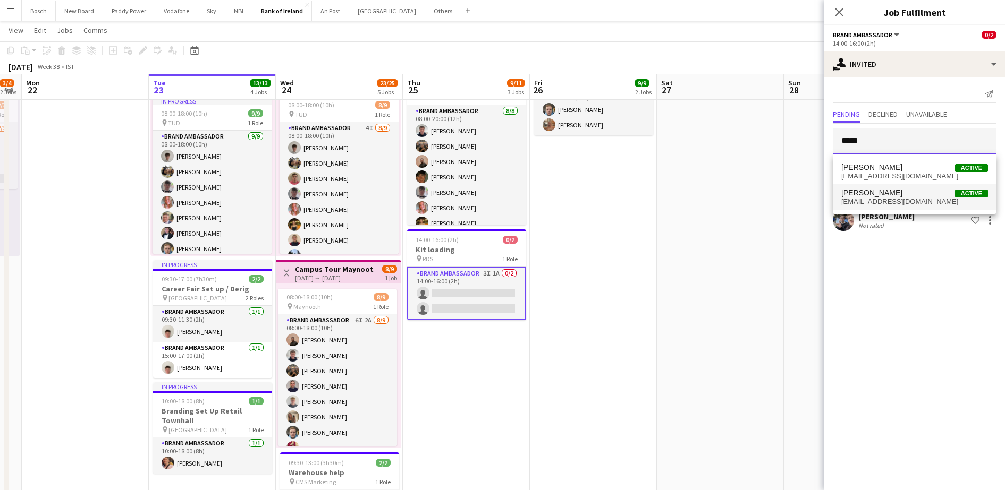
type input "*****"
click at [885, 191] on span "[PERSON_NAME]" at bounding box center [871, 193] width 61 height 9
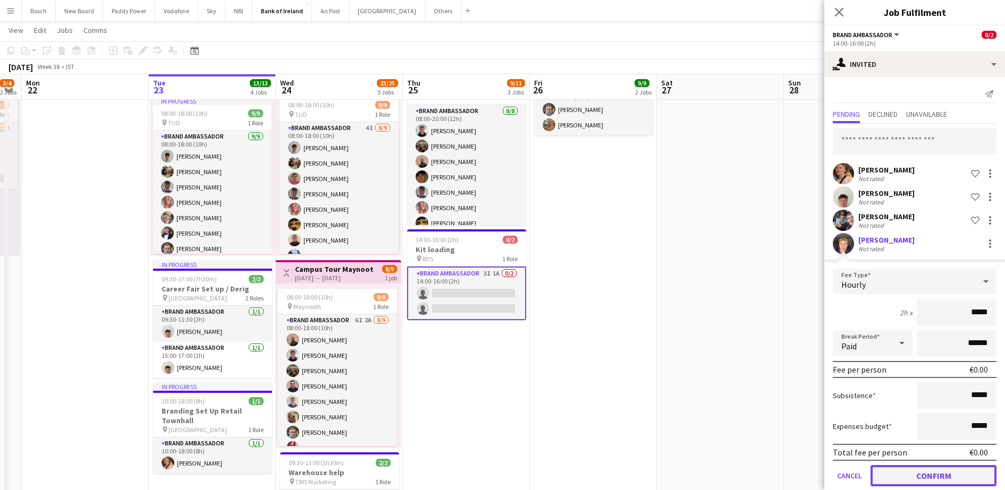
click at [928, 470] on button "Confirm" at bounding box center [933, 475] width 126 height 21
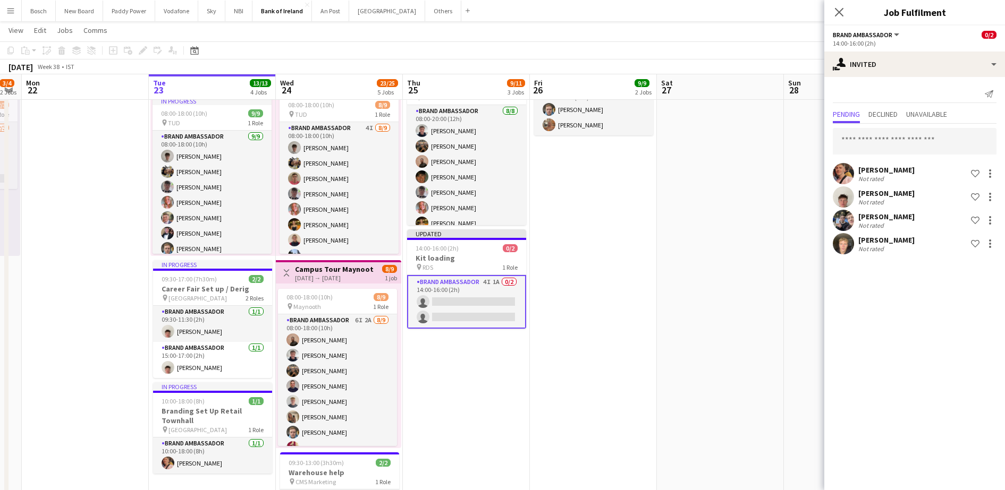
click at [771, 39] on app-page-menu "View Day view expanded Day view collapsed Month view Date picker Jump to [DATE]…" at bounding box center [502, 31] width 1005 height 20
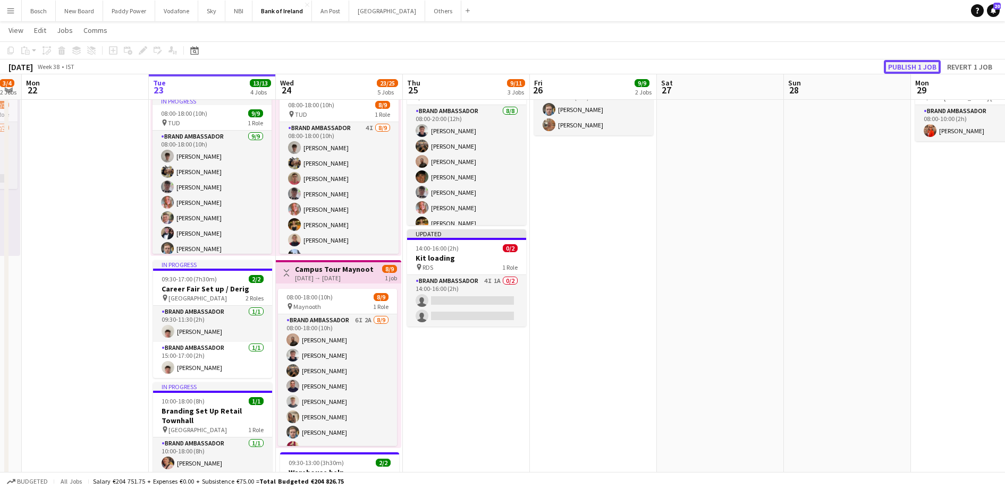
click at [921, 64] on button "Publish 1 job" at bounding box center [912, 67] width 57 height 14
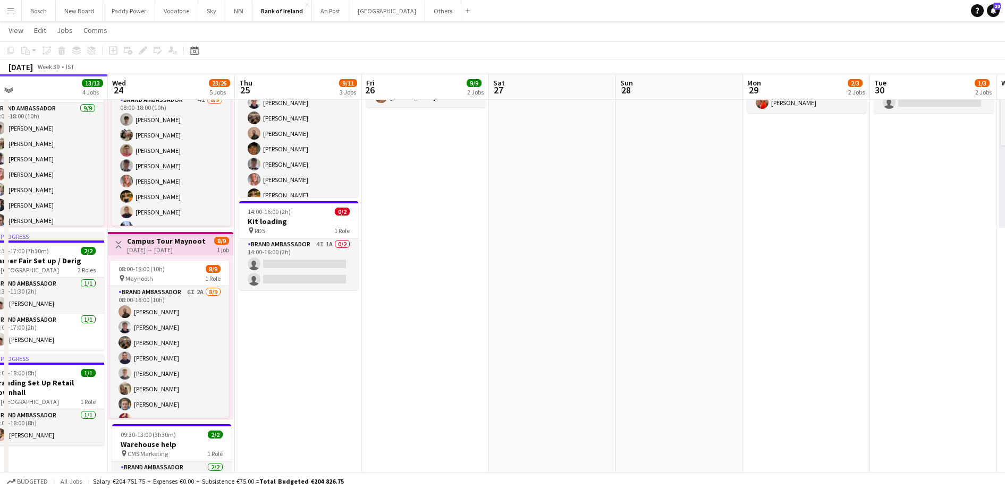
scroll to position [0, 321]
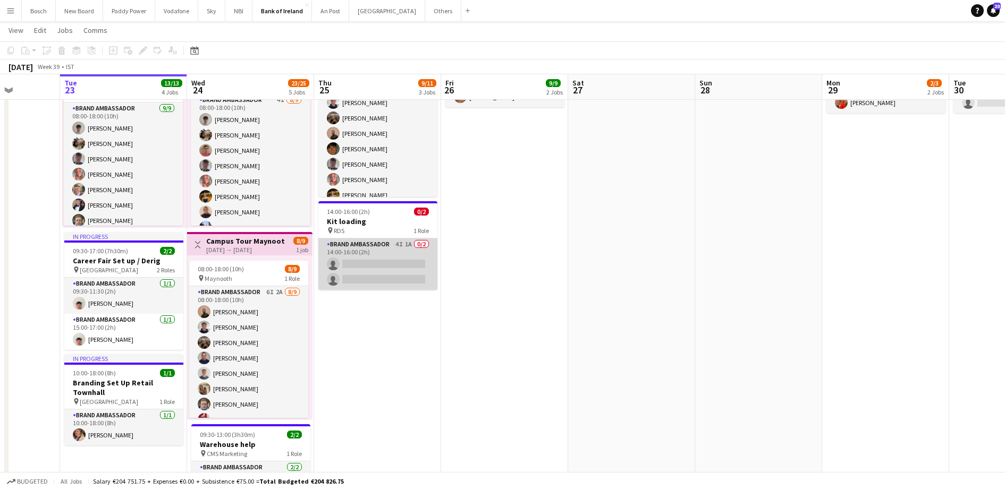
click at [367, 276] on app-card-role "Brand Ambassador 4I 1A 0/2 14:00-16:00 (2h) single-neutral-actions single-neutr…" at bounding box center [377, 265] width 119 height 52
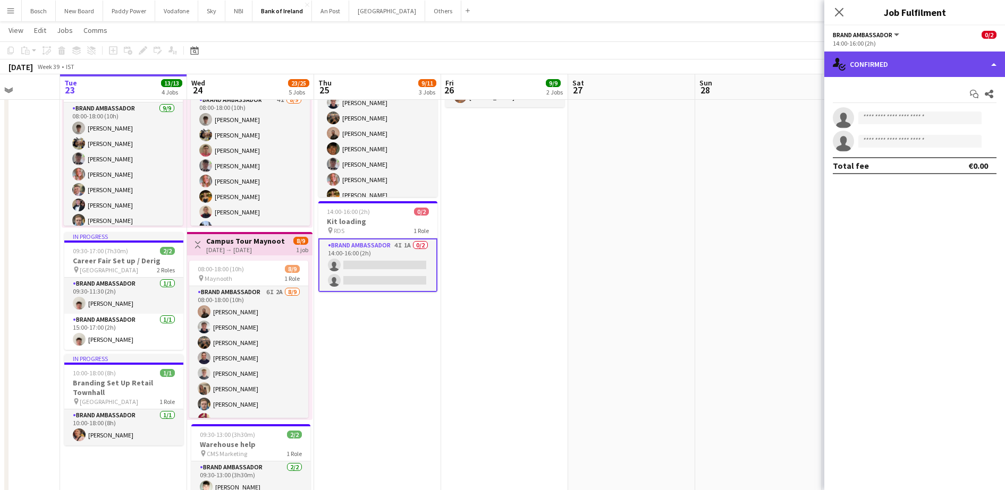
click at [927, 52] on div "single-neutral-actions-check-2 Confirmed" at bounding box center [914, 65] width 181 height 26
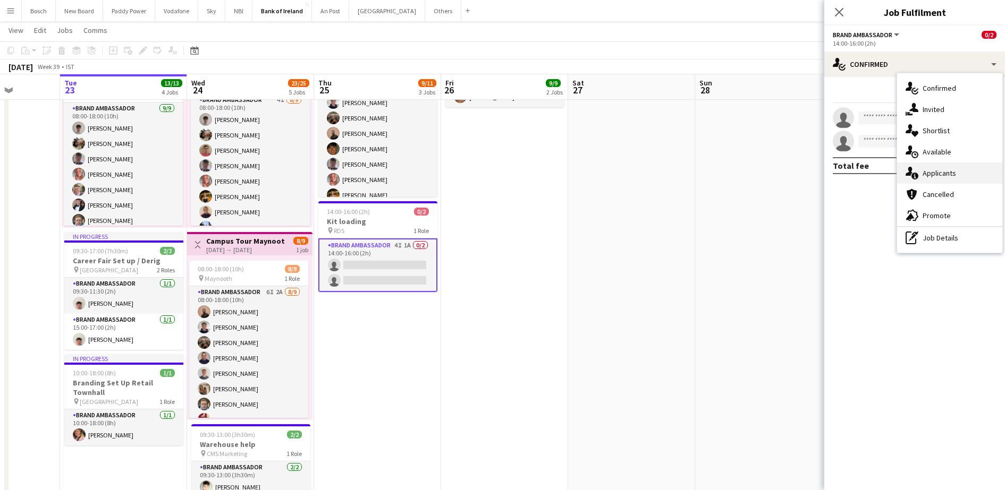
click at [947, 174] on span "Applicants" at bounding box center [938, 173] width 33 height 10
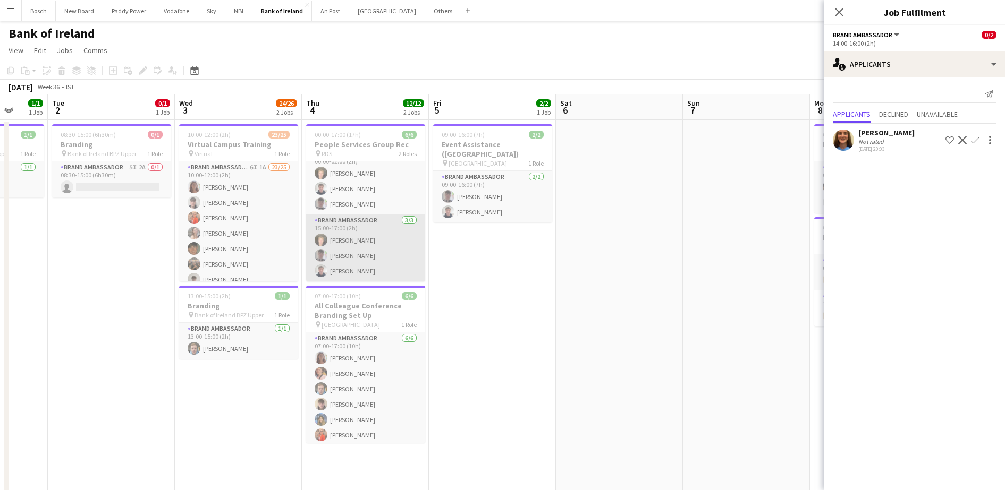
scroll to position [0, 362]
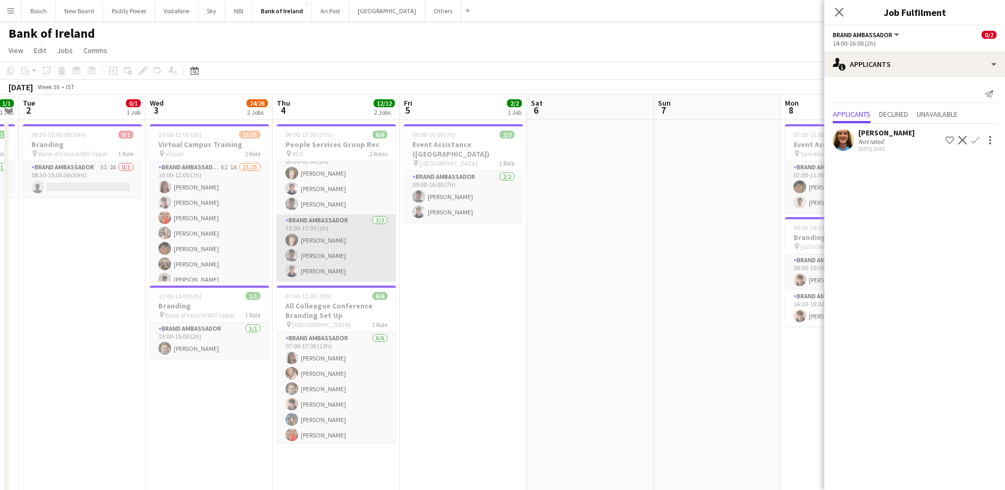
click at [349, 251] on app-card-role "Brand Ambassador [DATE] 15:00-17:00 (2h) [PERSON_NAME] [PERSON_NAME] [PERSON_NA…" at bounding box center [336, 248] width 119 height 67
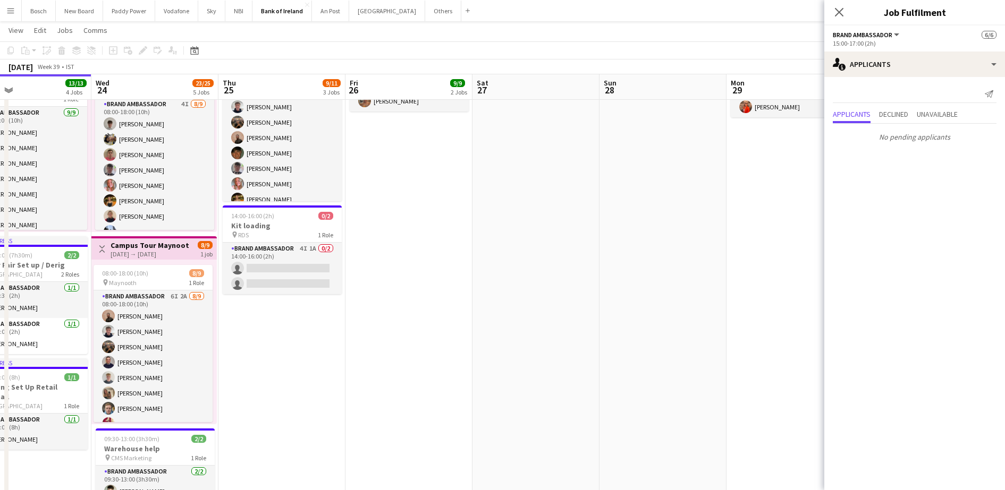
scroll to position [28, 0]
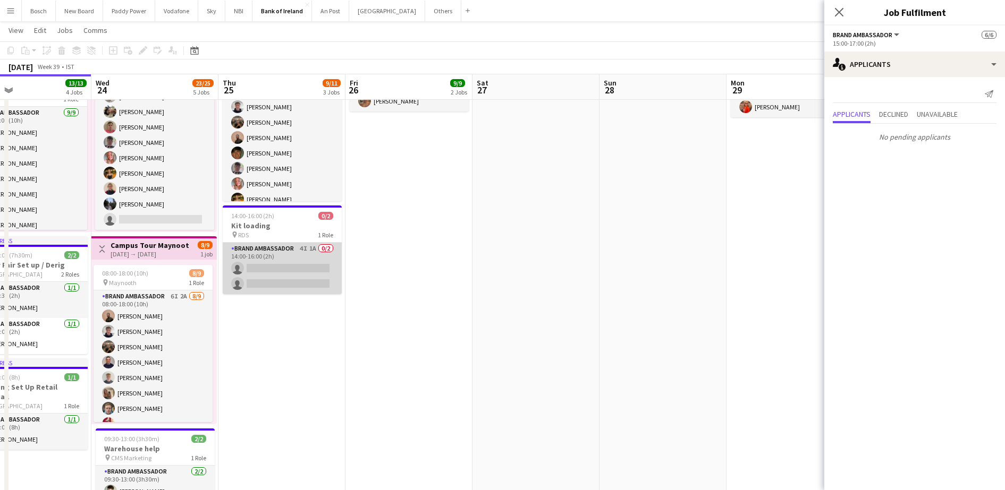
click at [291, 267] on app-card-role "Brand Ambassador 4I 1A 0/2 14:00-16:00 (2h) single-neutral-actions single-neutr…" at bounding box center [282, 269] width 119 height 52
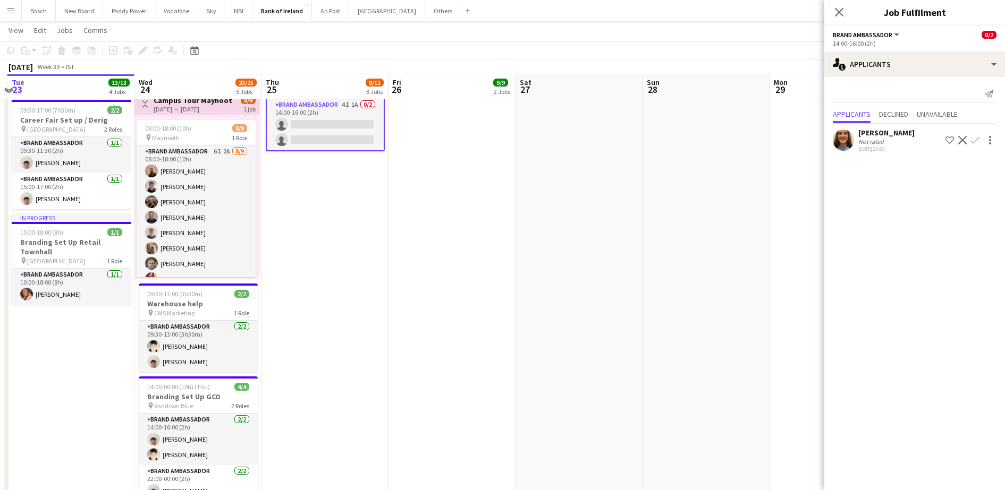
scroll to position [416, 0]
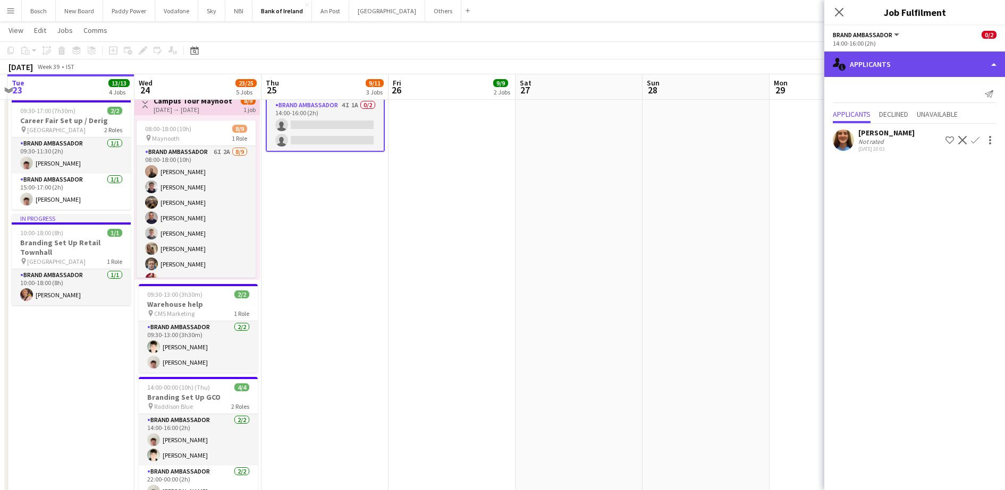
click at [877, 53] on div "single-neutral-actions-information Applicants" at bounding box center [914, 65] width 181 height 26
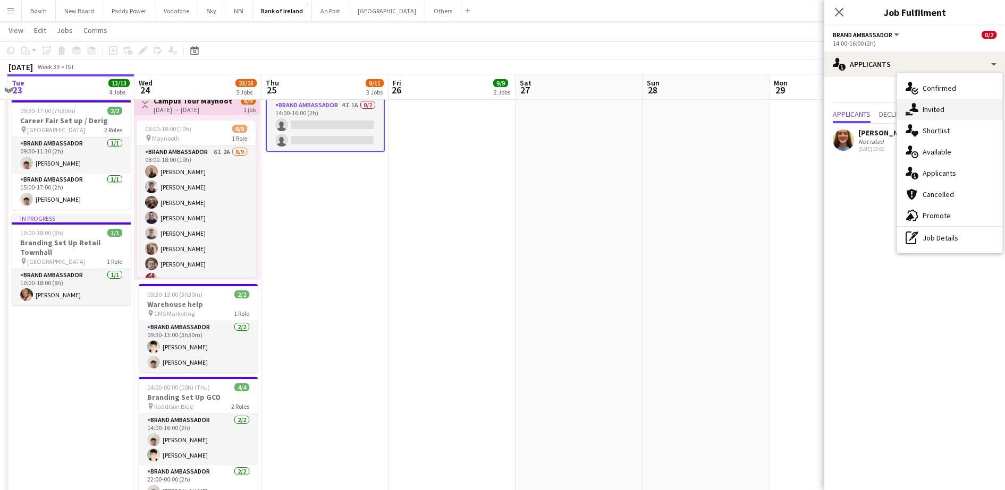
click at [926, 101] on div "single-neutral-actions-share-1 Invited" at bounding box center [949, 109] width 105 height 21
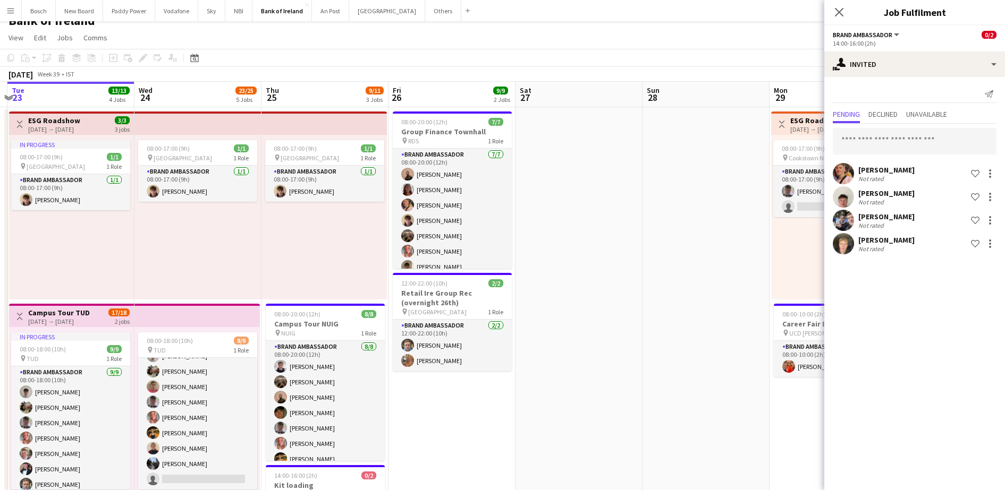
scroll to position [231, 0]
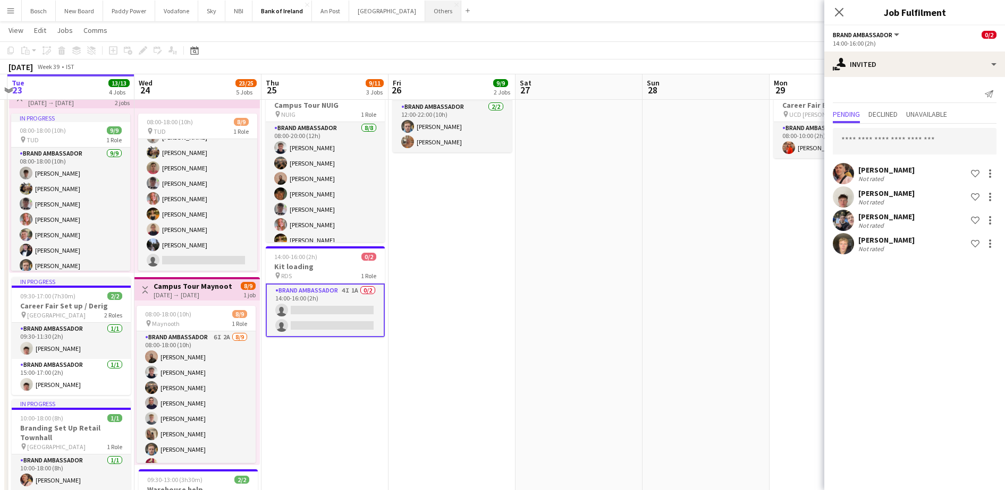
click at [425, 20] on button "Others Close" at bounding box center [443, 11] width 36 height 21
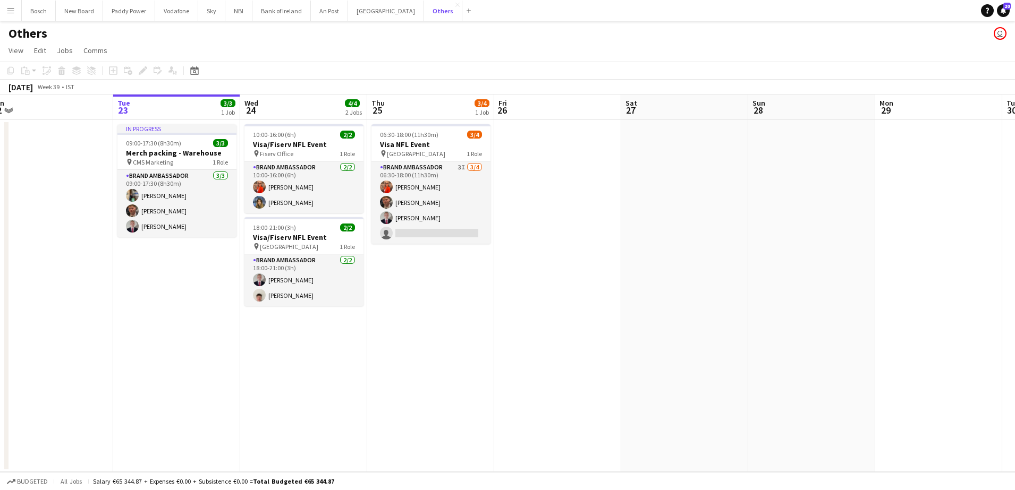
scroll to position [0, 269]
click at [268, 10] on button "Bank of Ireland Close" at bounding box center [281, 11] width 58 height 21
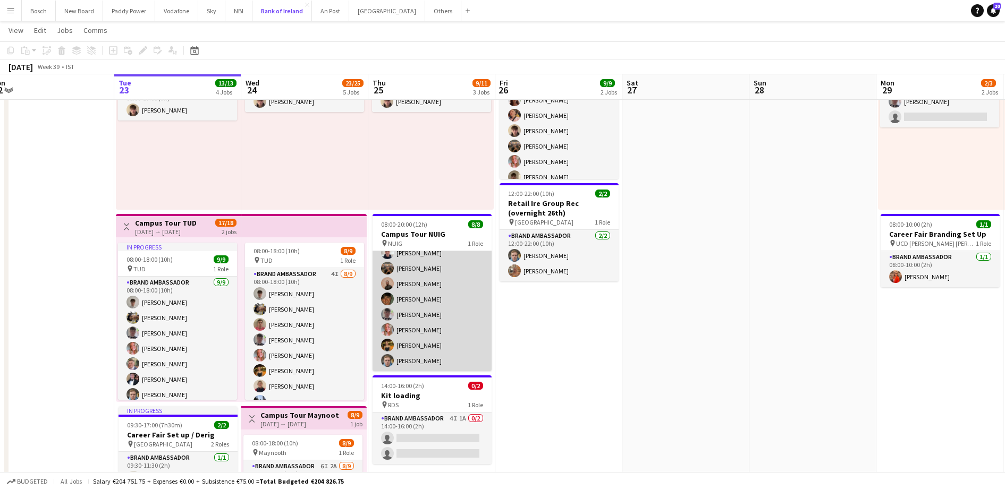
scroll to position [182, 0]
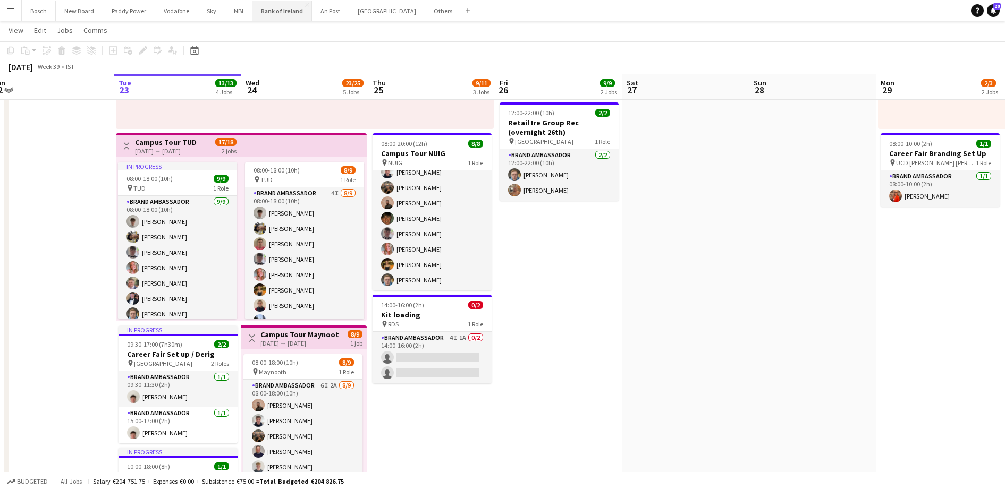
click at [278, 7] on button "Bank of Ireland Close" at bounding box center [282, 11] width 60 height 21
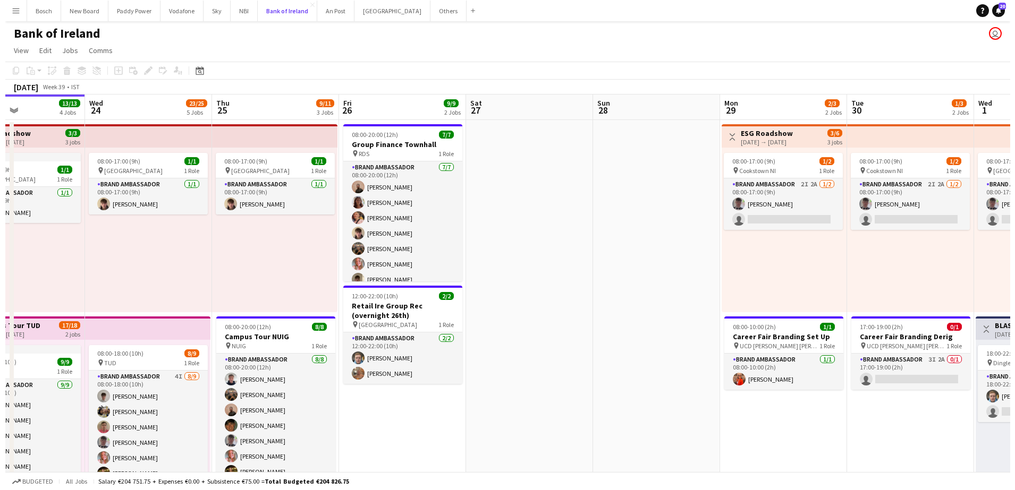
scroll to position [0, 313]
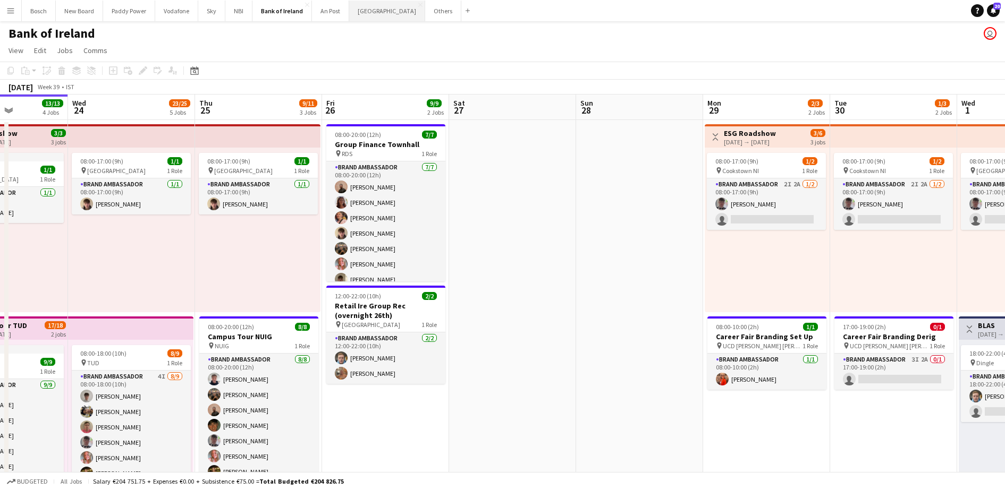
click at [360, 13] on button "[GEOGRAPHIC_DATA] Close" at bounding box center [387, 11] width 76 height 21
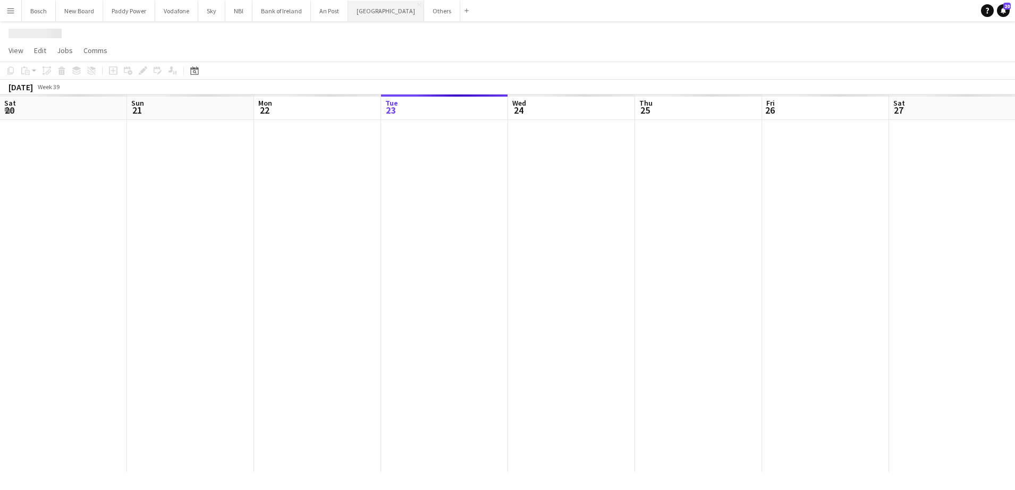
scroll to position [0, 254]
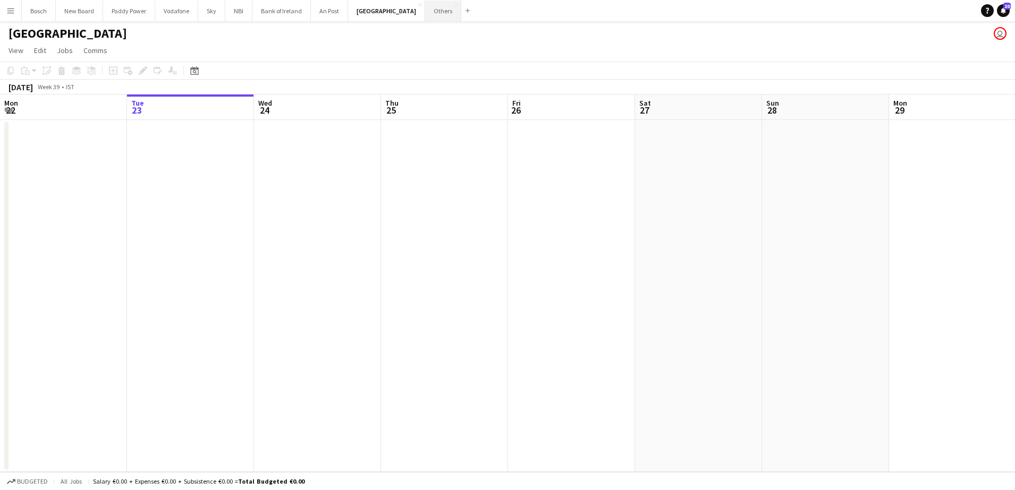
click at [425, 18] on button "Others Close" at bounding box center [443, 11] width 36 height 21
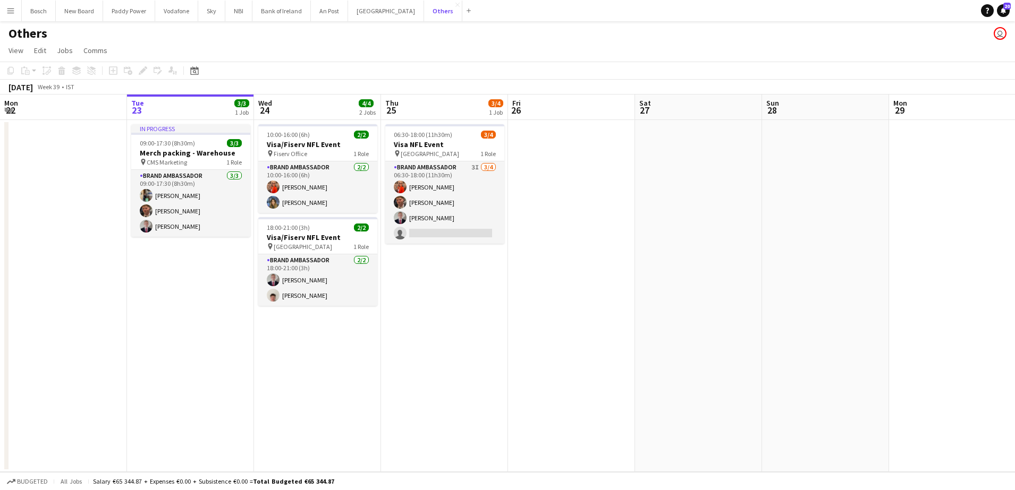
scroll to position [0, 358]
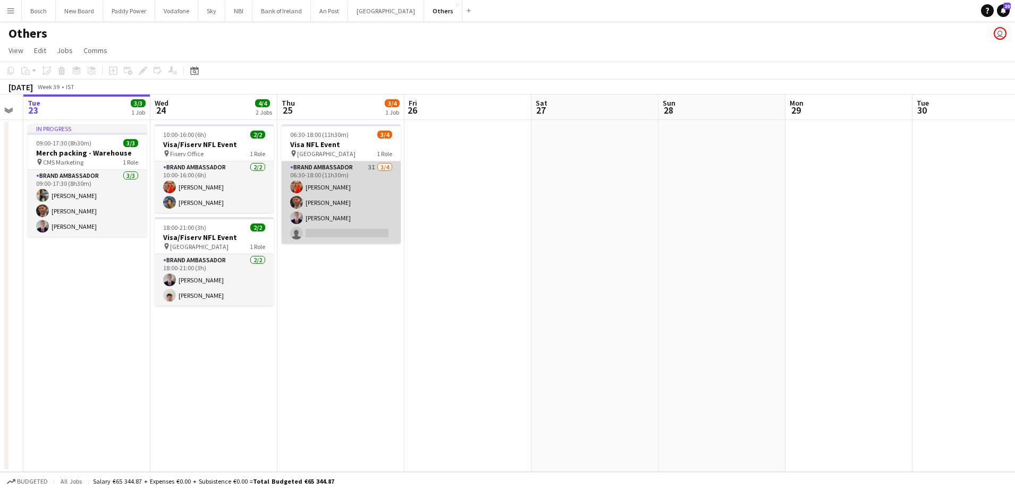
click at [325, 236] on app-card-role "Brand Ambassador 3I [DATE] 06:30-18:00 (11h30m) [PERSON_NAME] [PERSON_NAME] [PE…" at bounding box center [341, 203] width 119 height 82
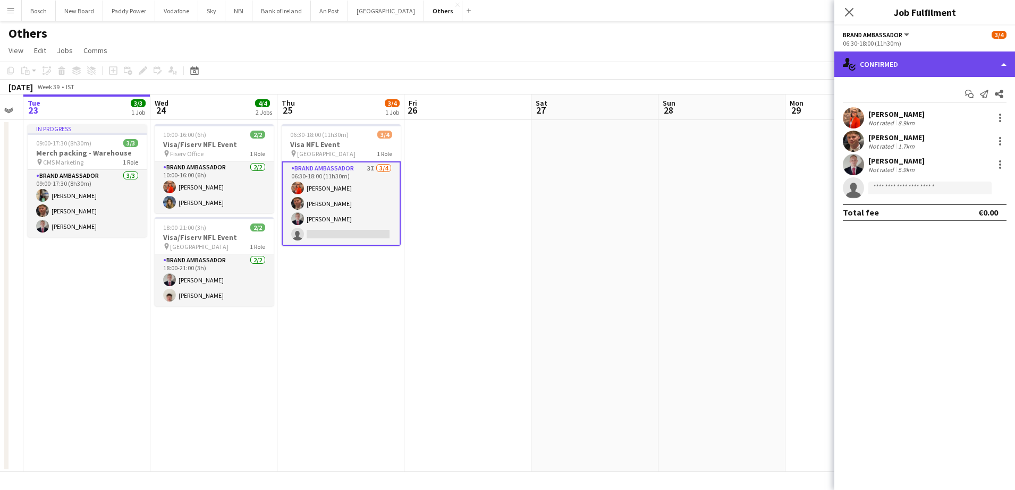
click at [942, 54] on div "single-neutral-actions-check-2 Confirmed" at bounding box center [924, 65] width 181 height 26
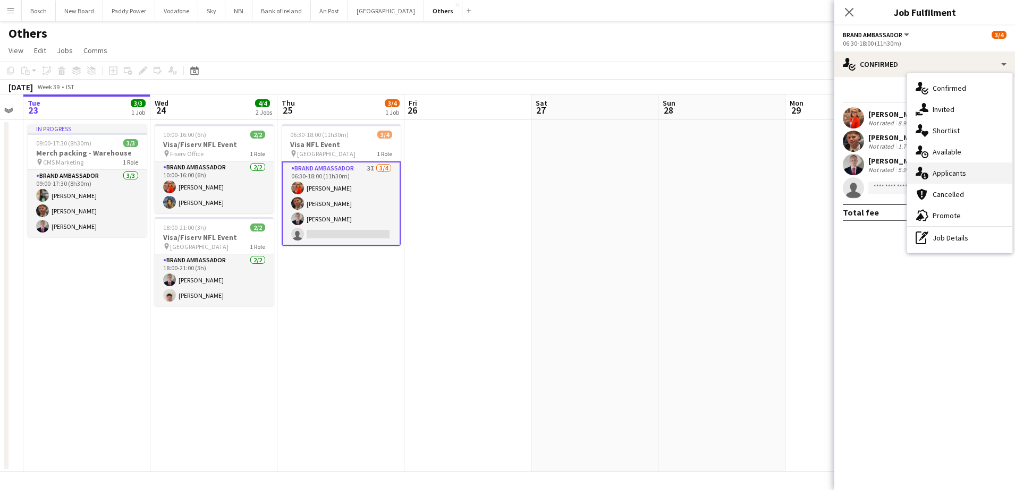
click at [934, 175] on span "Applicants" at bounding box center [948, 173] width 33 height 10
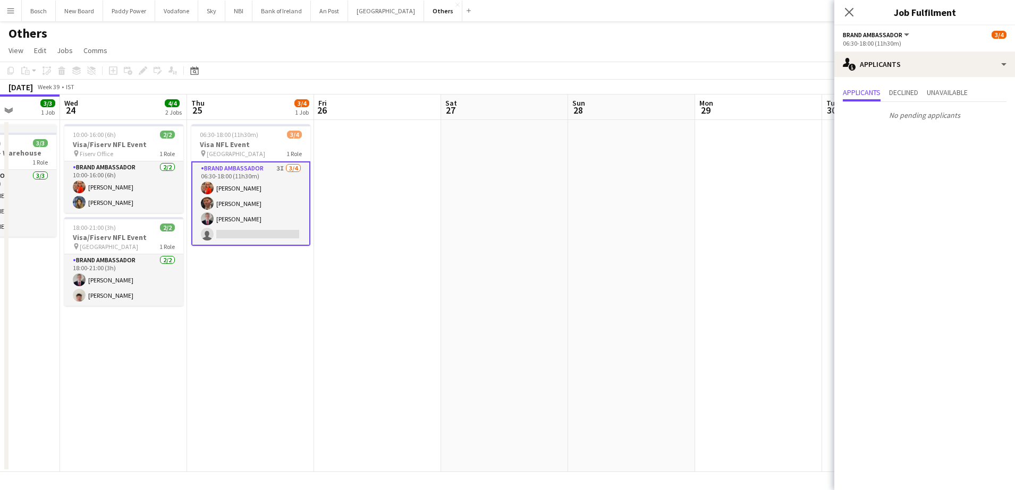
scroll to position [0, 230]
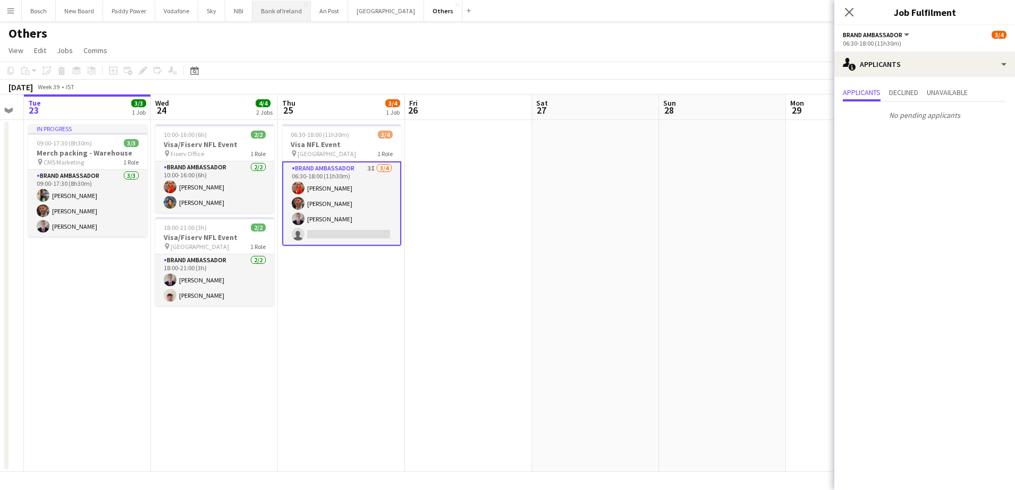
click at [275, 15] on button "Bank of Ireland Close" at bounding box center [281, 11] width 58 height 21
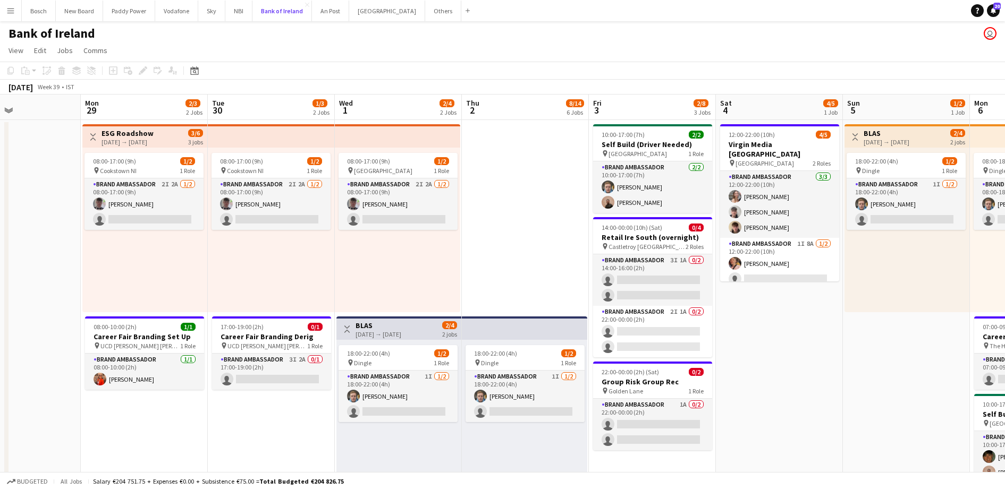
scroll to position [0, 371]
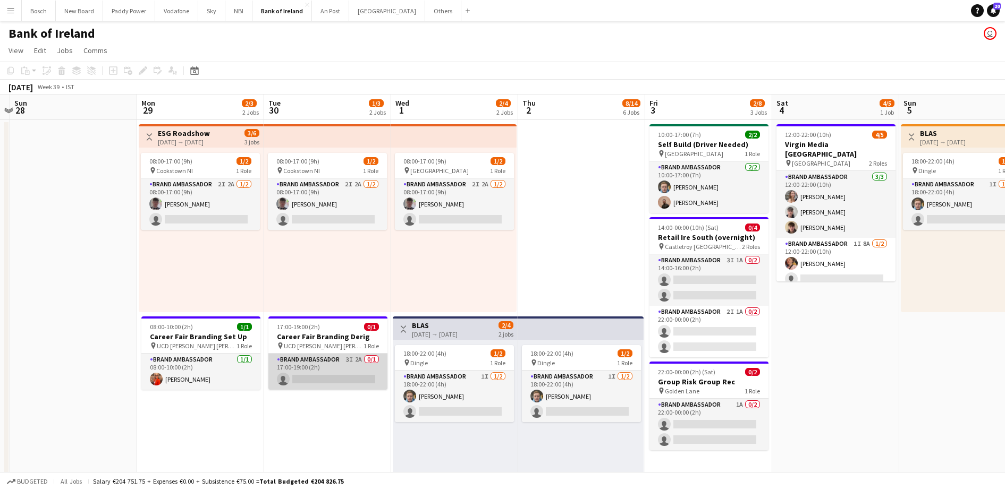
click at [331, 379] on app-card-role "Brand Ambassador 3I 2A 0/1 17:00-19:00 (2h) single-neutral-actions" at bounding box center [327, 372] width 119 height 36
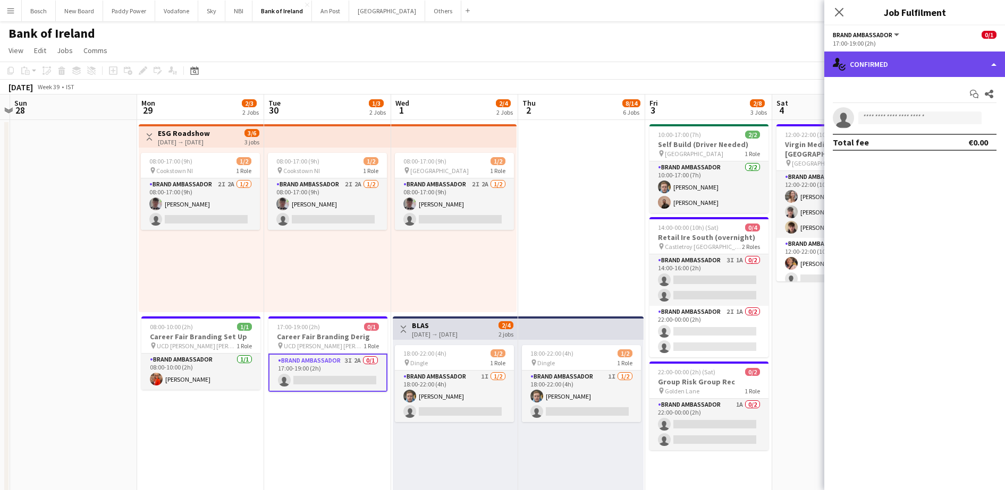
click at [854, 69] on div "single-neutral-actions-check-2 Confirmed" at bounding box center [914, 65] width 181 height 26
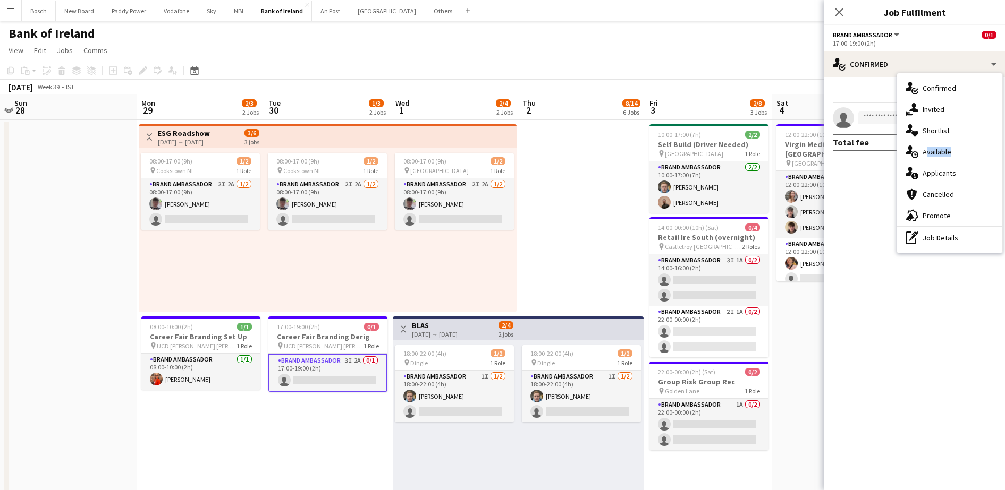
click at [913, 165] on div "single-neutral-actions-check-2 Confirmed single-neutral-actions-share-1 Invited…" at bounding box center [949, 163] width 105 height 180
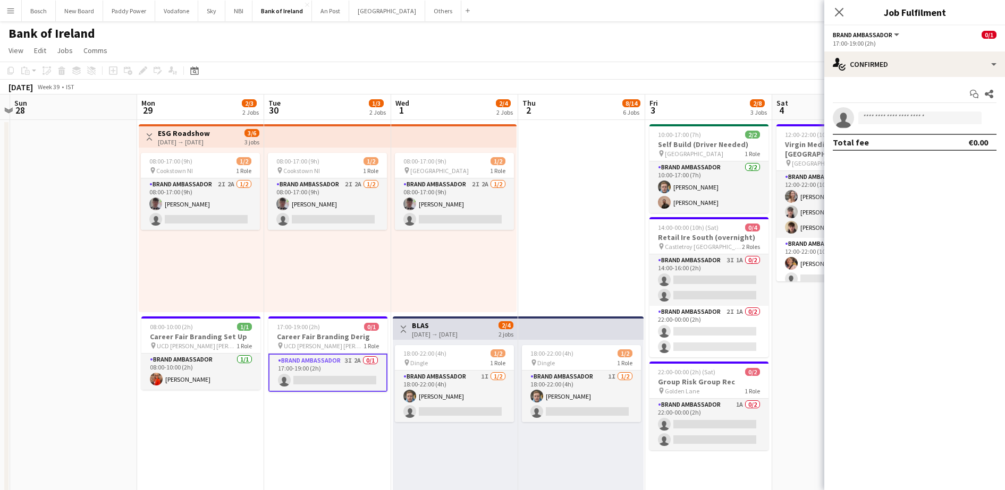
click at [913, 165] on mat-expansion-panel "check Confirmed Start chat Share single-neutral-actions Total fee €0.00" at bounding box center [914, 283] width 181 height 413
drag, startPoint x: 893, startPoint y: 50, endPoint x: 893, endPoint y: 56, distance: 6.4
click at [893, 56] on div "Brand Ambassador All roles Brand Ambassador 0/1 17:00-19:00 (2h) single-neutral…" at bounding box center [914, 258] width 181 height 465
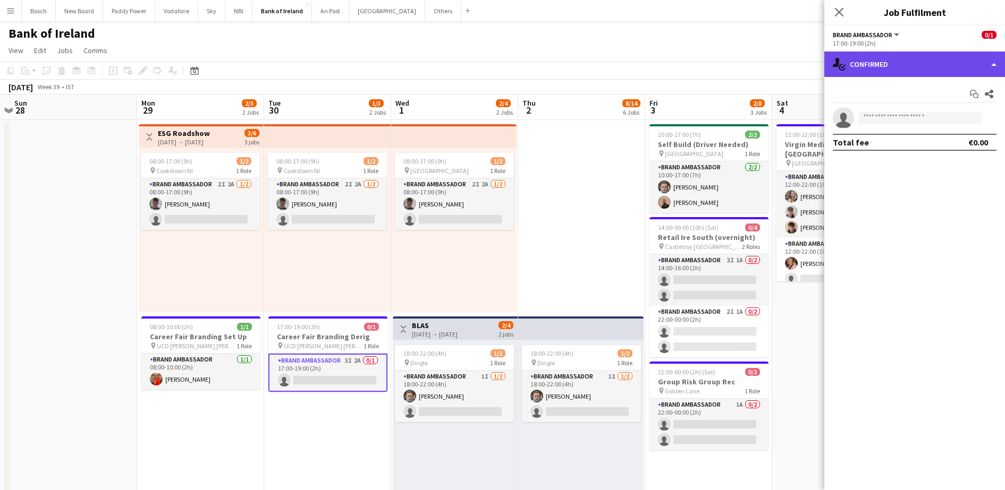
click at [893, 56] on div "single-neutral-actions-check-2 Confirmed" at bounding box center [914, 65] width 181 height 26
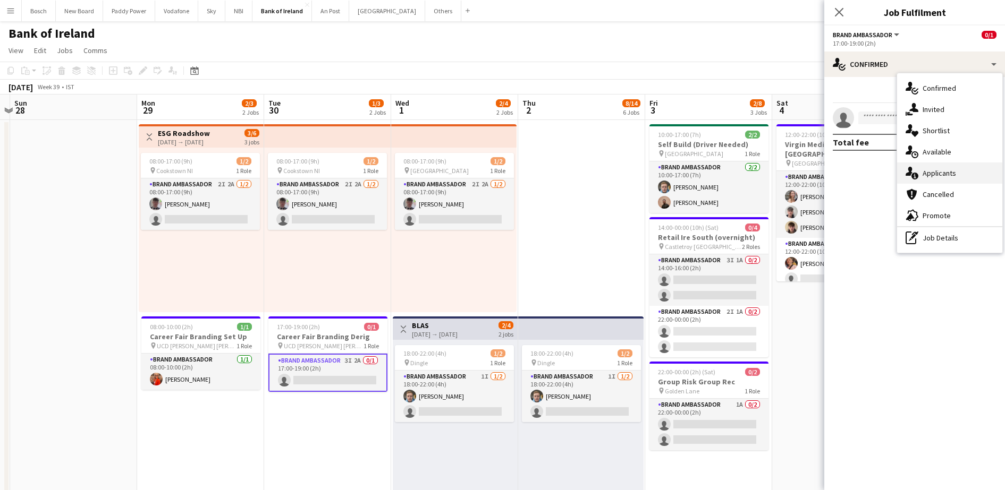
click at [927, 167] on div "single-neutral-actions-information Applicants" at bounding box center [949, 173] width 105 height 21
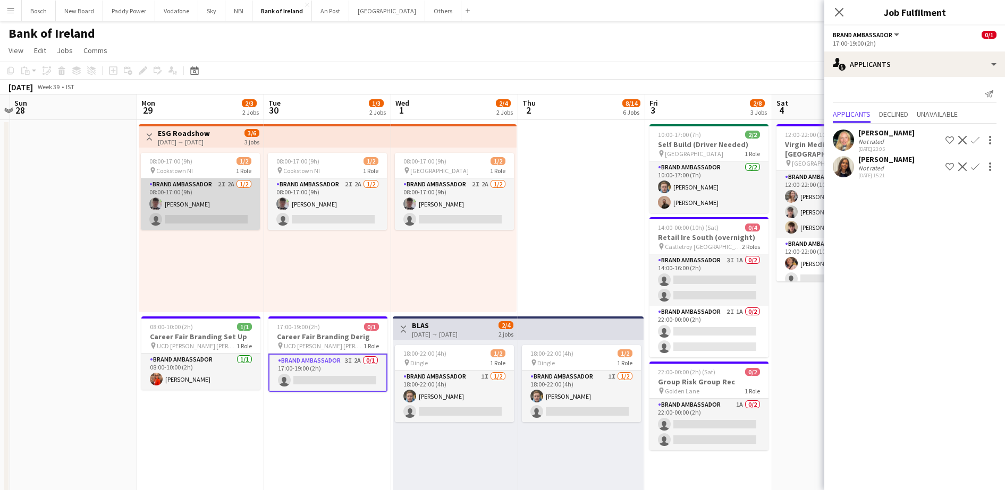
click at [218, 205] on app-card-role "Brand Ambassador 2I 2A [DATE] 08:00-17:00 (9h) [PERSON_NAME] single-neutral-act…" at bounding box center [200, 205] width 119 height 52
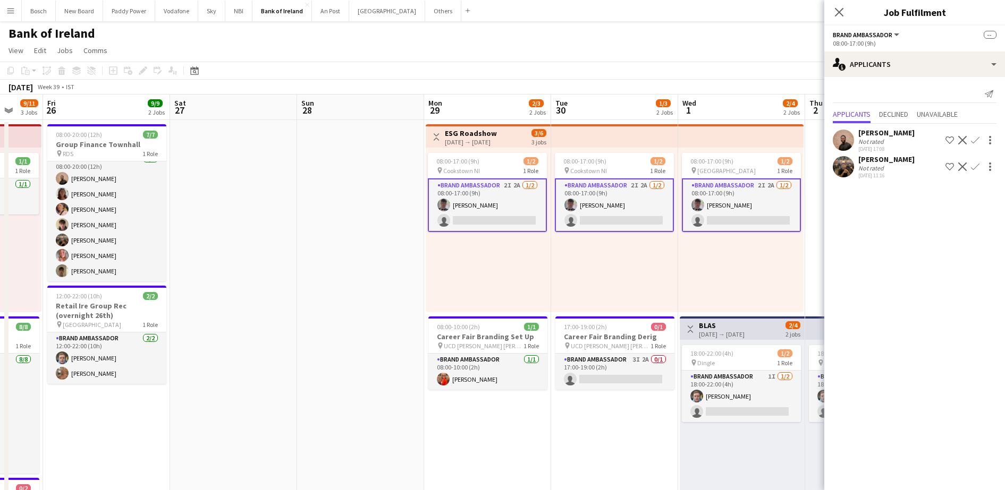
scroll to position [0, 301]
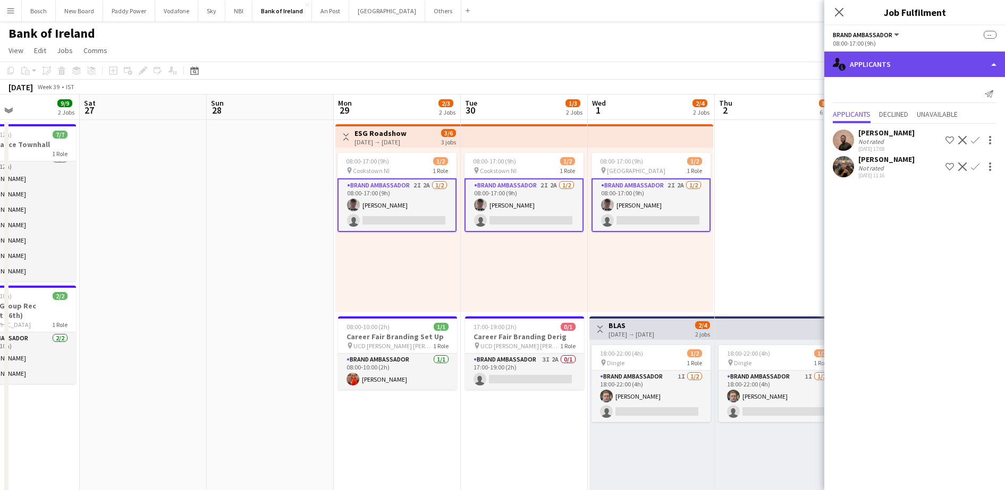
click at [930, 64] on div "single-neutral-actions-information Applicants" at bounding box center [914, 65] width 181 height 26
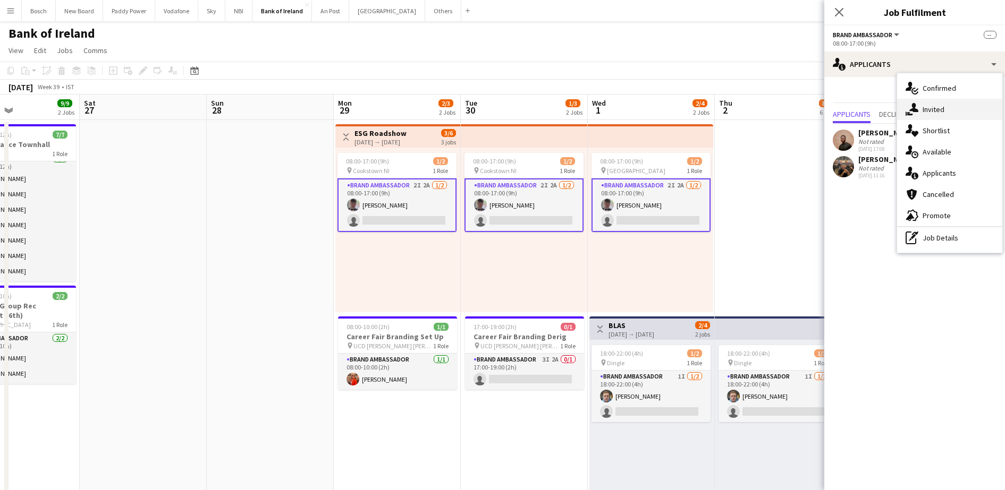
click at [931, 100] on div "single-neutral-actions-share-1 Invited" at bounding box center [949, 109] width 105 height 21
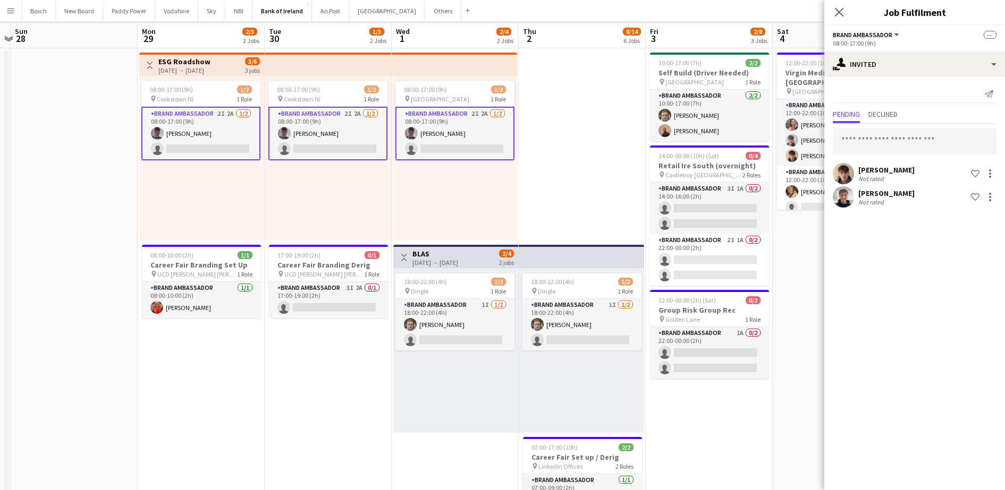
scroll to position [0, 0]
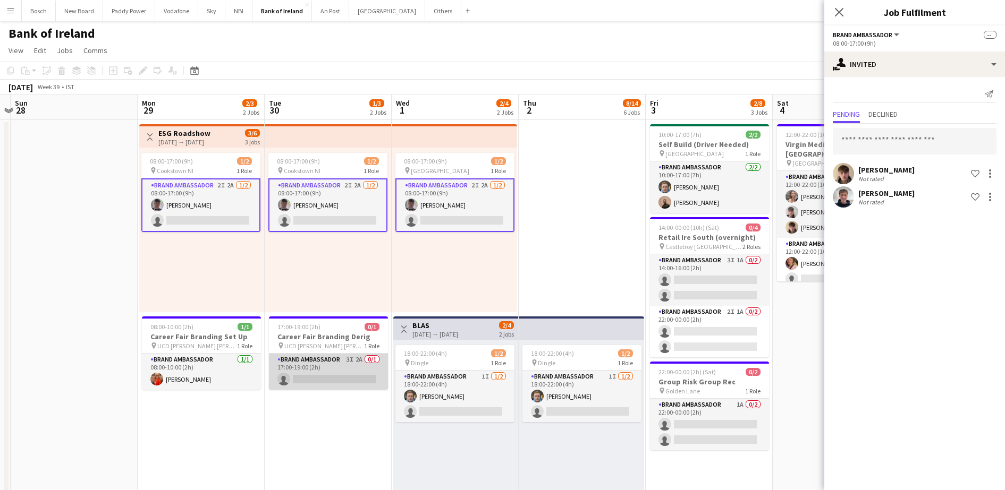
click at [347, 372] on app-card-role "Brand Ambassador 3I 2A 0/1 17:00-19:00 (2h) single-neutral-actions" at bounding box center [328, 372] width 119 height 36
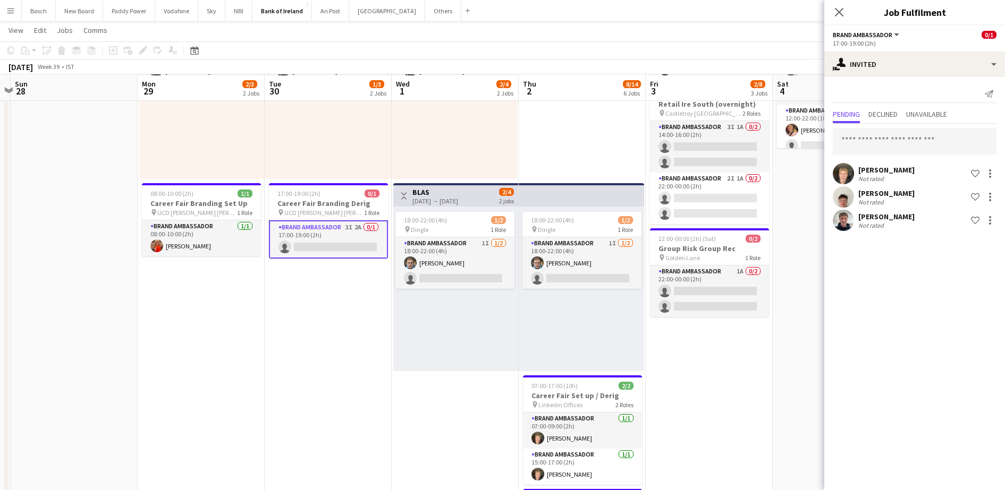
scroll to position [133, 0]
